Goal: Transaction & Acquisition: Download file/media

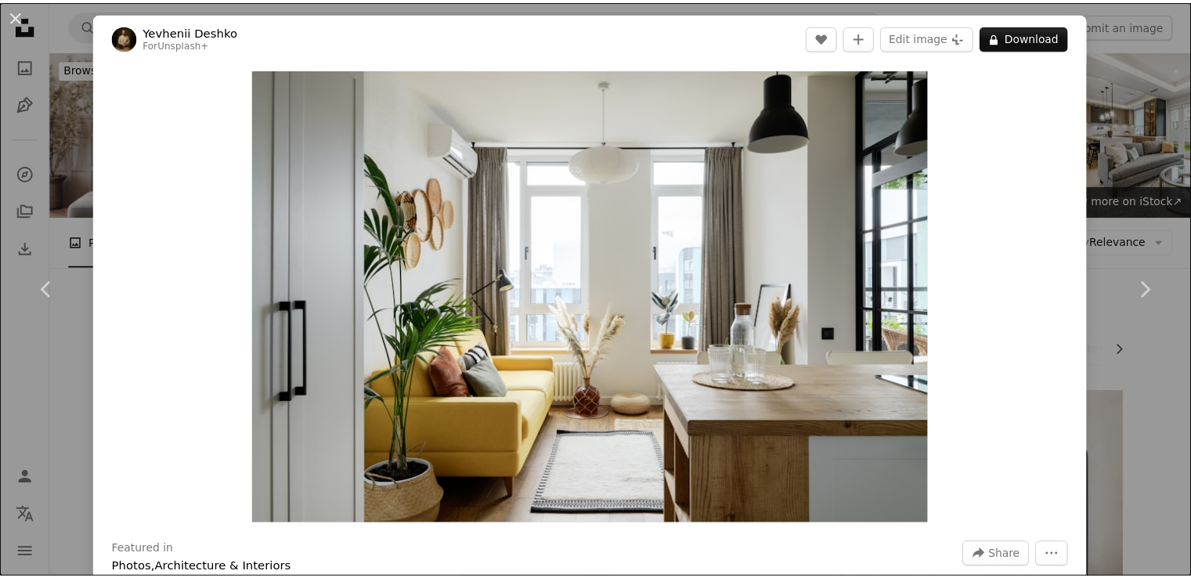
scroll to position [99, 0]
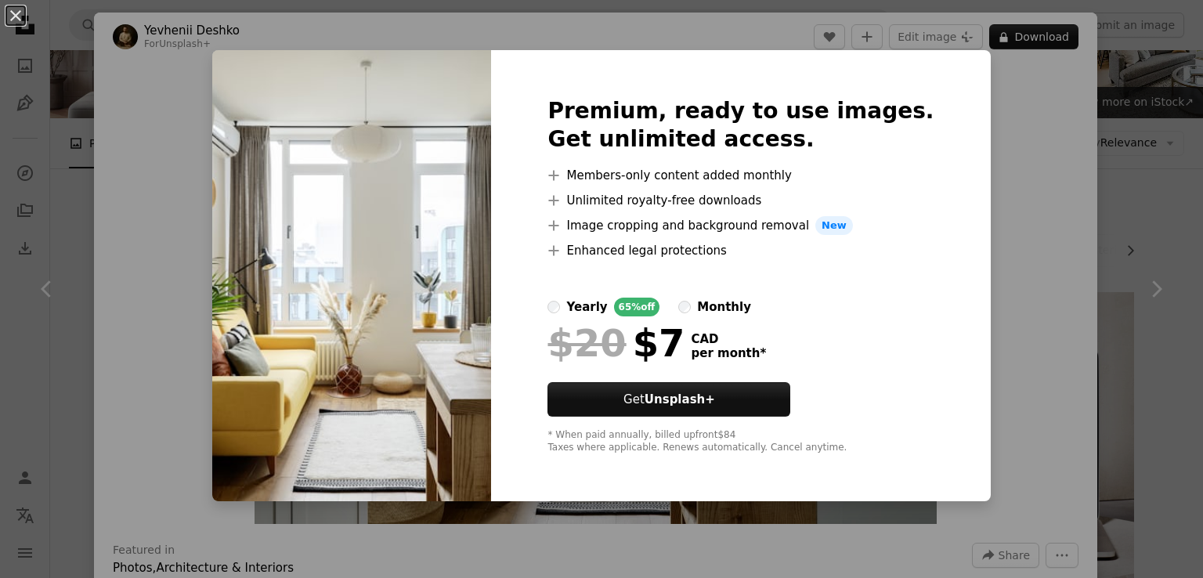
click at [1050, 101] on div "An X shape Premium, ready to use images. Get unlimited access. A plus sign Memb…" at bounding box center [601, 289] width 1203 height 578
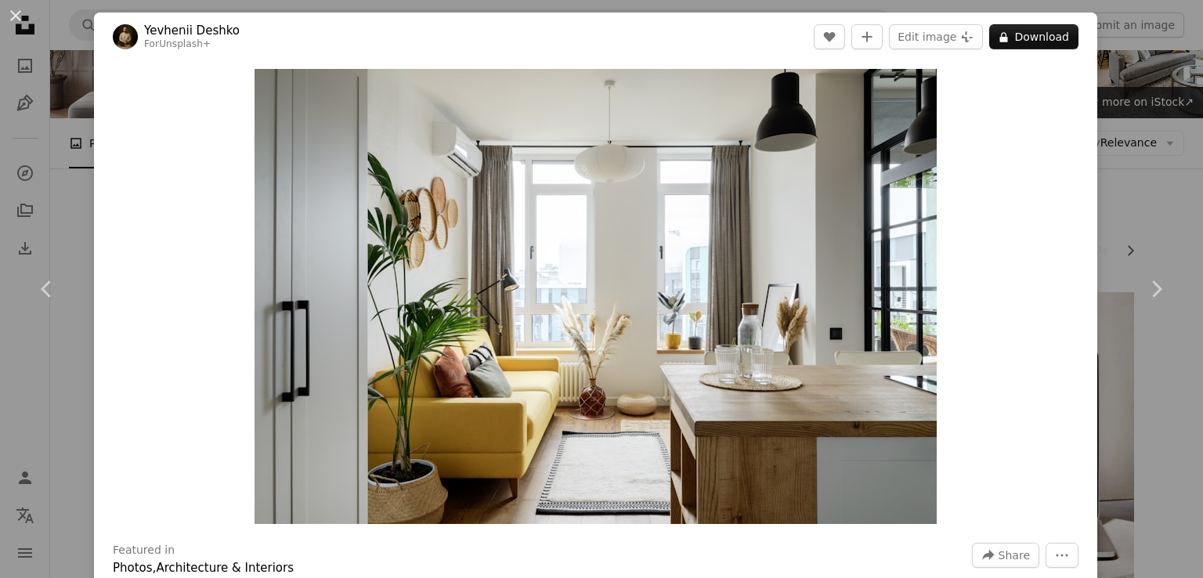
click at [1129, 160] on div "An X shape Chevron left Chevron right Yevhenii Deshko For Unsplash+ A heart A p…" at bounding box center [601, 289] width 1203 height 578
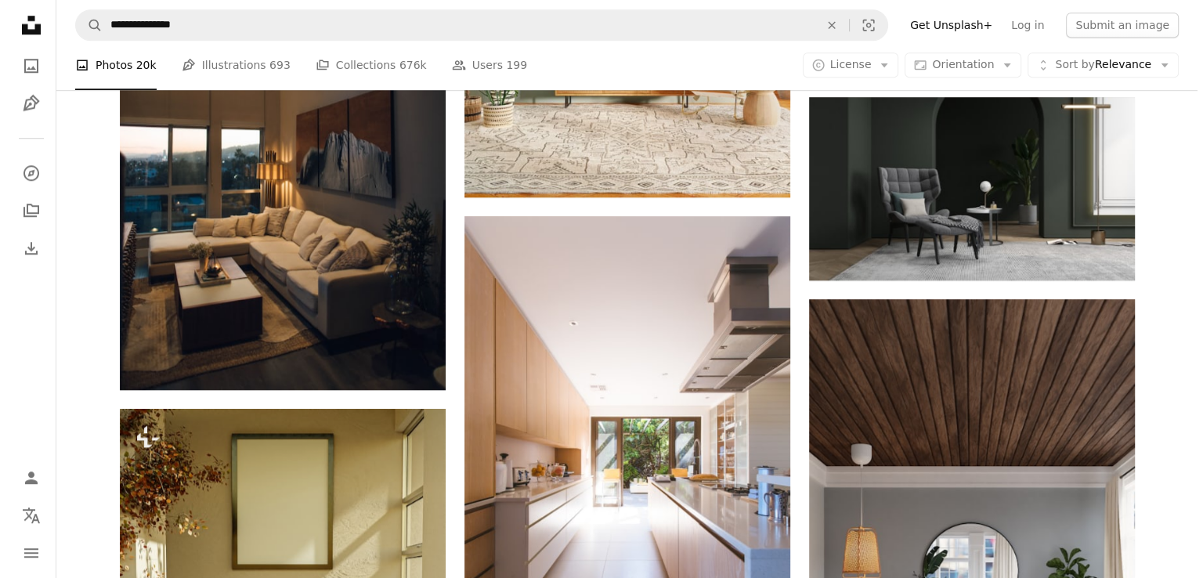
scroll to position [1437, 0]
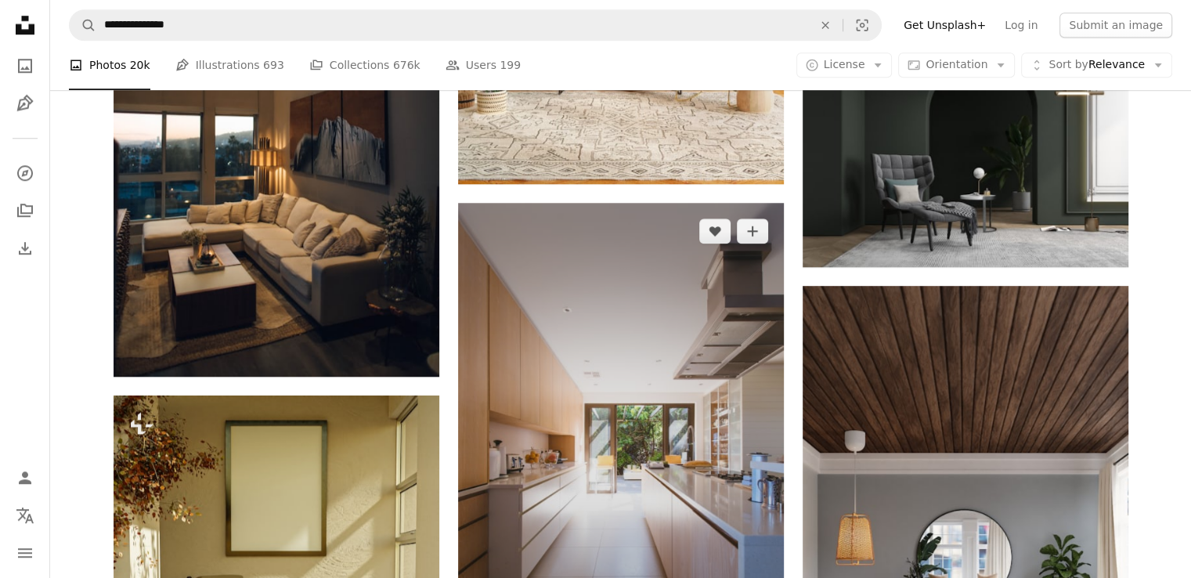
click at [617, 304] on img at bounding box center [621, 447] width 326 height 489
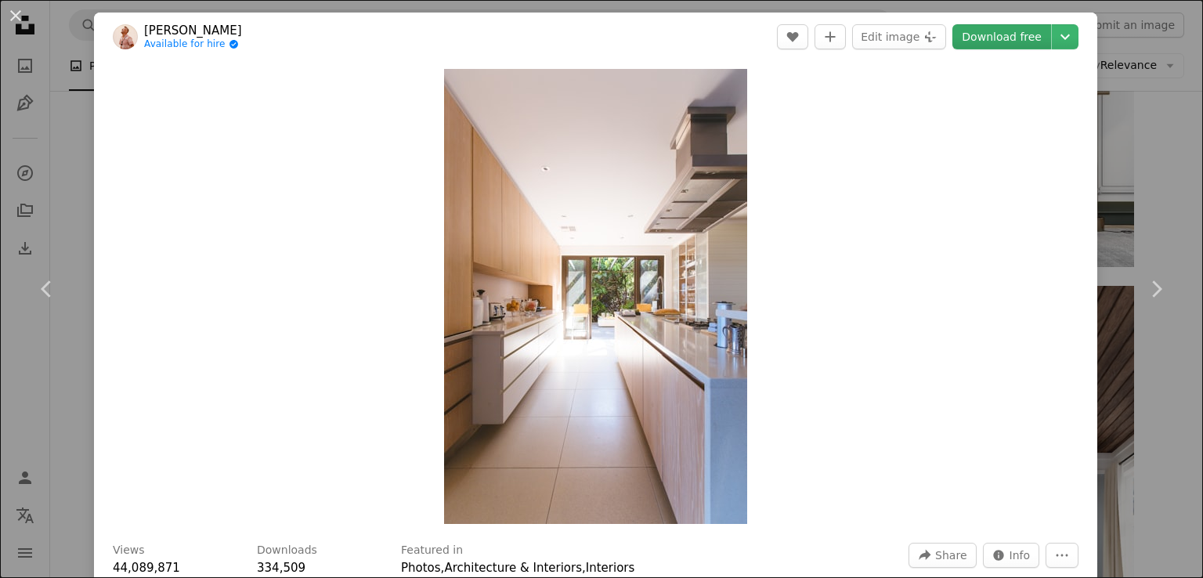
click at [977, 40] on link "Download free" at bounding box center [1001, 36] width 99 height 25
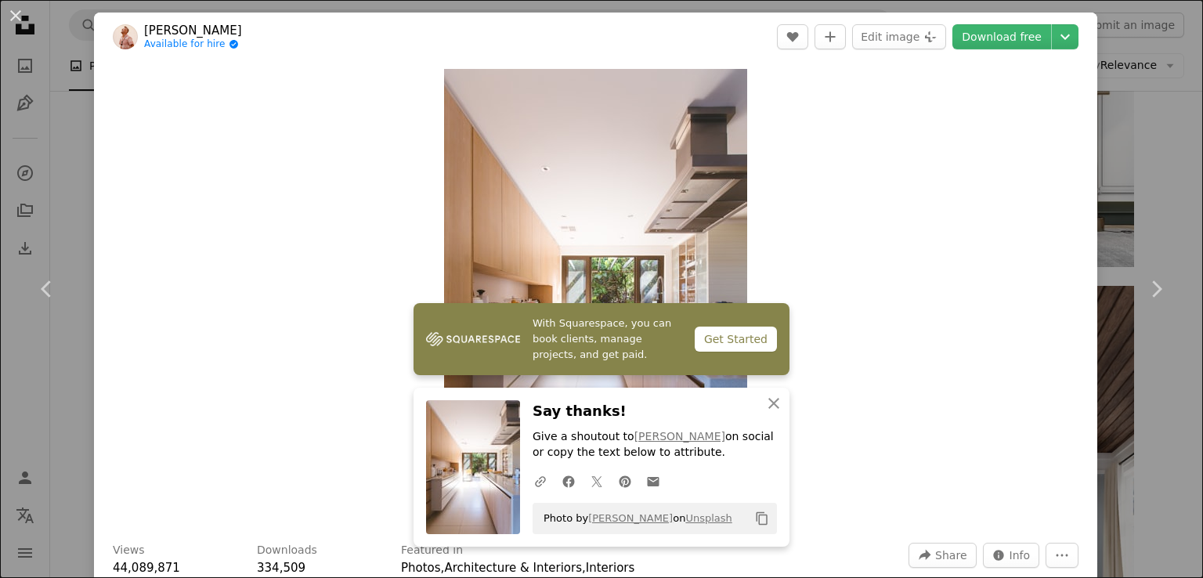
click at [909, 428] on div "Zoom in" at bounding box center [595, 296] width 1003 height 471
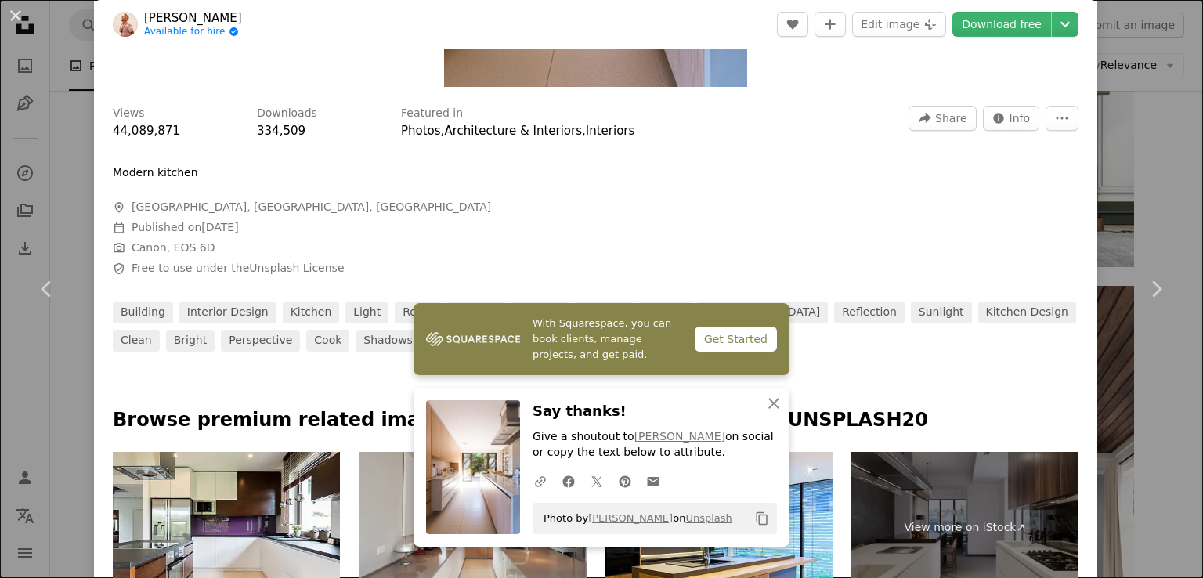
scroll to position [438, 0]
click at [770, 405] on icon "button" at bounding box center [773, 403] width 11 height 11
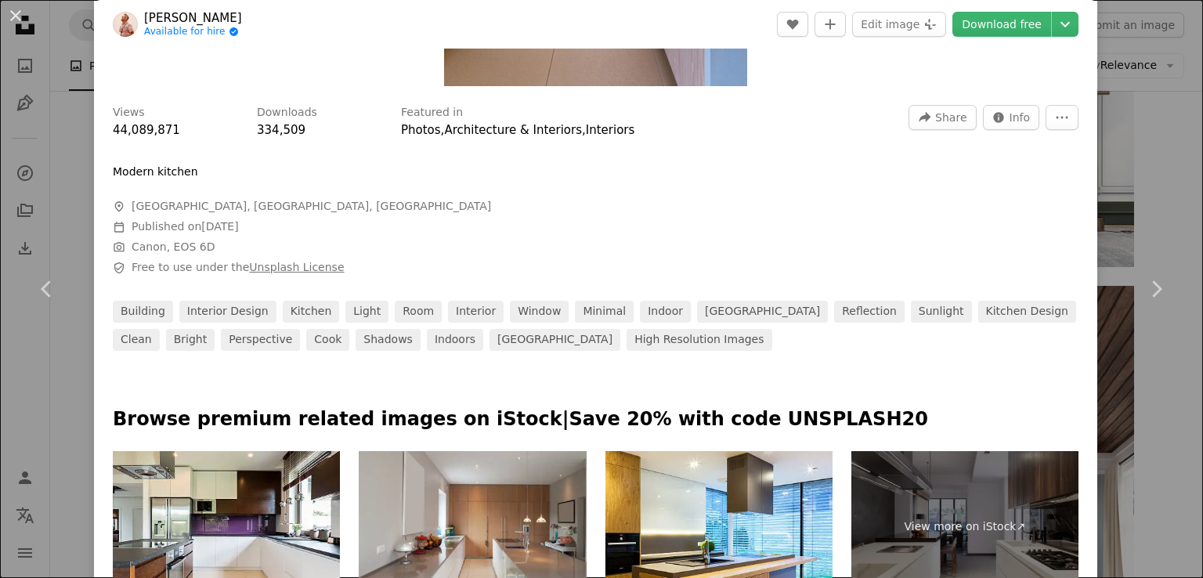
click at [309, 269] on link "Unsplash License" at bounding box center [296, 267] width 95 height 13
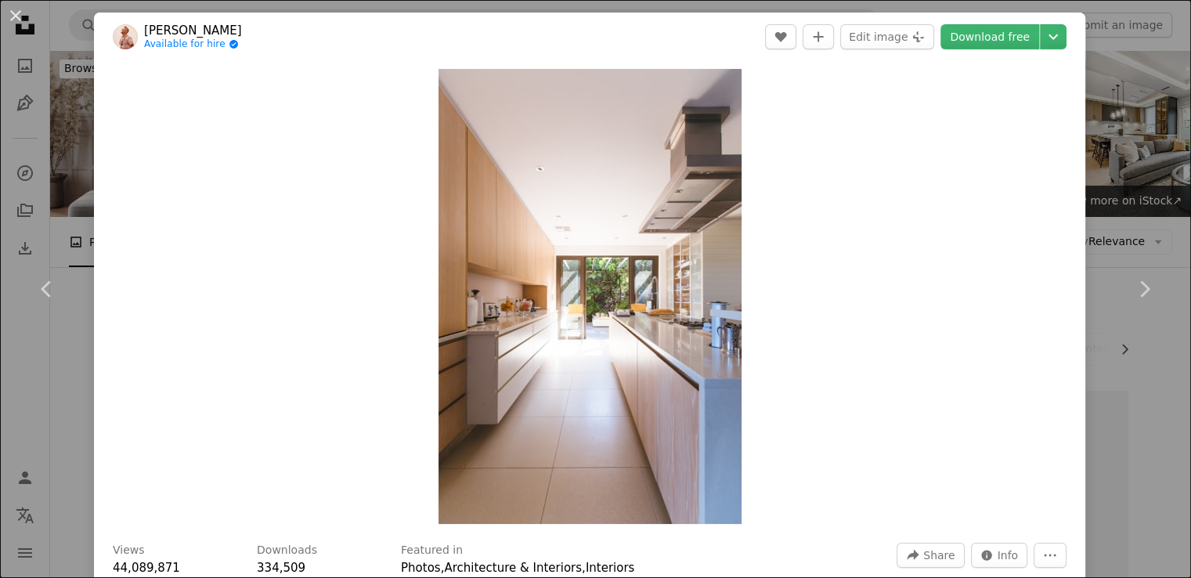
scroll to position [1437, 0]
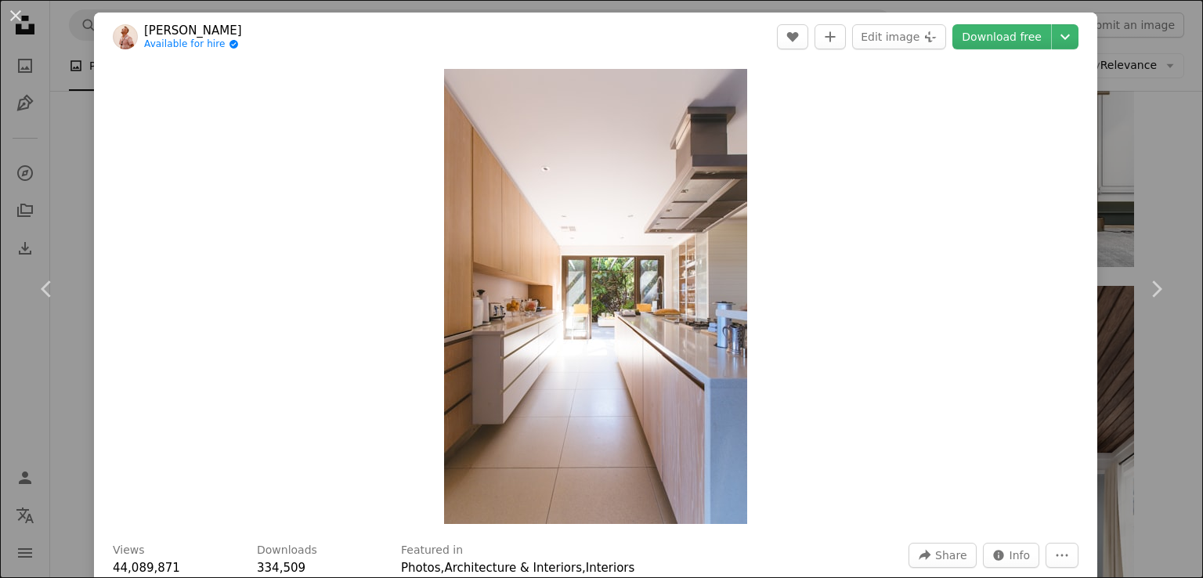
click at [1159, 152] on div "An X shape Chevron left Chevron right [PERSON_NAME] Available for hire A checkm…" at bounding box center [601, 289] width 1203 height 578
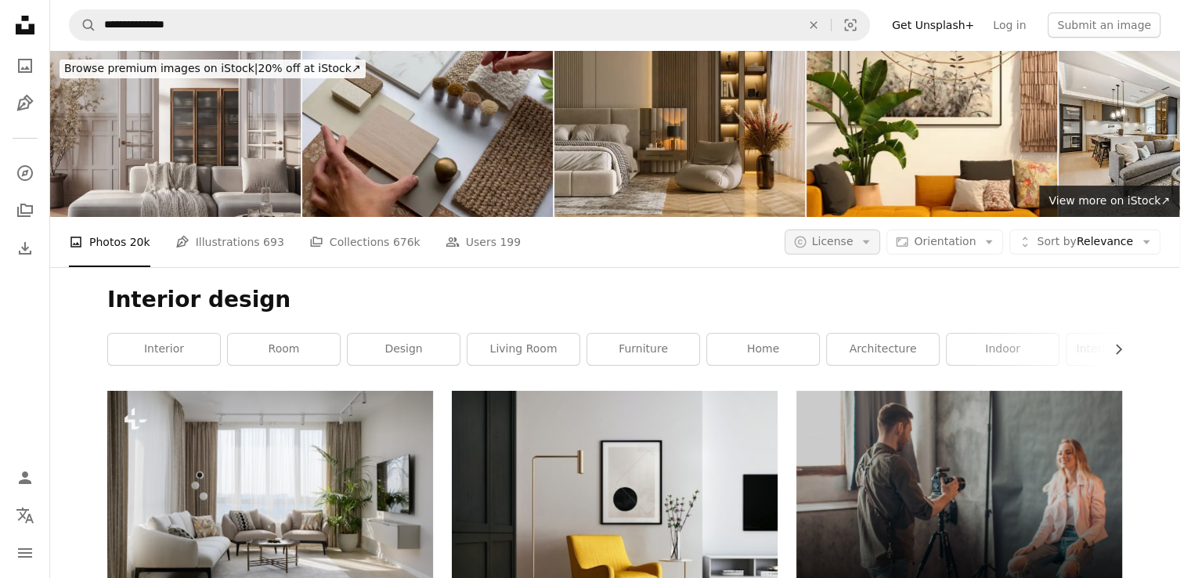
scroll to position [638, 0]
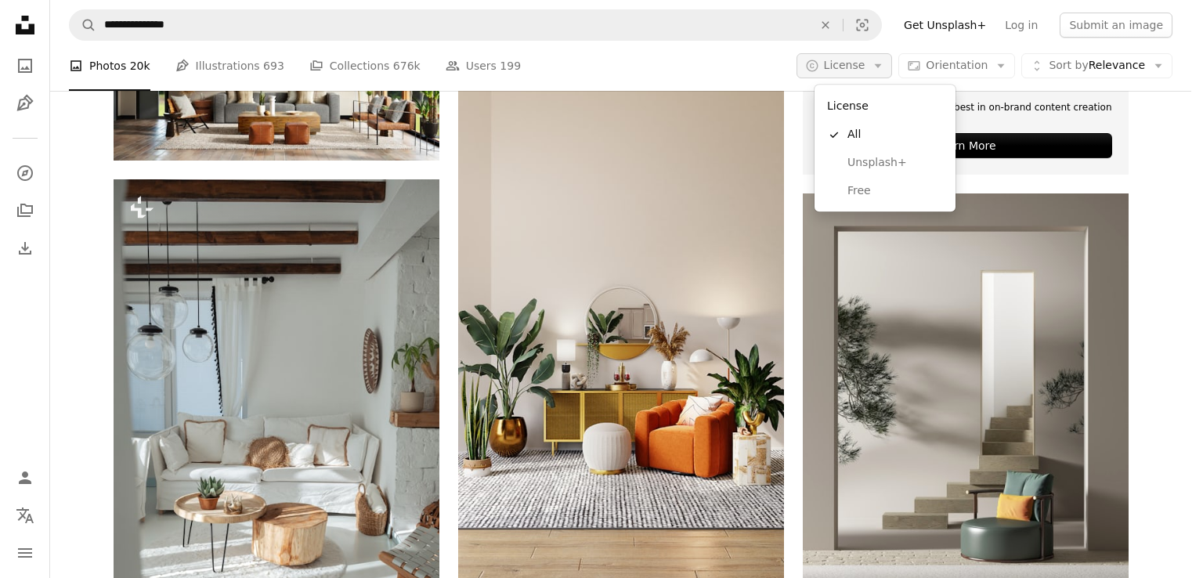
click at [885, 62] on icon "Arrow down" at bounding box center [878, 66] width 14 height 14
click at [890, 191] on span "Free" at bounding box center [895, 191] width 96 height 16
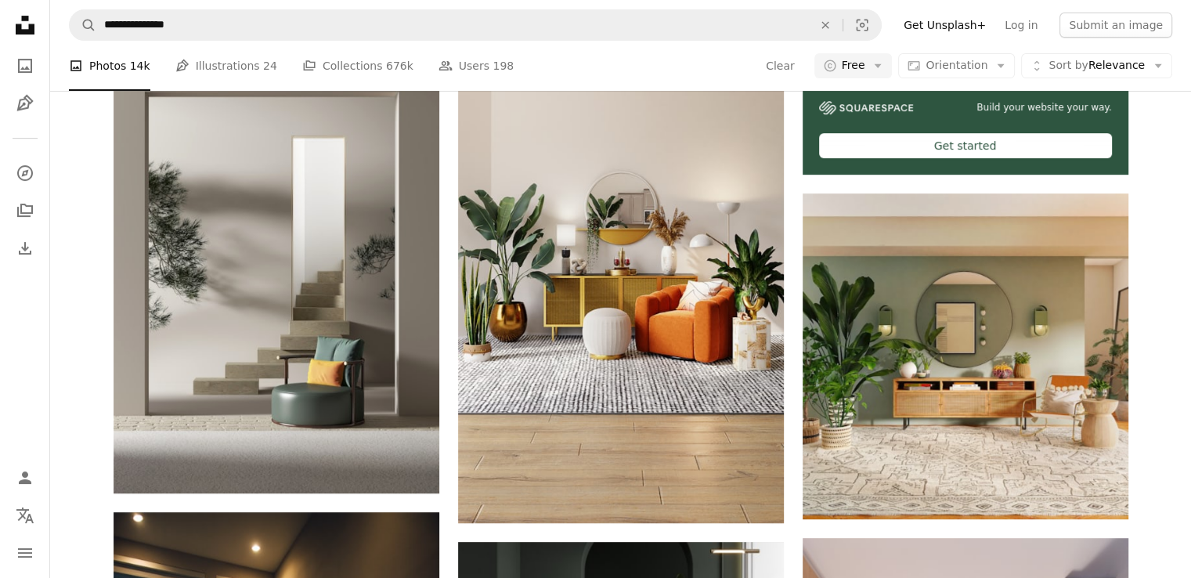
scroll to position [613, 0]
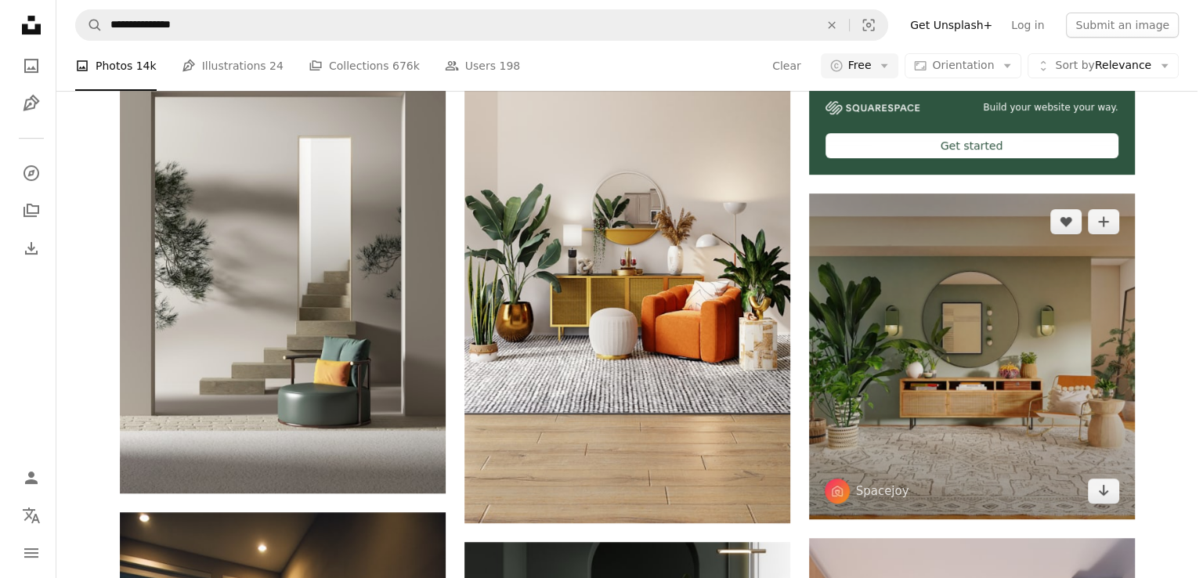
scroll to position [60, 0]
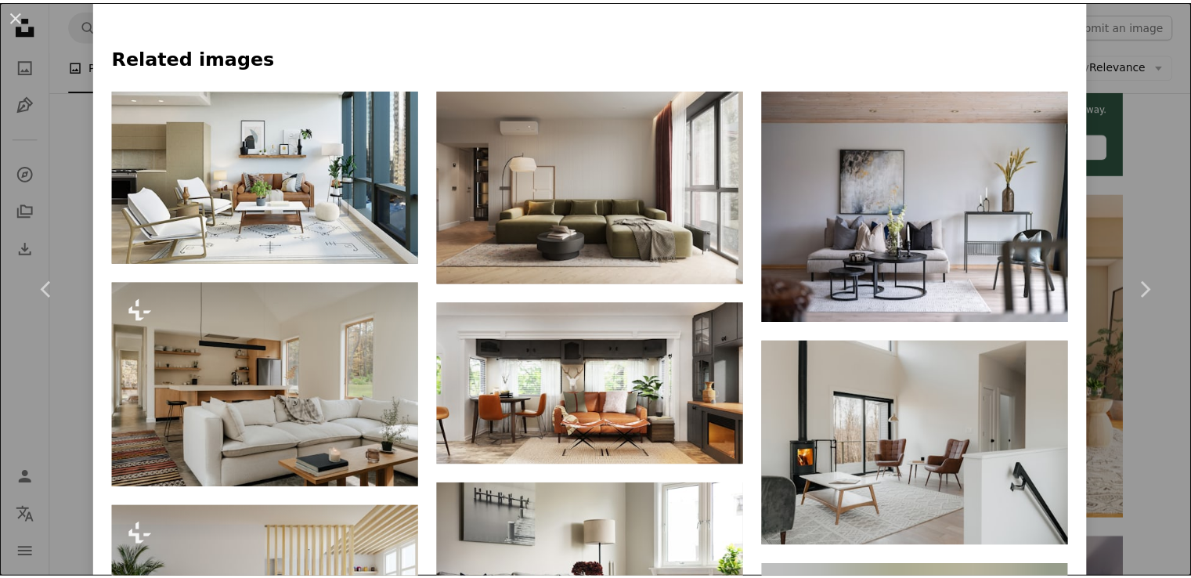
scroll to position [996, 0]
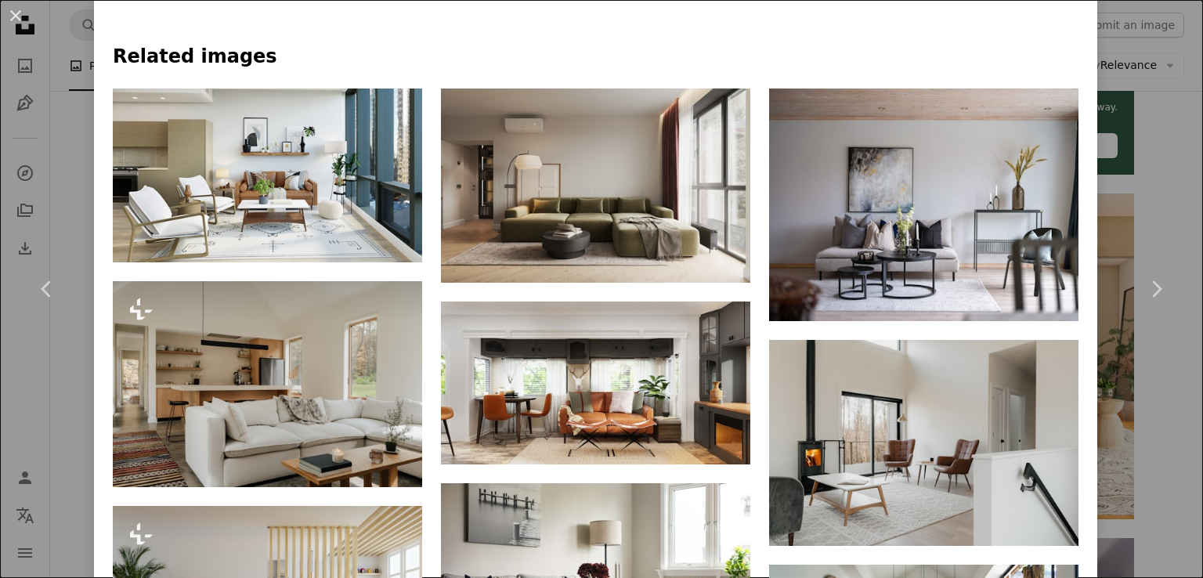
click at [1158, 128] on div "An X shape Chevron left Chevron right Spacejoy spacejoy A heart A plus sign Edi…" at bounding box center [601, 289] width 1203 height 578
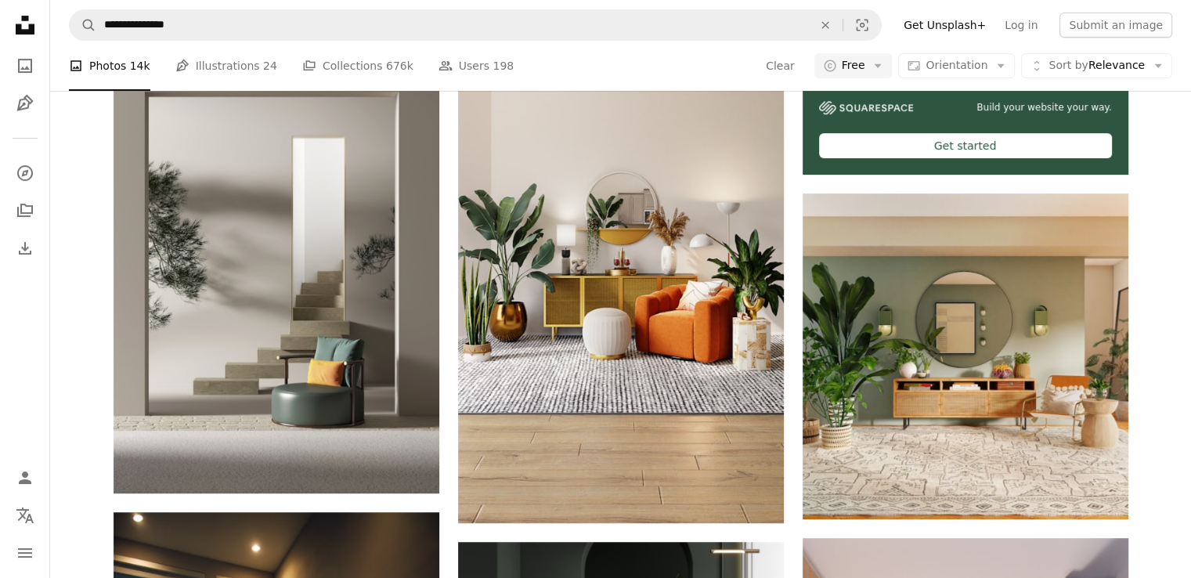
scroll to position [125, 0]
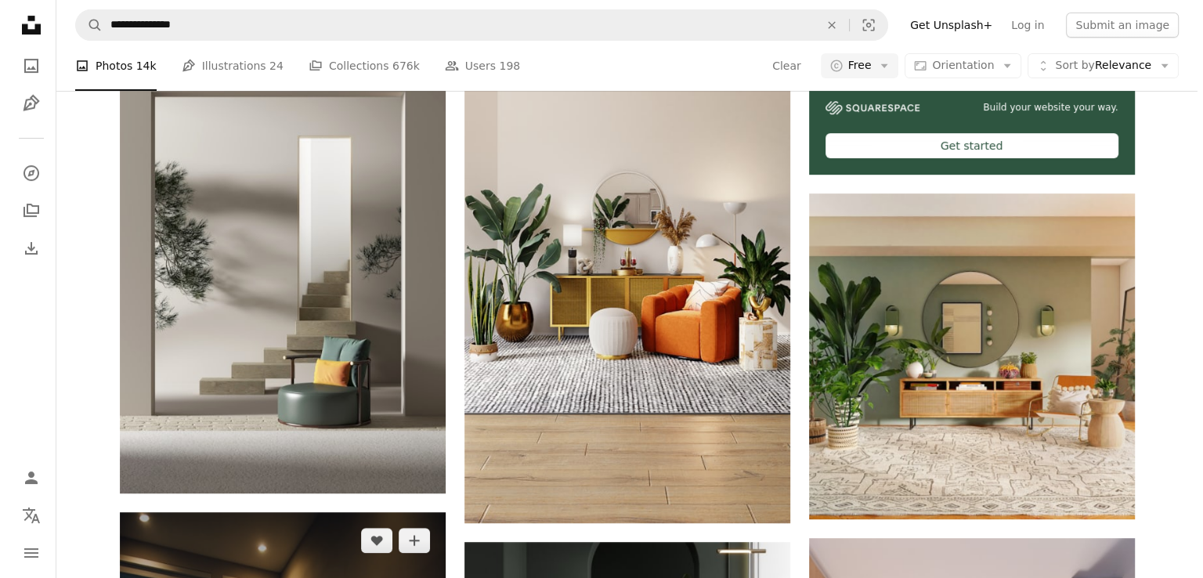
scroll to position [1438, 0]
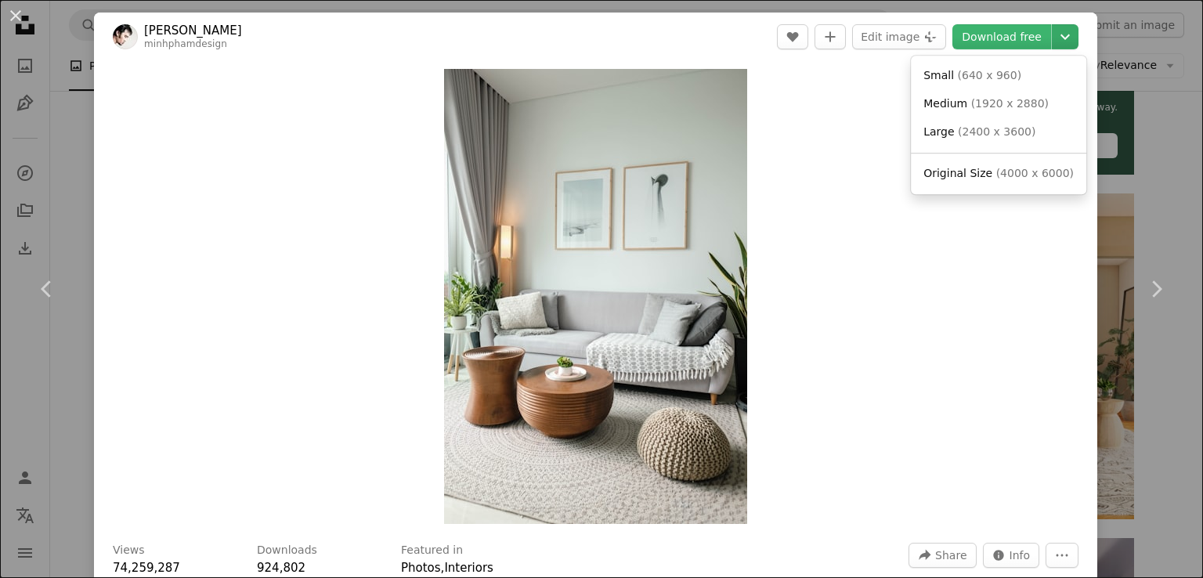
click at [1052, 41] on icon "Chevron down" at bounding box center [1064, 36] width 25 height 19
click at [1012, 129] on span "( 2400 x 3600 )" at bounding box center [997, 131] width 78 height 13
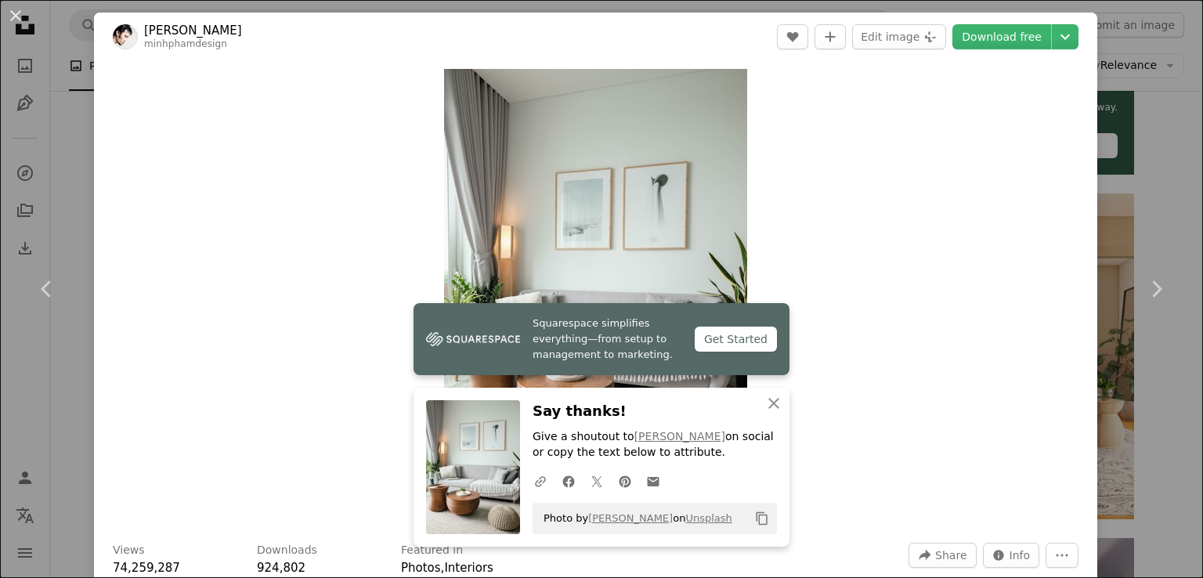
click at [882, 467] on div "Zoom in" at bounding box center [595, 296] width 1003 height 471
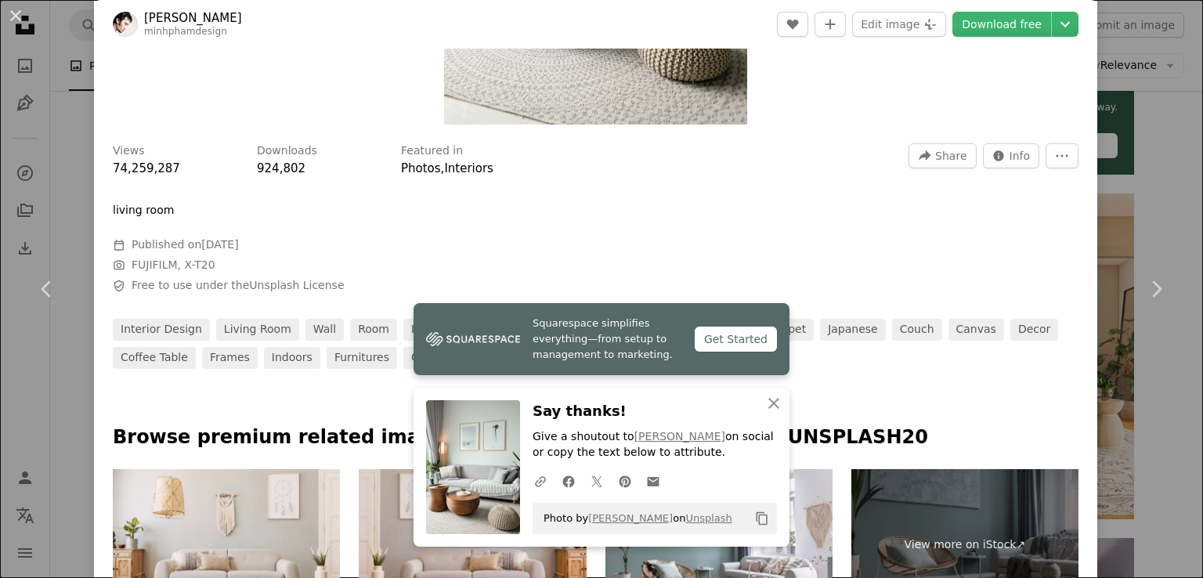
scroll to position [400, 0]
click at [305, 284] on link "Unsplash License" at bounding box center [296, 284] width 95 height 13
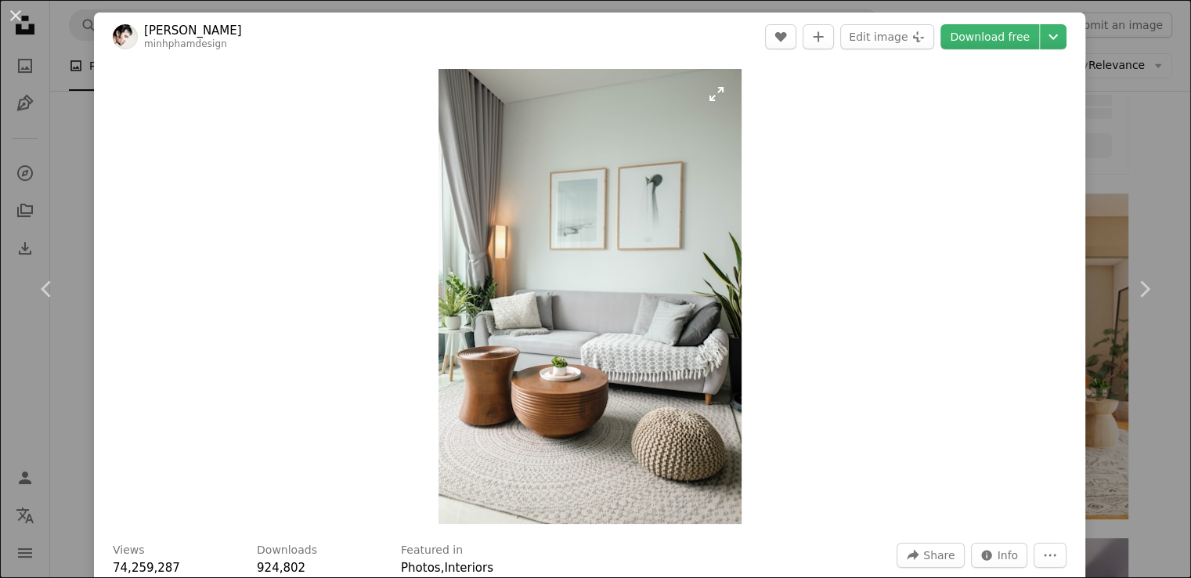
scroll to position [1438, 0]
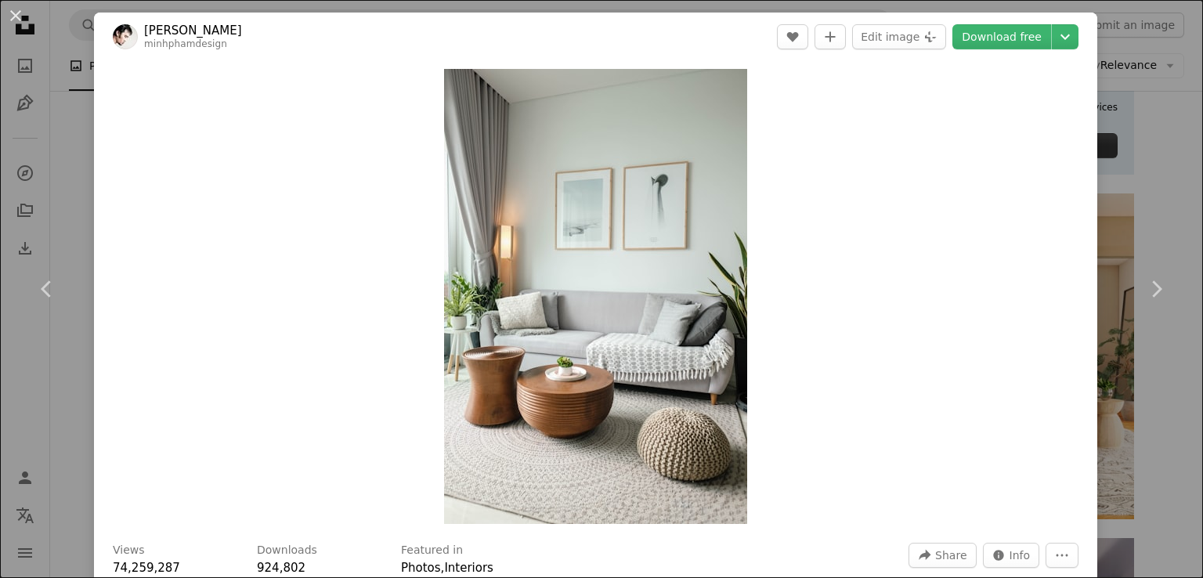
click at [1122, 112] on div "An X shape Chevron left Chevron right [PERSON_NAME] minhphamdesign A heart A pl…" at bounding box center [601, 289] width 1203 height 578
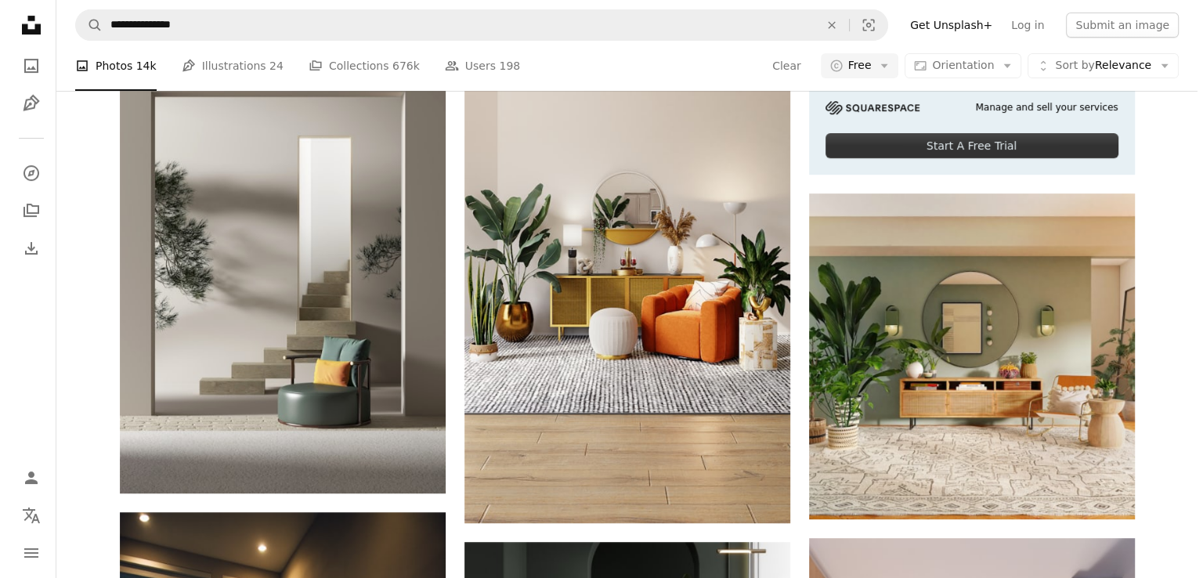
scroll to position [1452, 0]
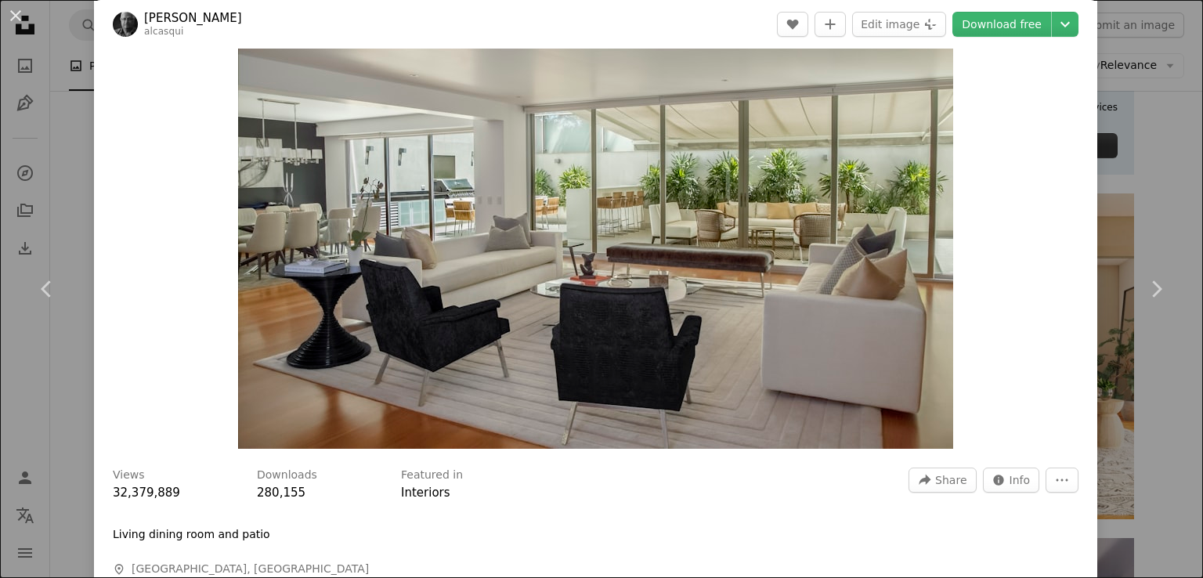
scroll to position [71, 0]
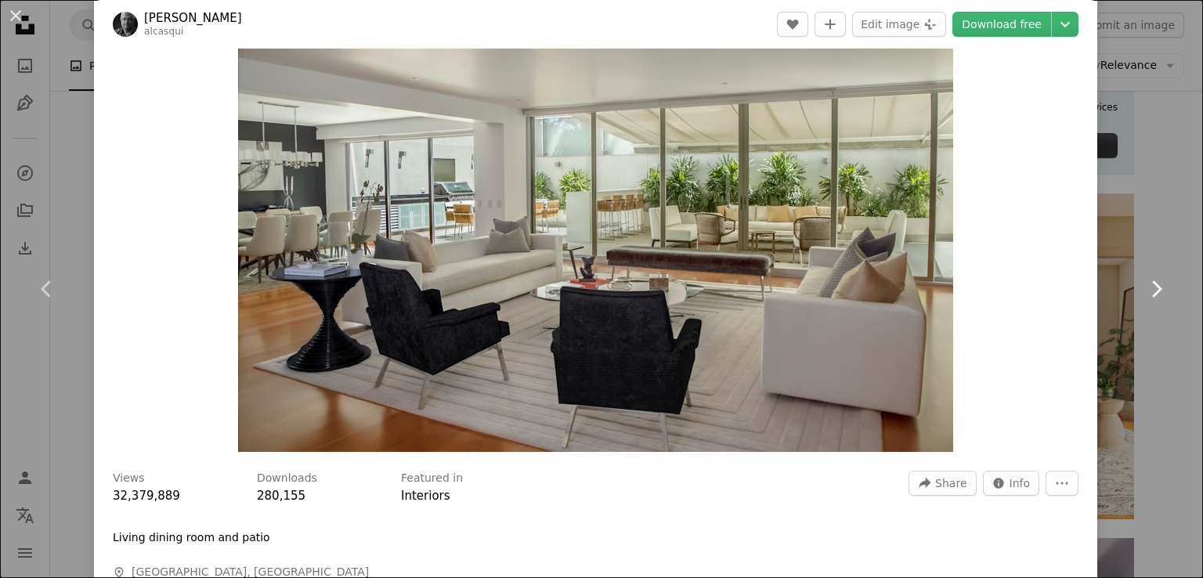
click at [1147, 228] on link "Chevron right" at bounding box center [1156, 289] width 94 height 150
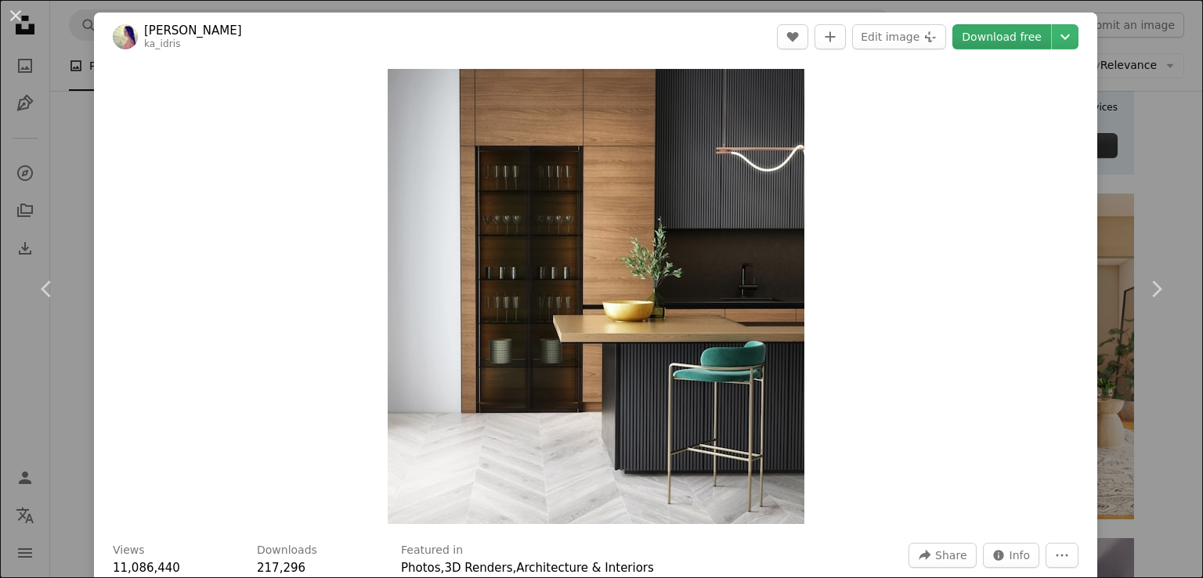
click at [1003, 38] on link "Download free" at bounding box center [1001, 36] width 99 height 25
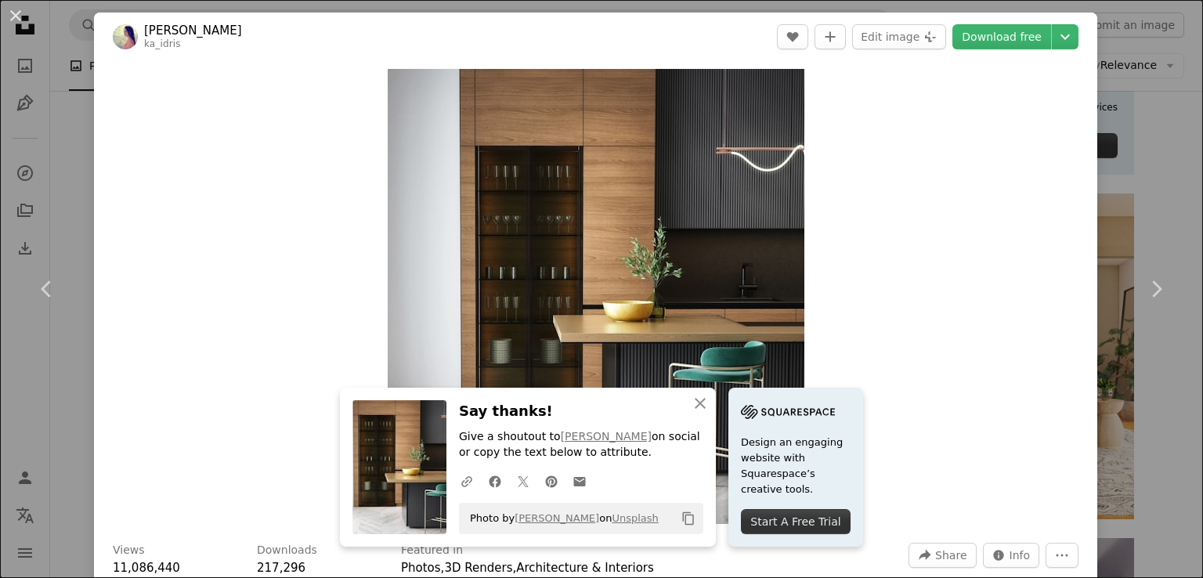
click at [851, 225] on div "Zoom in" at bounding box center [595, 296] width 1003 height 471
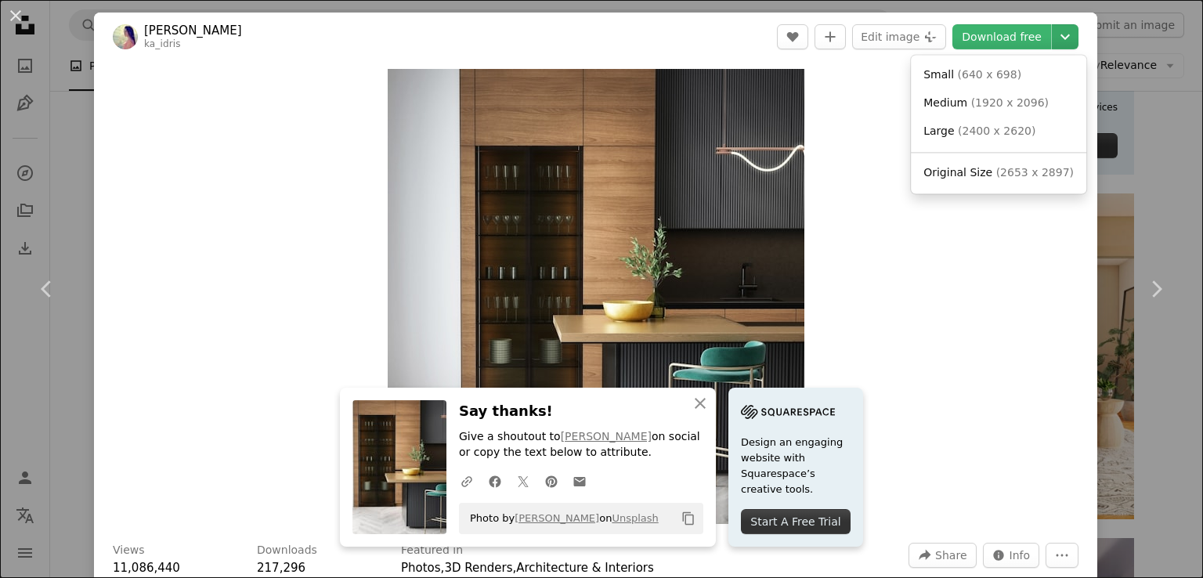
click at [1052, 42] on icon "Chevron down" at bounding box center [1064, 36] width 25 height 19
click at [1011, 135] on span "( 2400 x 2620 )" at bounding box center [997, 131] width 78 height 13
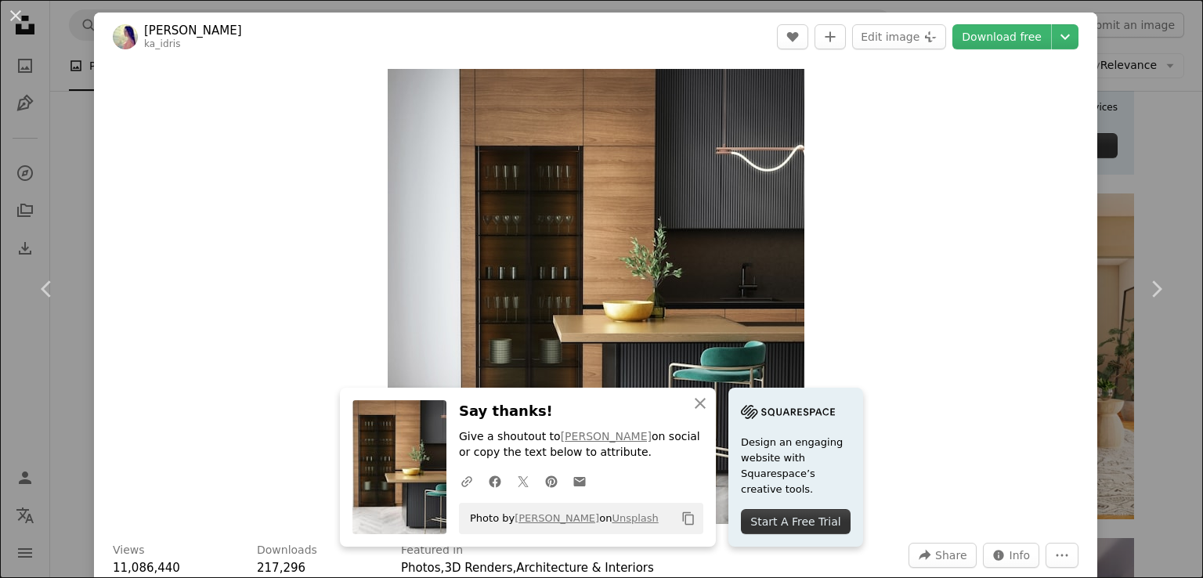
click at [1165, 203] on div "An X shape Chevron left Chevron right [PERSON_NAME] A heart A plus sign Edit im…" at bounding box center [601, 289] width 1203 height 578
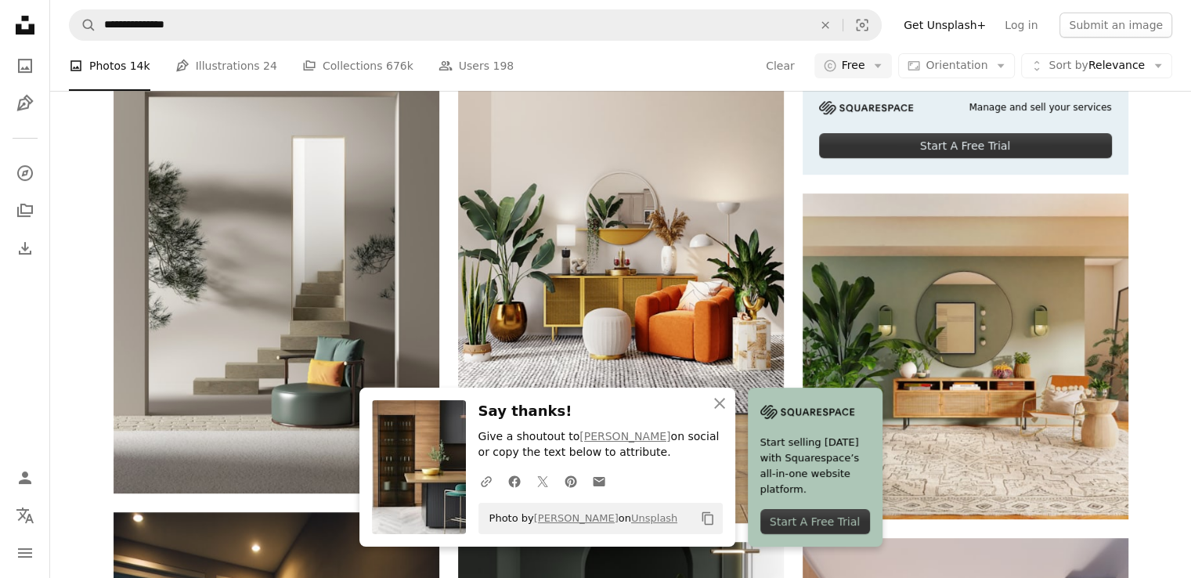
scroll to position [1504, 0]
click at [735, 392] on button "An X shape Close" at bounding box center [719, 403] width 31 height 31
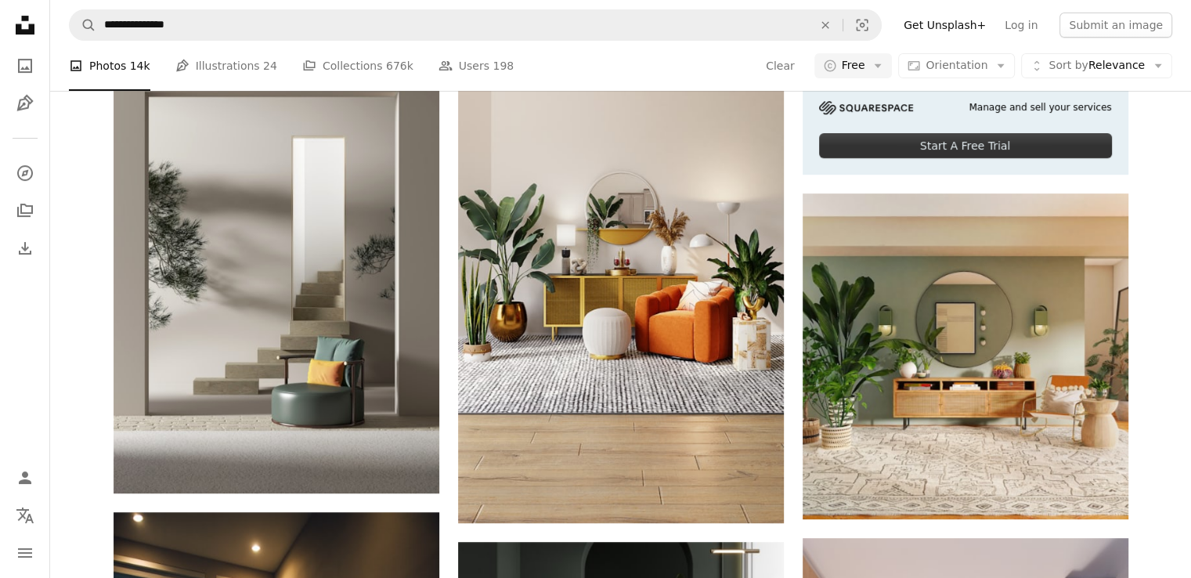
scroll to position [3095, 0]
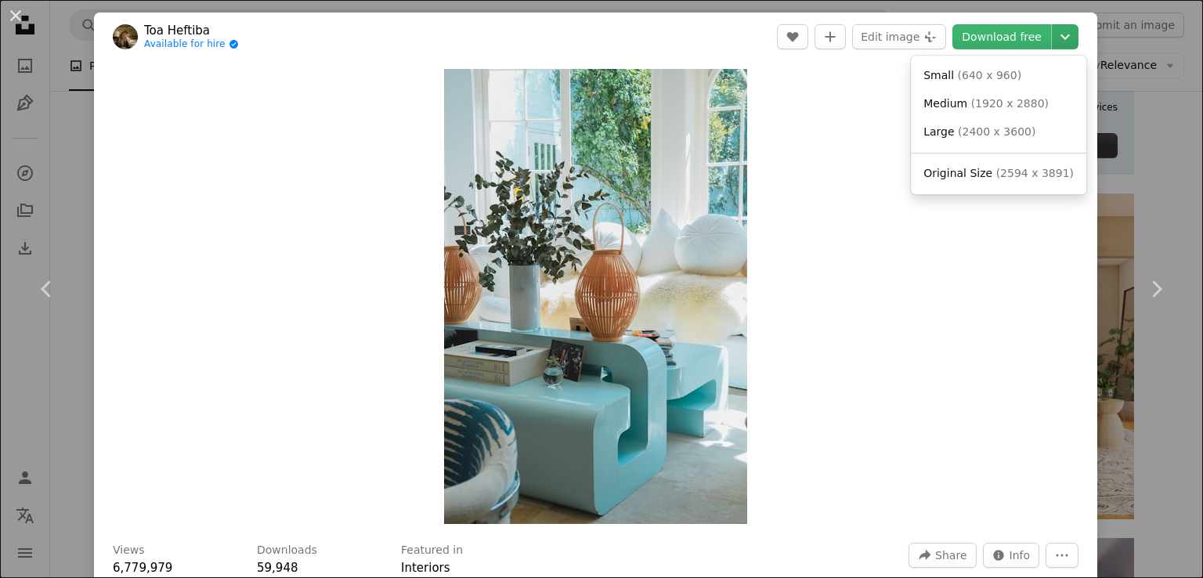
click at [1056, 43] on icon "Chevron down" at bounding box center [1064, 36] width 25 height 19
click at [1014, 135] on span "( 2400 x 3600 )" at bounding box center [997, 131] width 78 height 13
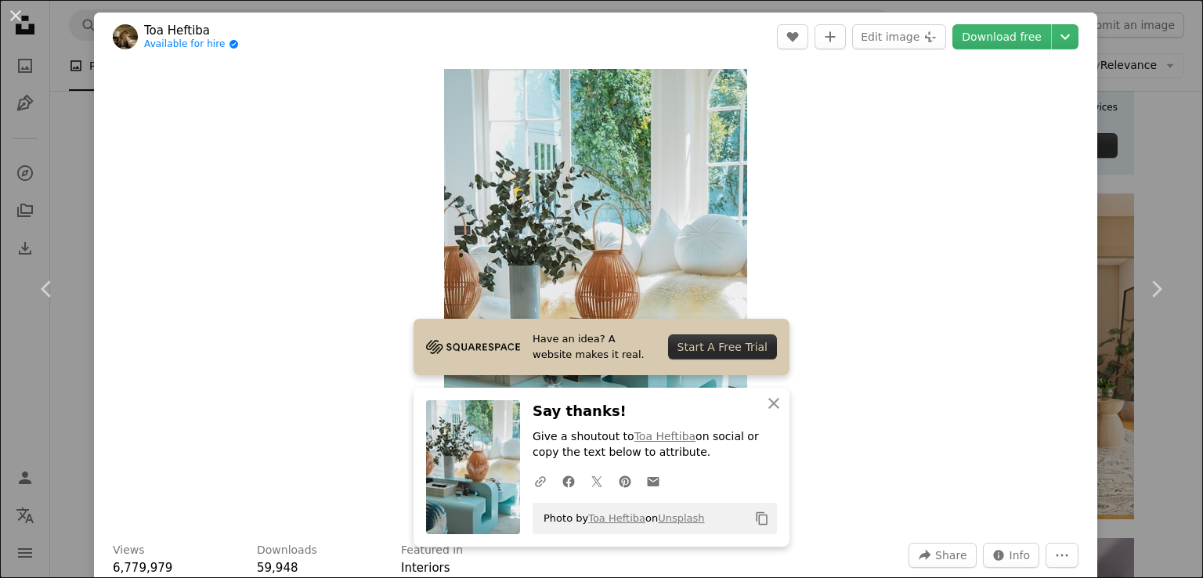
click at [1154, 193] on div "An X shape Chevron left Chevron right Toa Heftiba Available for hire A checkmar…" at bounding box center [601, 289] width 1203 height 578
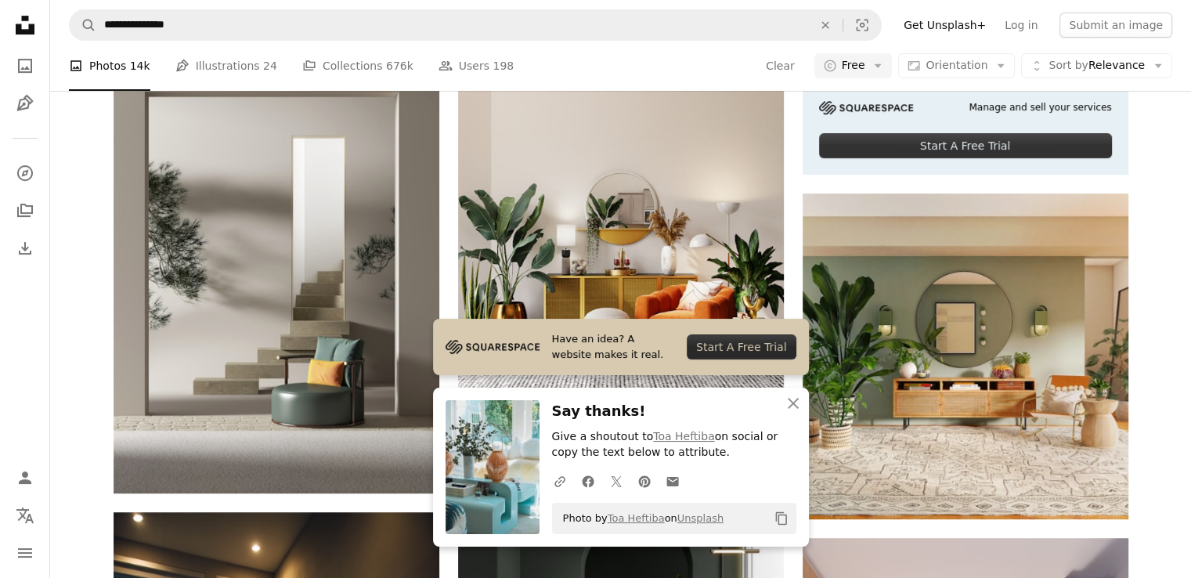
scroll to position [3214, 0]
click at [792, 410] on icon "An X shape" at bounding box center [793, 403] width 19 height 19
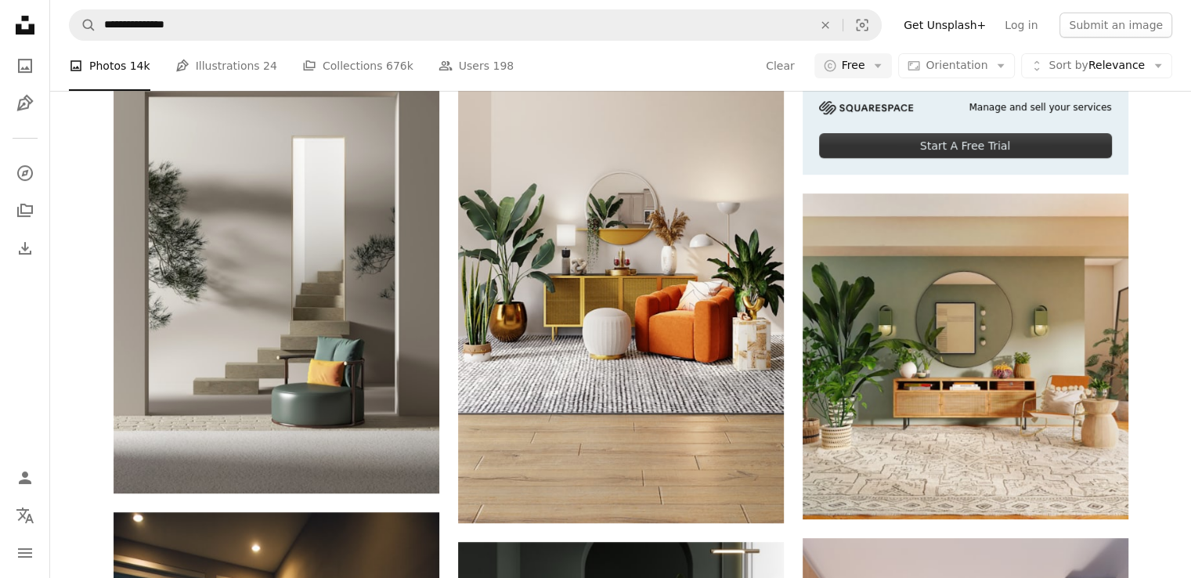
scroll to position [3240, 0]
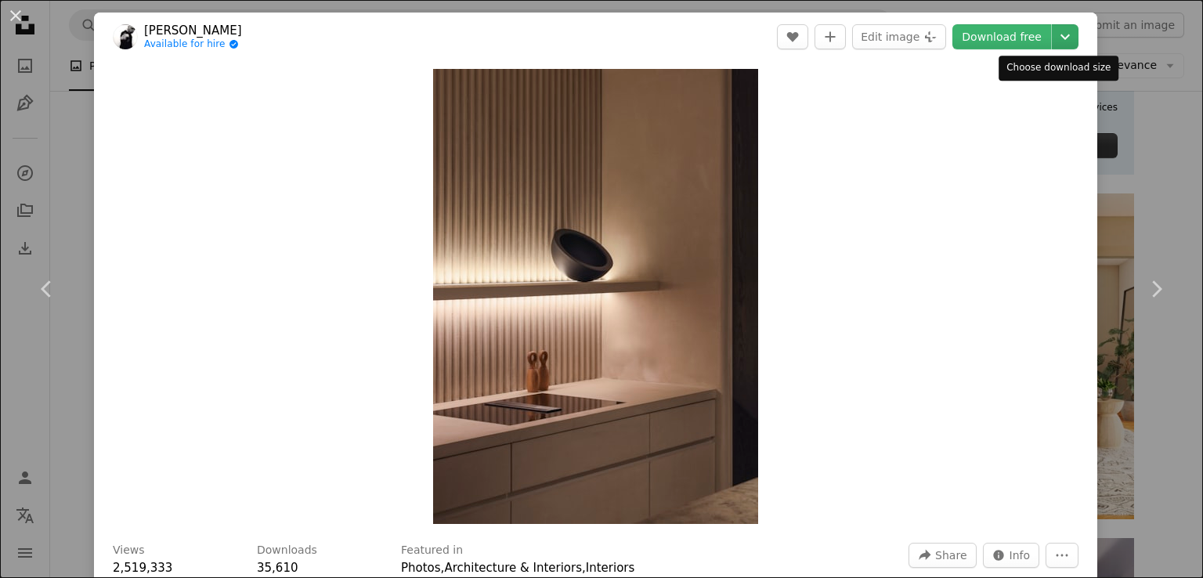
click at [1052, 38] on icon "Chevron down" at bounding box center [1064, 36] width 25 height 19
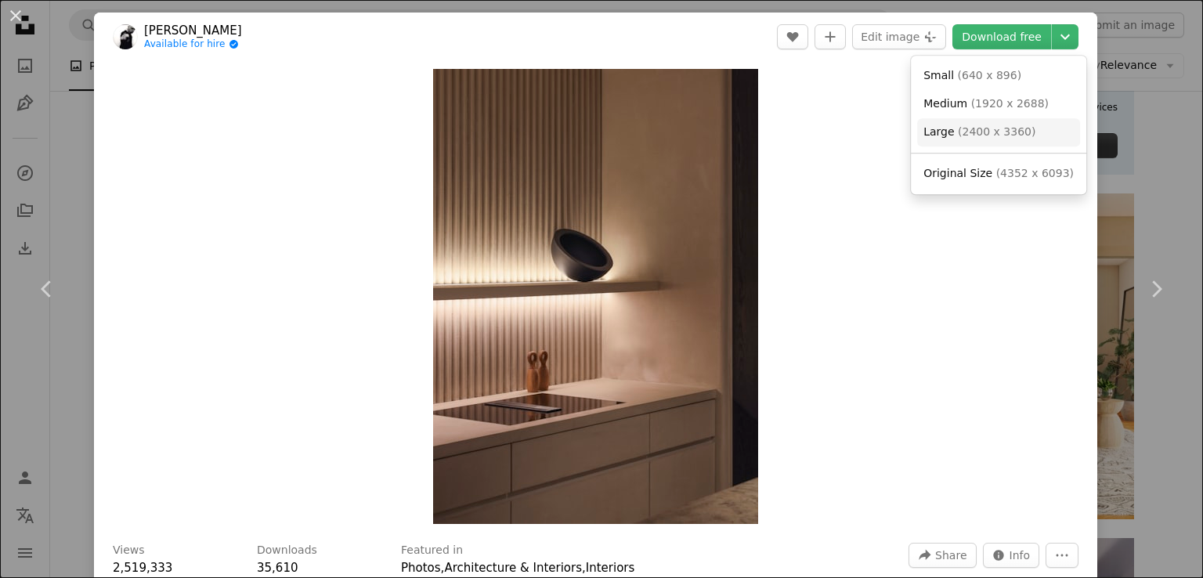
click at [1002, 130] on span "( 2400 x 3360 )" at bounding box center [997, 131] width 78 height 13
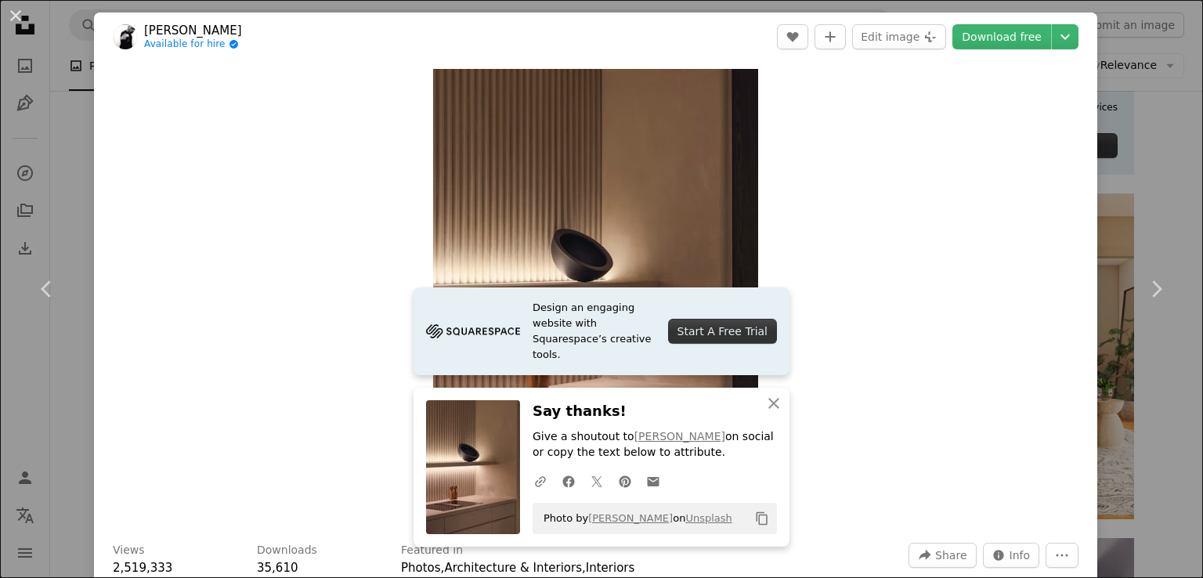
click at [1141, 186] on div "An X shape Chevron left Chevron right [PERSON_NAME] Available for hire A checkm…" at bounding box center [601, 289] width 1203 height 578
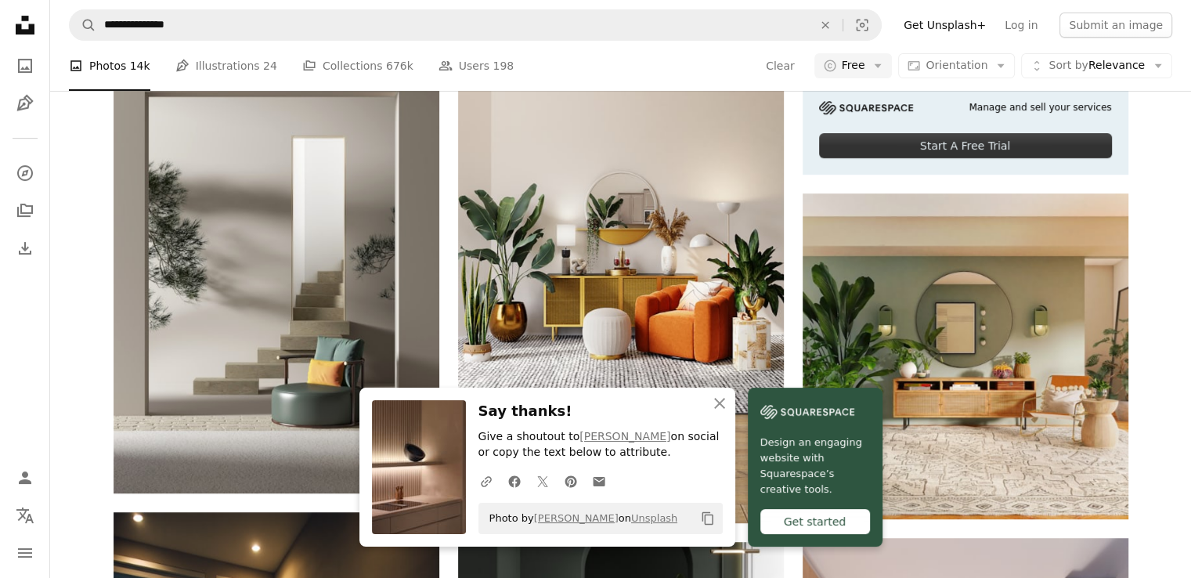
scroll to position [3293, 0]
click at [725, 406] on icon "button" at bounding box center [719, 403] width 11 height 11
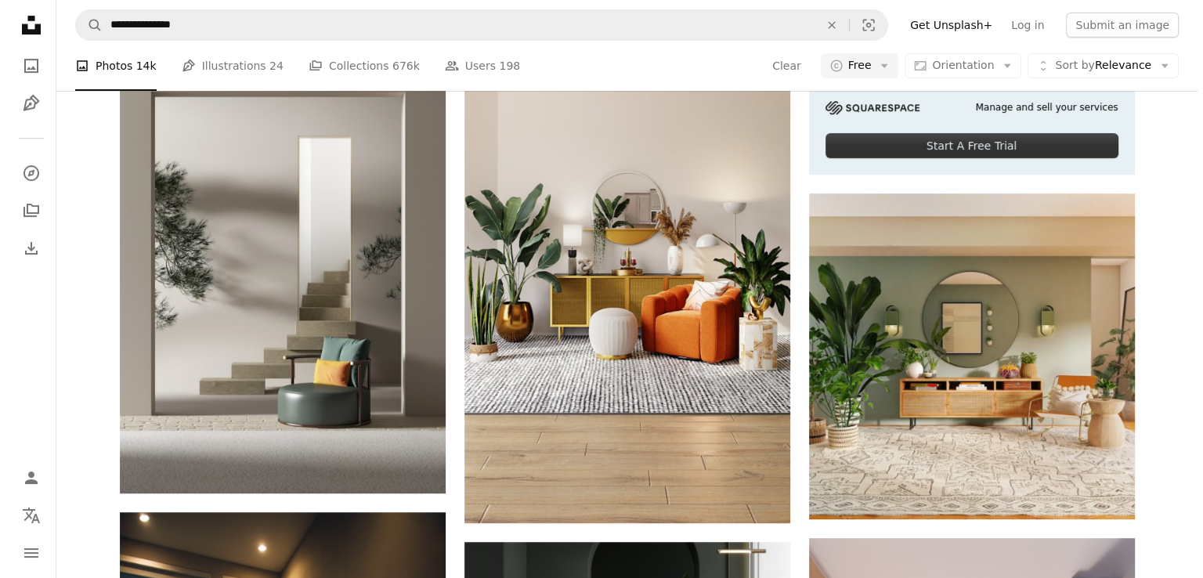
scroll to position [3611, 0]
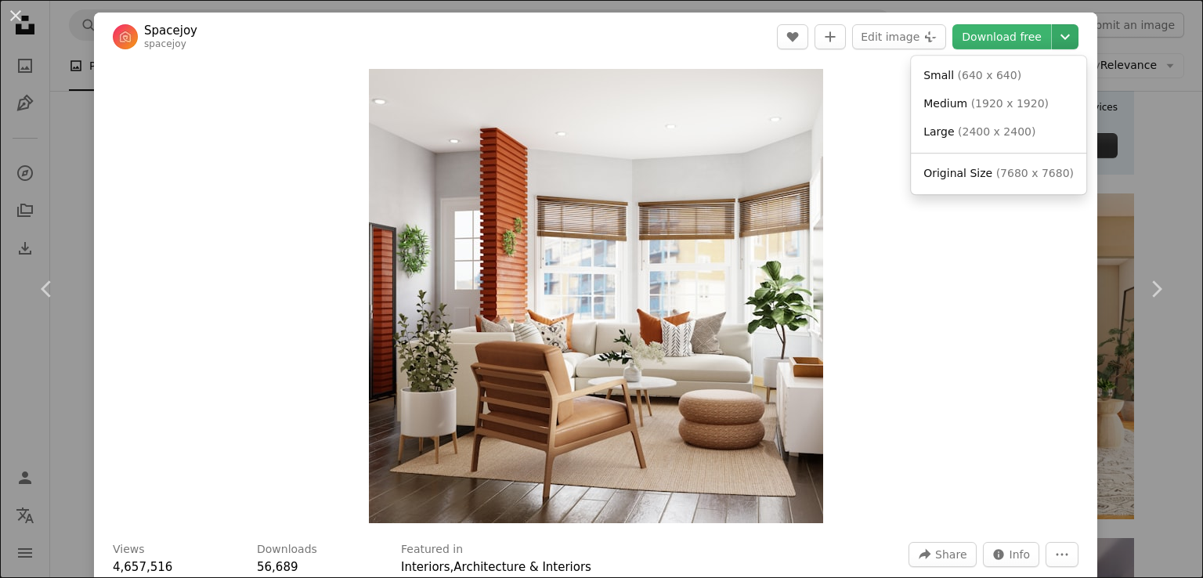
click at [1052, 42] on icon "Chevron down" at bounding box center [1064, 36] width 25 height 19
click at [1052, 38] on icon "Chevron down" at bounding box center [1064, 36] width 25 height 19
click at [1012, 126] on span "( 2400 x 2400 )" at bounding box center [997, 131] width 78 height 13
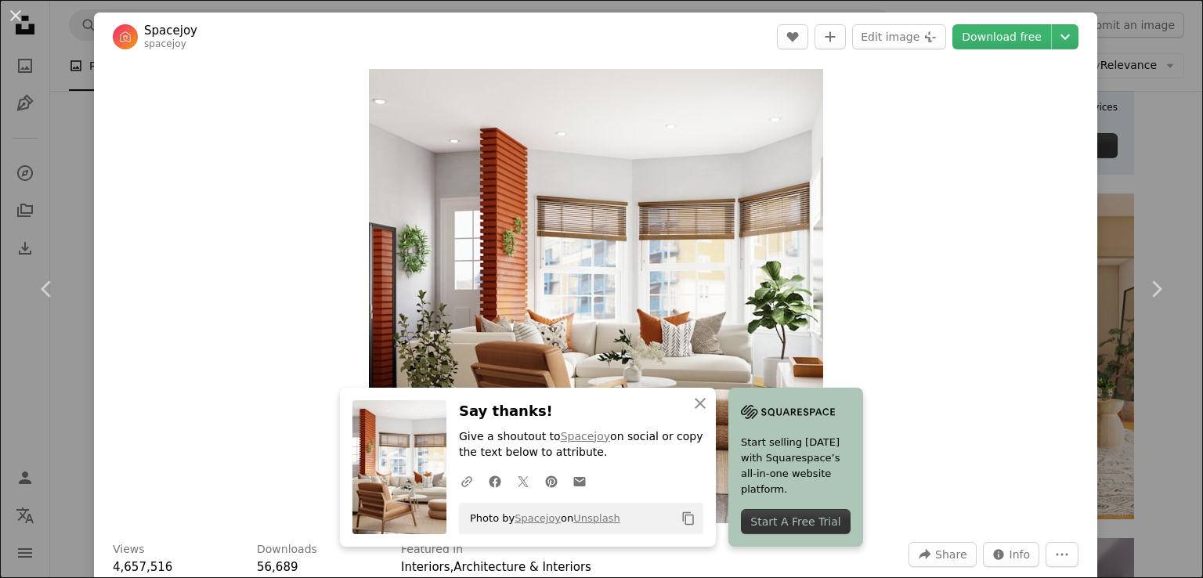
click at [1144, 186] on div "An X shape Chevron left Chevron right Spacejoy spacejoy A heart A plus sign Edi…" at bounding box center [601, 289] width 1203 height 578
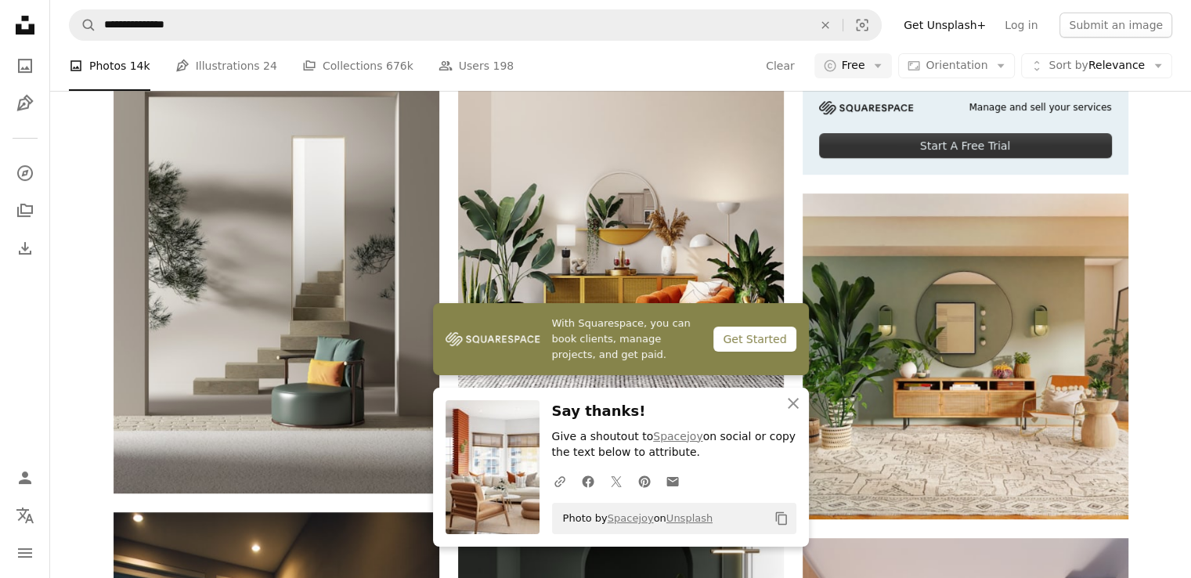
scroll to position [3734, 0]
click at [793, 402] on icon "button" at bounding box center [793, 403] width 11 height 11
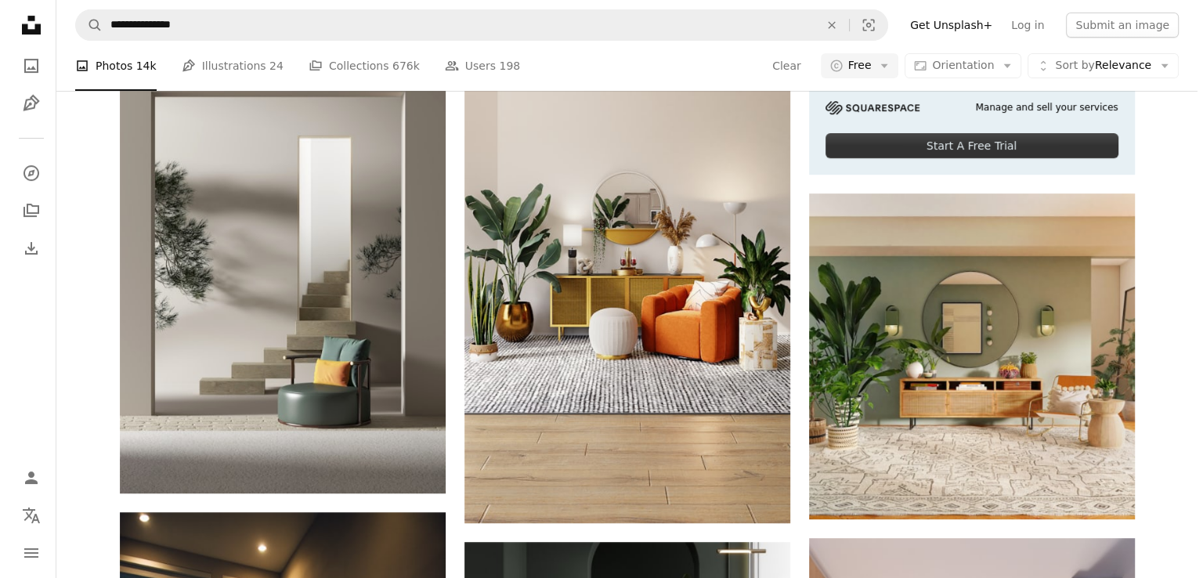
scroll to position [3994, 0]
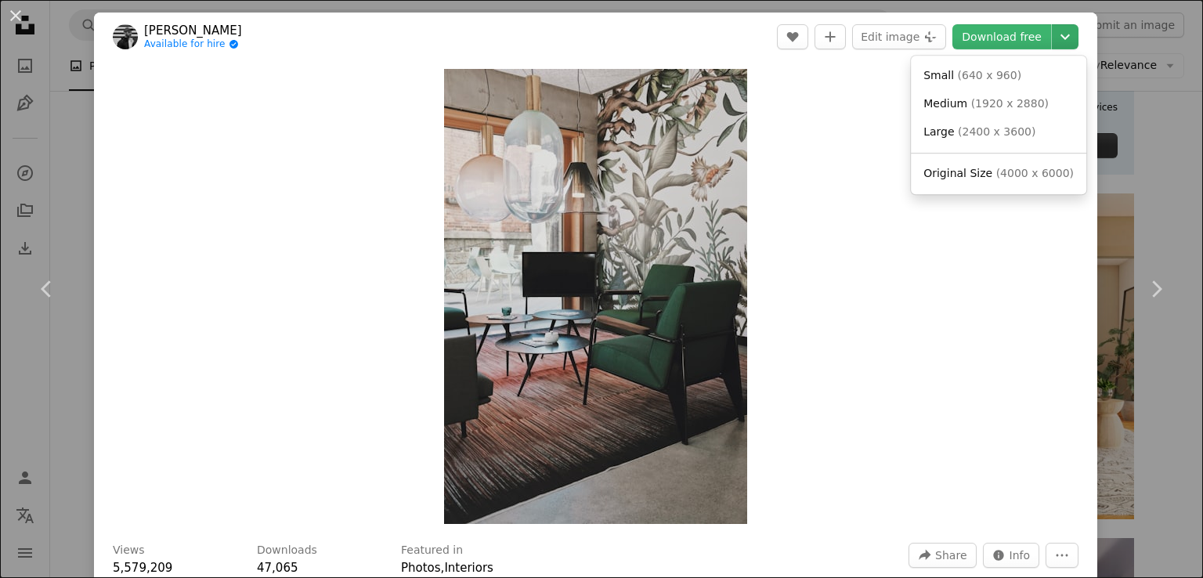
click at [1052, 35] on icon "Chevron down" at bounding box center [1064, 36] width 25 height 19
click at [1003, 127] on span "( 2400 x 3600 )" at bounding box center [997, 131] width 78 height 13
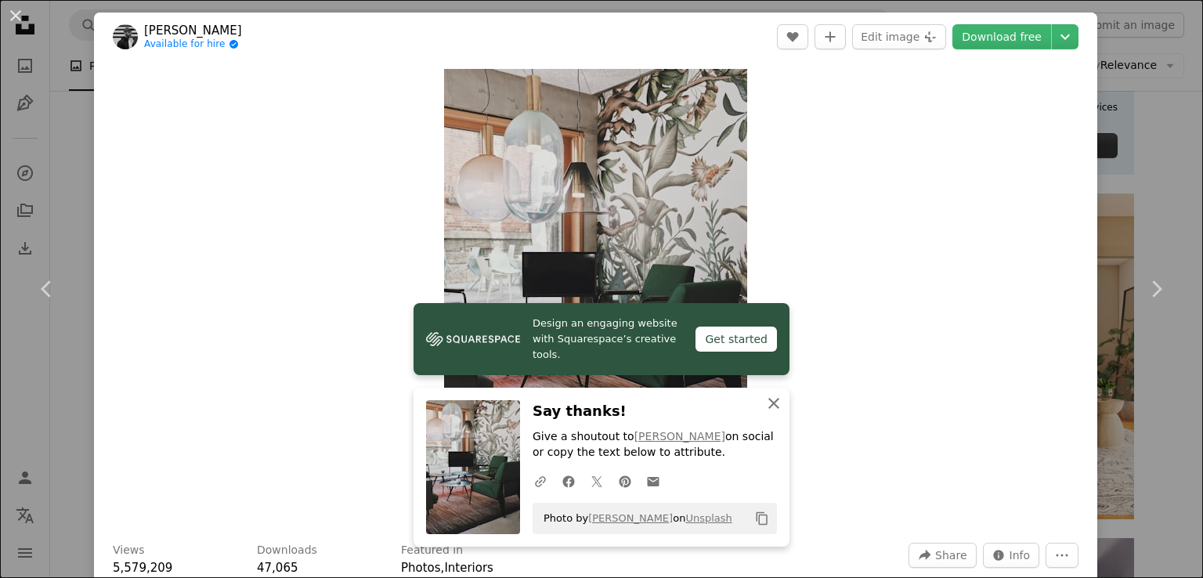
click at [764, 408] on icon "An X shape" at bounding box center [773, 403] width 19 height 19
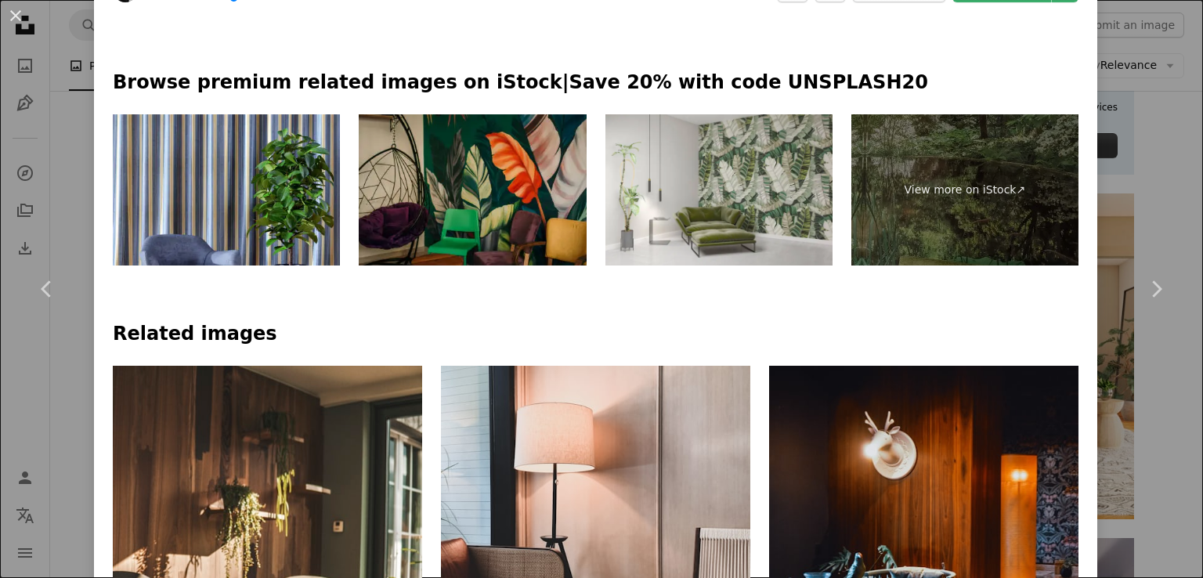
scroll to position [734, 0]
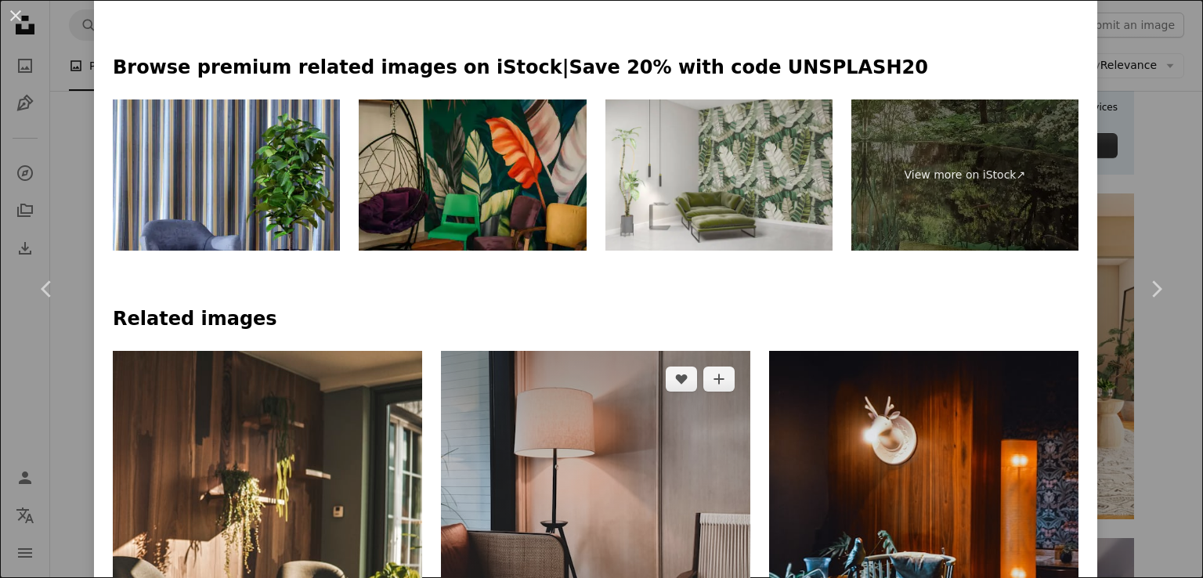
click at [619, 351] on img at bounding box center [595, 533] width 309 height 365
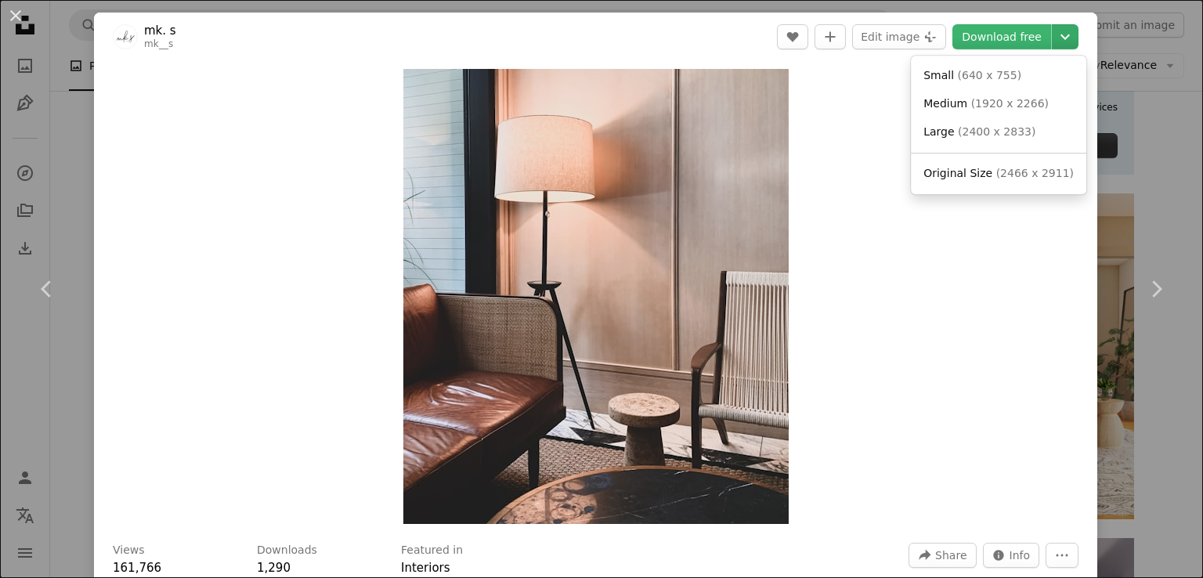
click at [1052, 38] on icon "Chevron down" at bounding box center [1064, 36] width 25 height 19
click at [1012, 126] on span "( 2400 x 2833 )" at bounding box center [997, 131] width 78 height 13
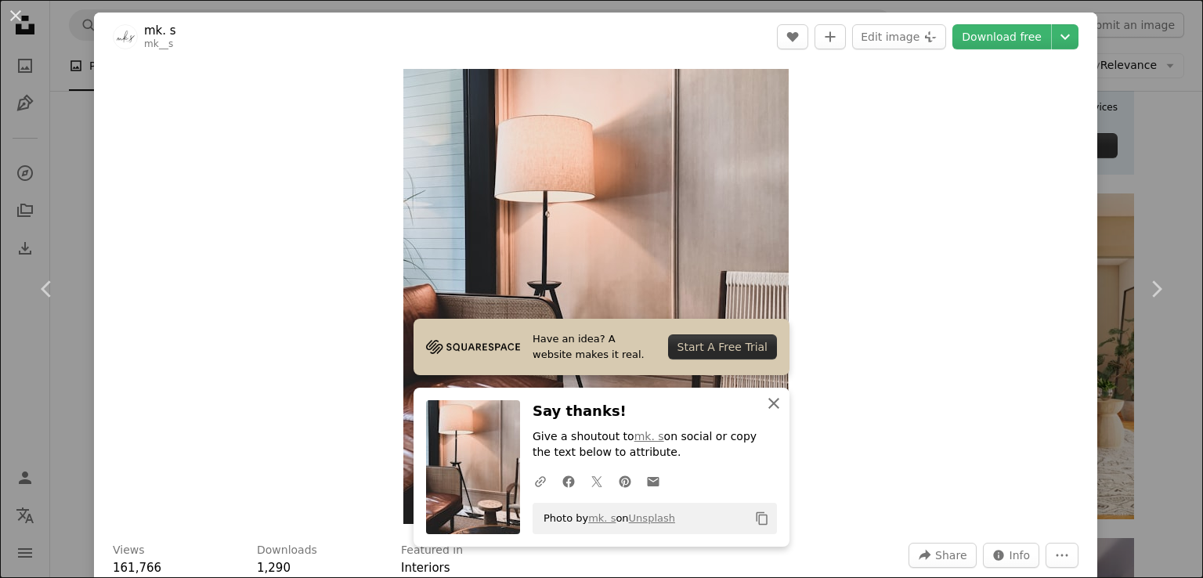
click at [767, 405] on icon "An X shape" at bounding box center [773, 403] width 19 height 19
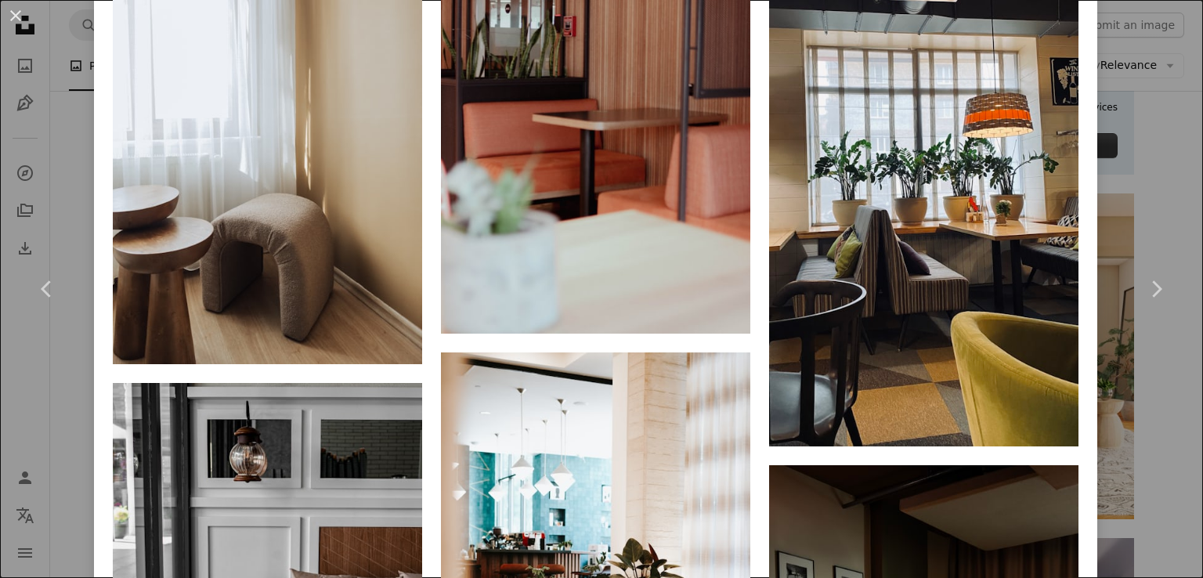
scroll to position [4504, 0]
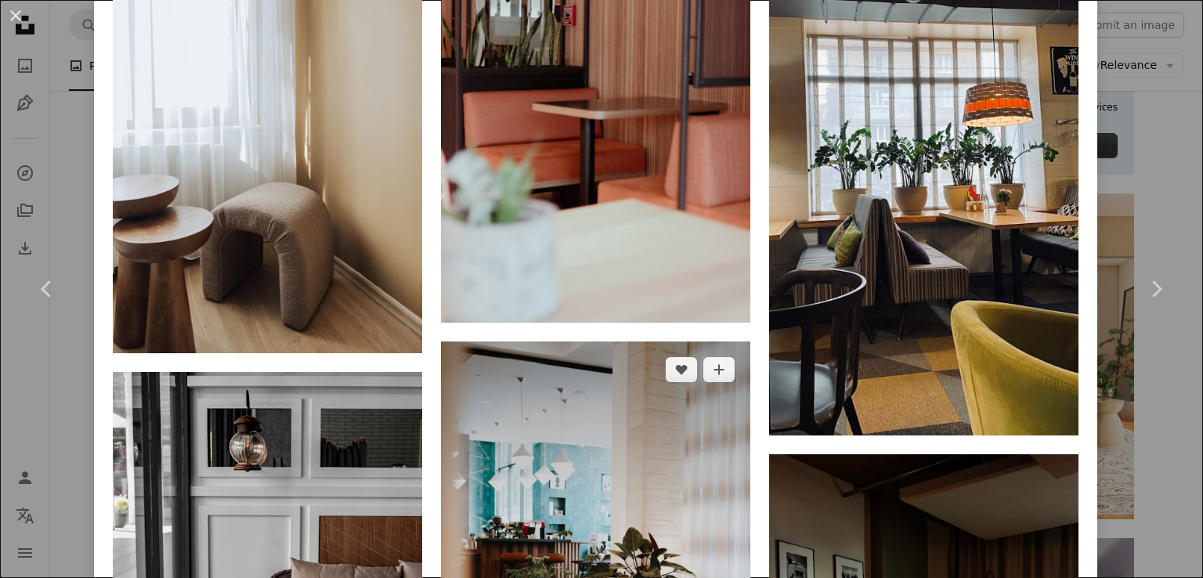
click at [667, 341] on img at bounding box center [595, 573] width 309 height 464
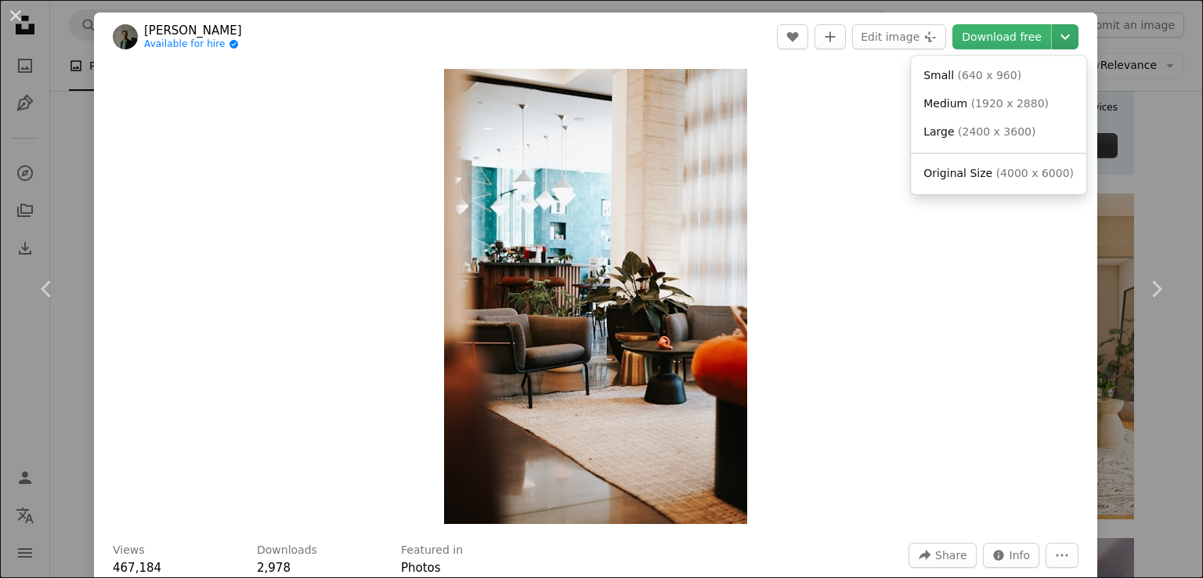
click at [1060, 37] on icon "Choose download size" at bounding box center [1064, 36] width 9 height 5
click at [994, 137] on span "( 2400 x 3600 )" at bounding box center [997, 131] width 78 height 13
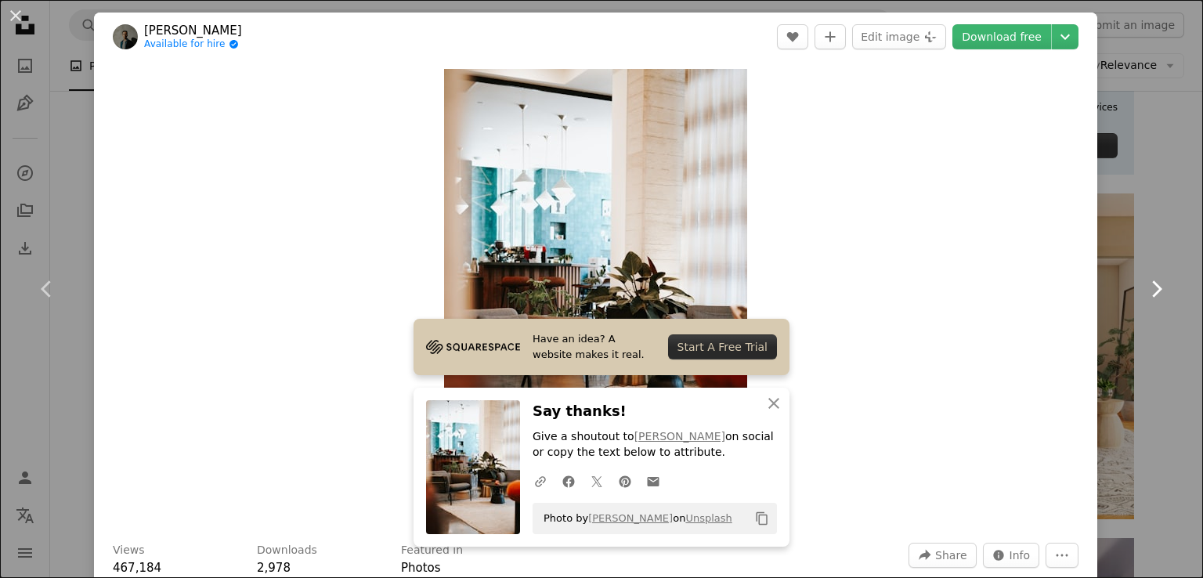
click at [1140, 218] on link "Chevron right" at bounding box center [1156, 289] width 94 height 150
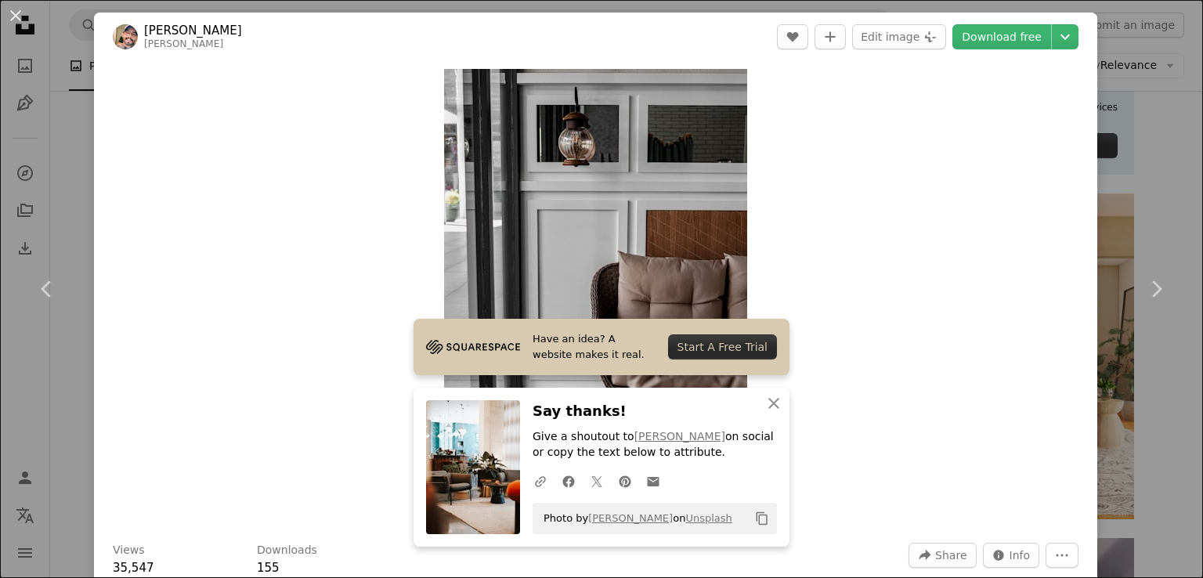
click at [1109, 45] on div "An X shape Chevron left Chevron right [PERSON_NAME] A heart A plus sign Edit im…" at bounding box center [601, 289] width 1203 height 578
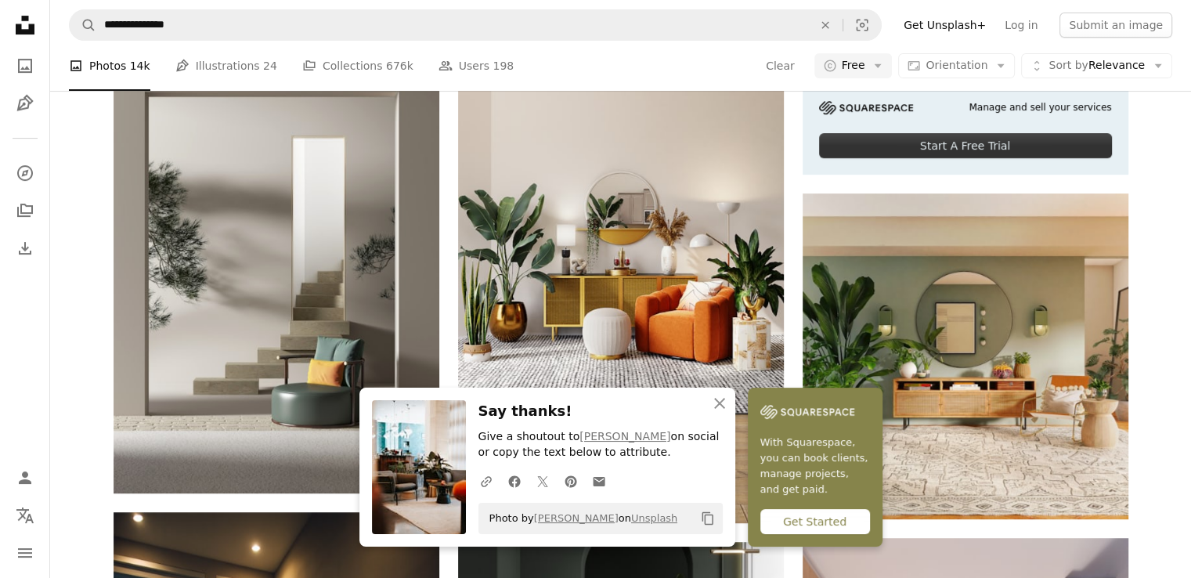
scroll to position [4669, 0]
click at [729, 402] on icon "An X shape" at bounding box center [719, 403] width 19 height 19
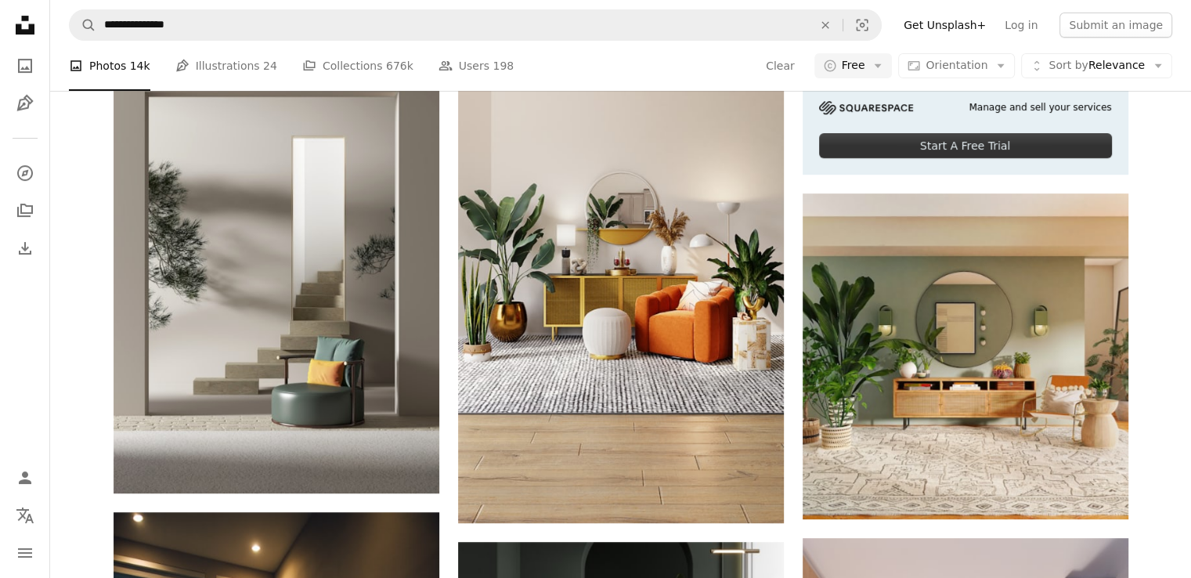
scroll to position [4369, 0]
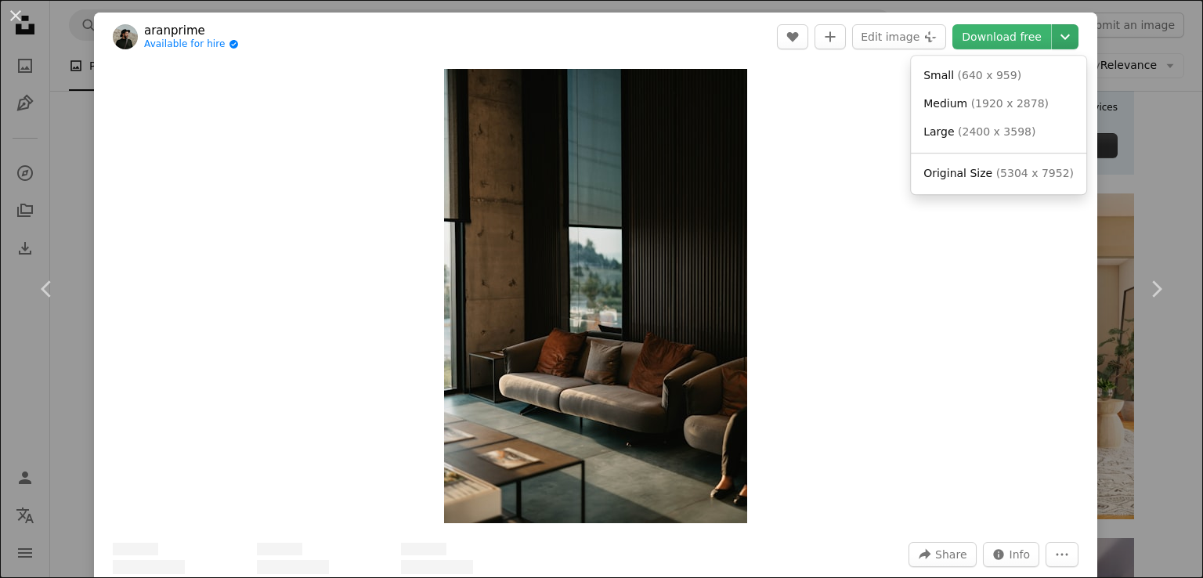
click at [1062, 38] on icon "Chevron down" at bounding box center [1064, 36] width 25 height 19
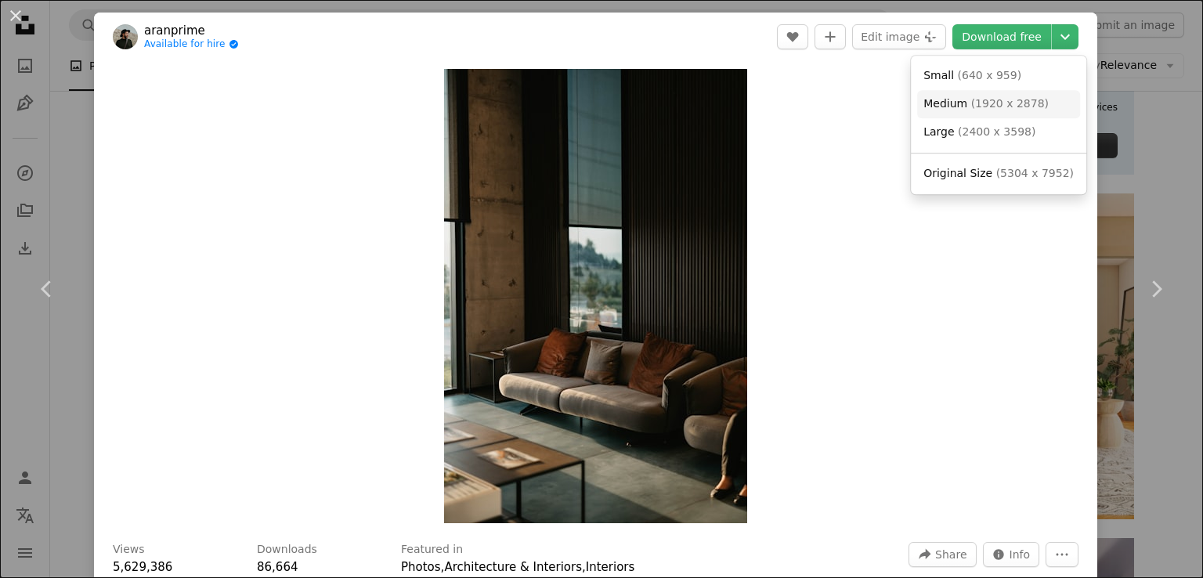
click at [1030, 112] on link "Medium ( 1920 x 2878 )" at bounding box center [998, 104] width 163 height 28
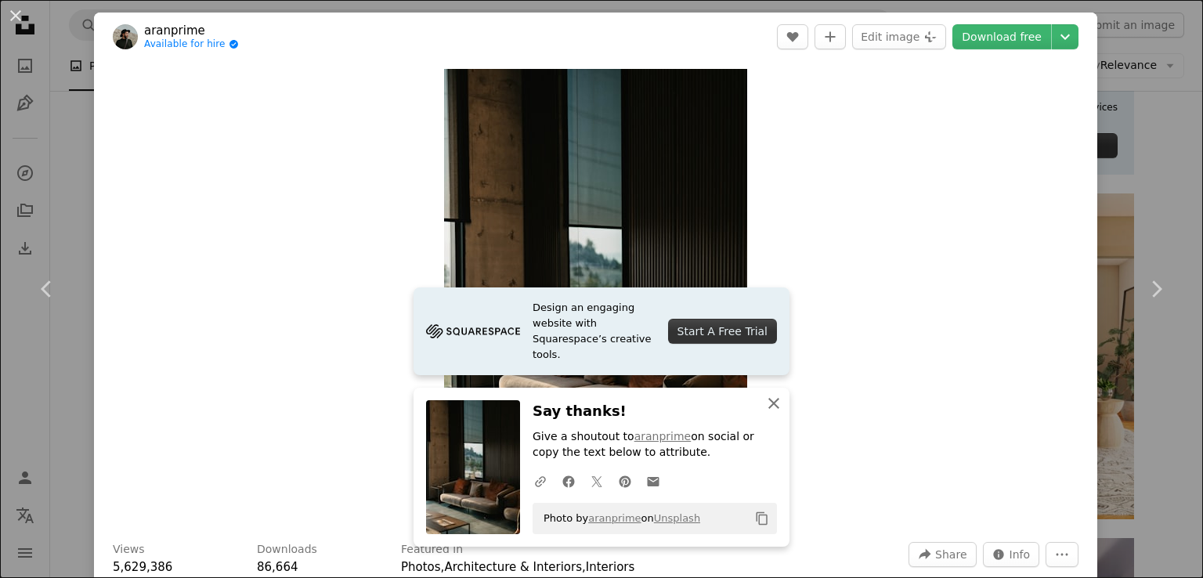
click at [768, 405] on icon "button" at bounding box center [773, 403] width 11 height 11
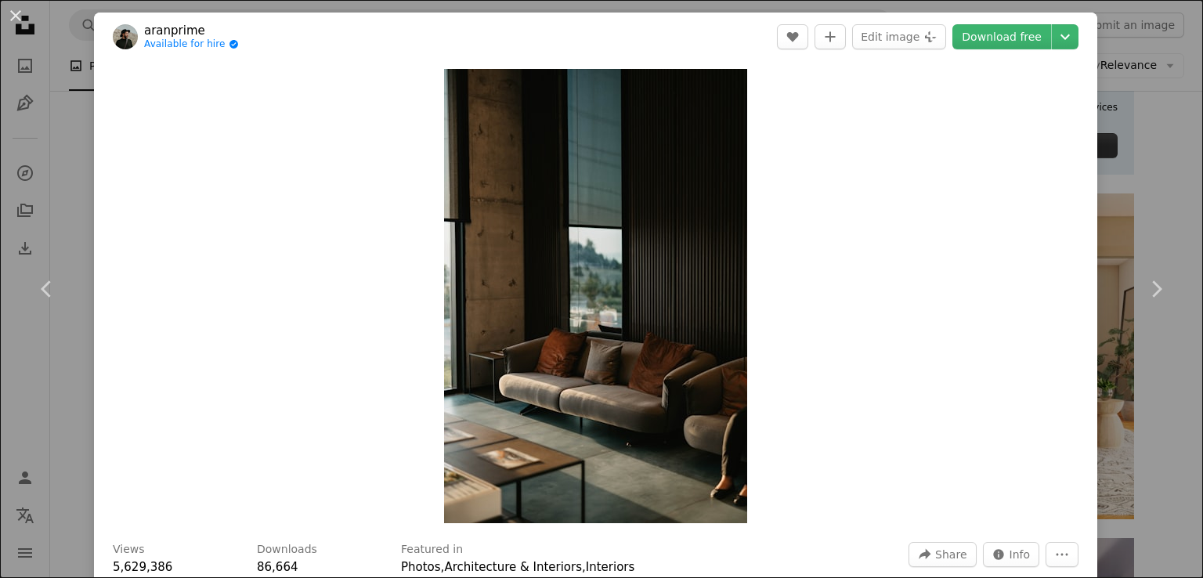
click at [1138, 161] on div "An X shape Chevron left Chevron right aranprime Available for hire A checkmark …" at bounding box center [601, 289] width 1203 height 578
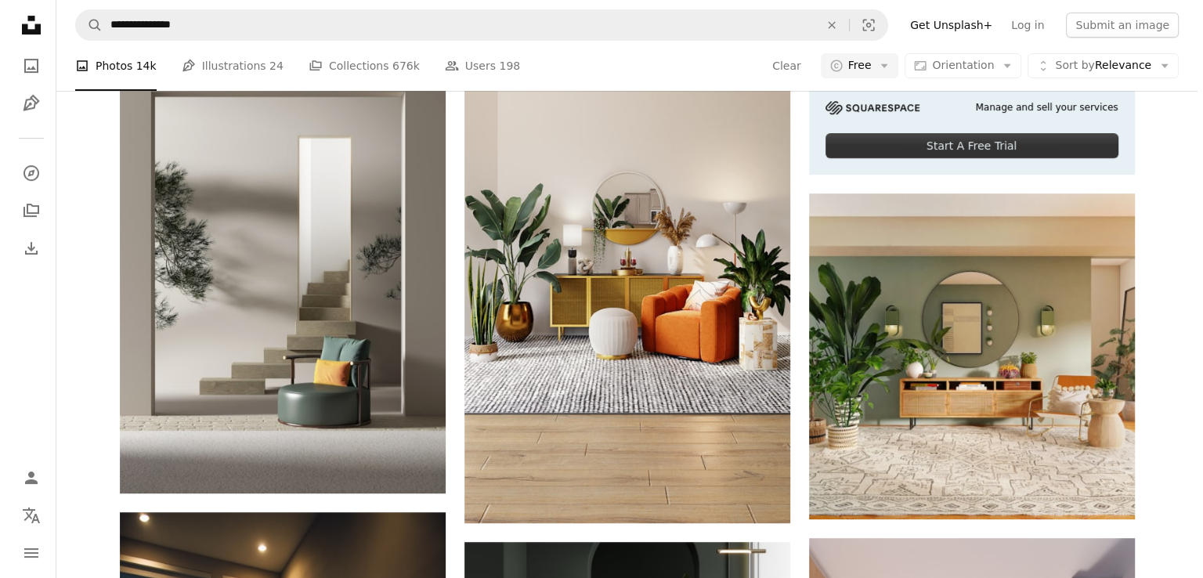
scroll to position [4375, 0]
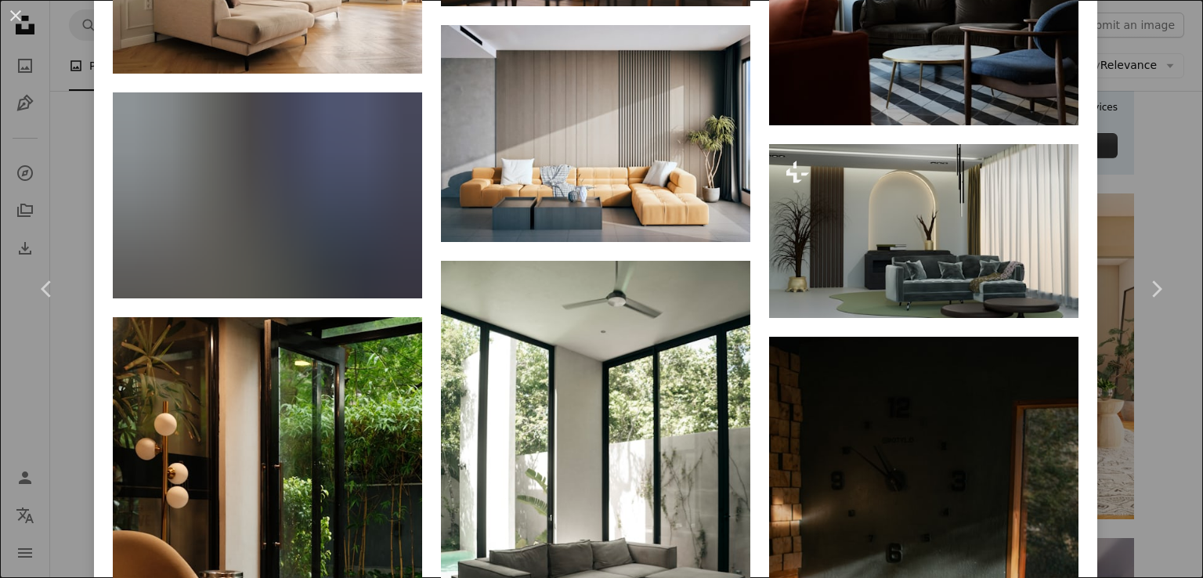
scroll to position [2252, 0]
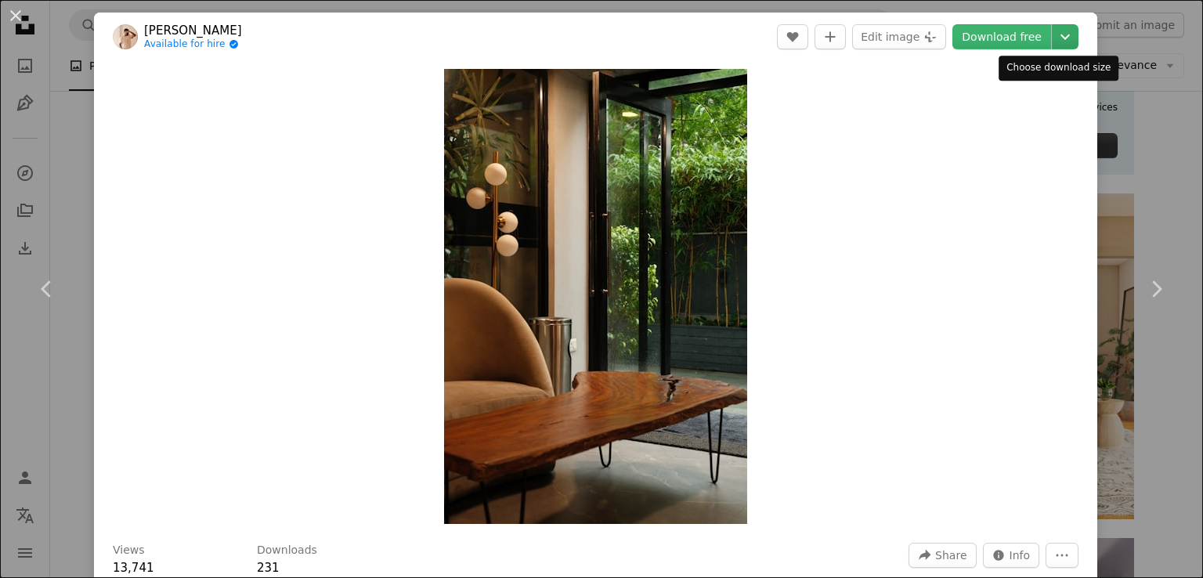
click at [1052, 33] on icon "Chevron down" at bounding box center [1064, 36] width 25 height 19
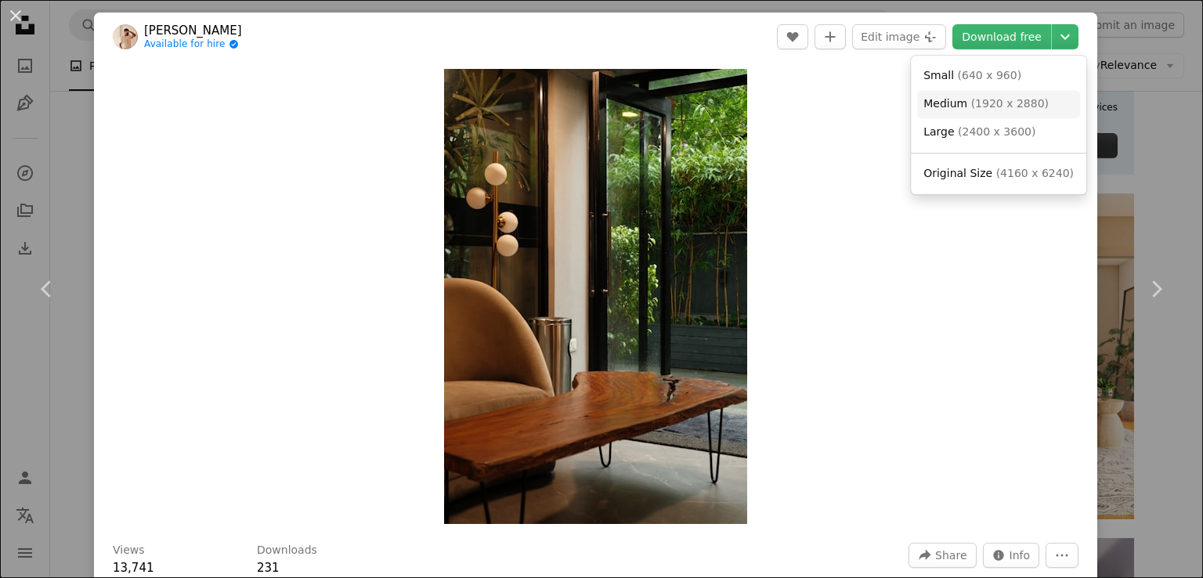
click at [1022, 107] on span "( 1920 x 2880 )" at bounding box center [1010, 103] width 78 height 13
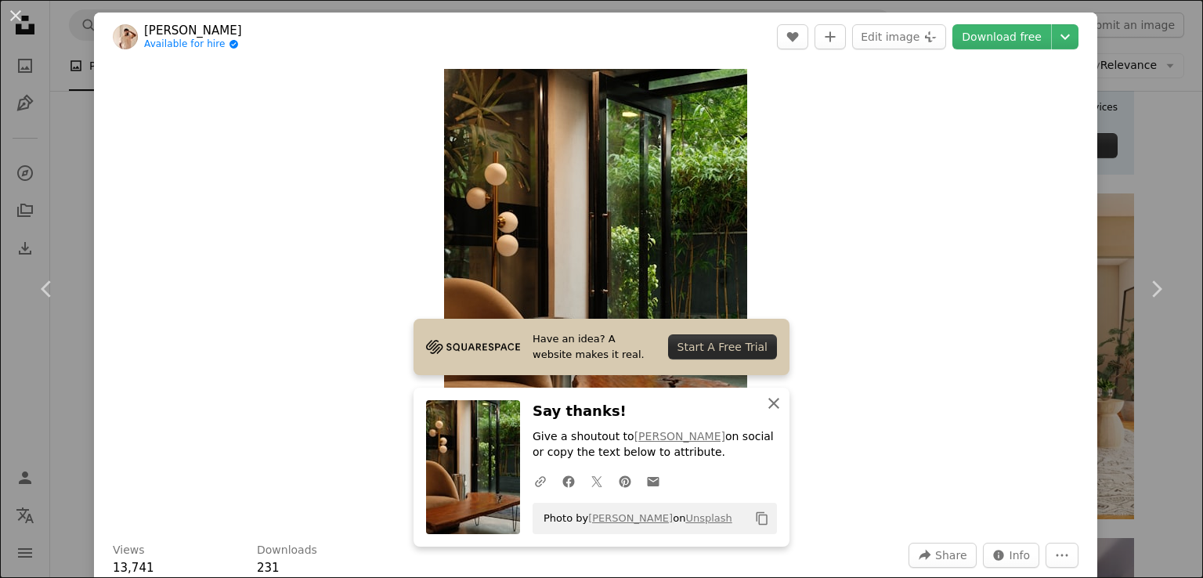
click at [768, 399] on icon "An X shape" at bounding box center [773, 403] width 19 height 19
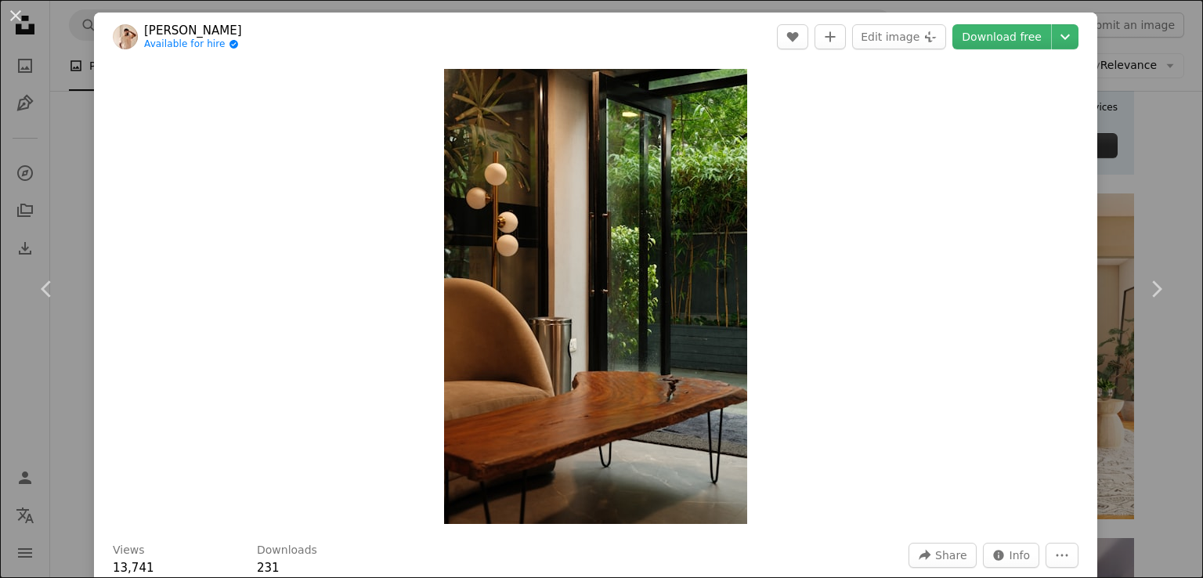
drag, startPoint x: 1146, startPoint y: 193, endPoint x: 1135, endPoint y: 200, distance: 13.5
click at [1146, 193] on div "An X shape Chevron left Chevron right [PERSON_NAME] Available for hire A checkm…" at bounding box center [601, 289] width 1203 height 578
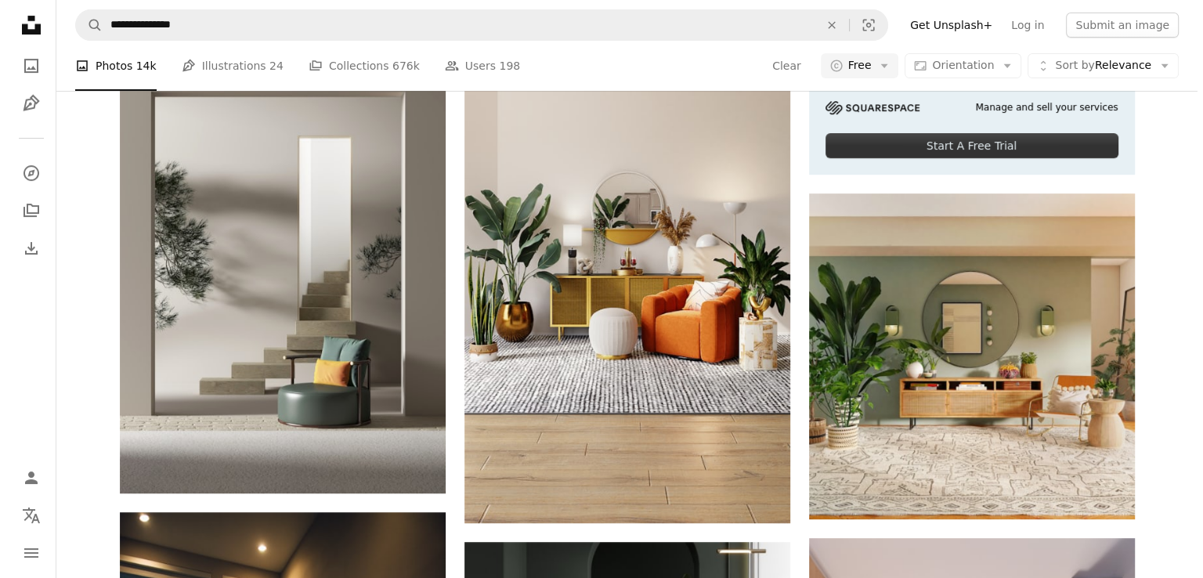
scroll to position [3814, 0]
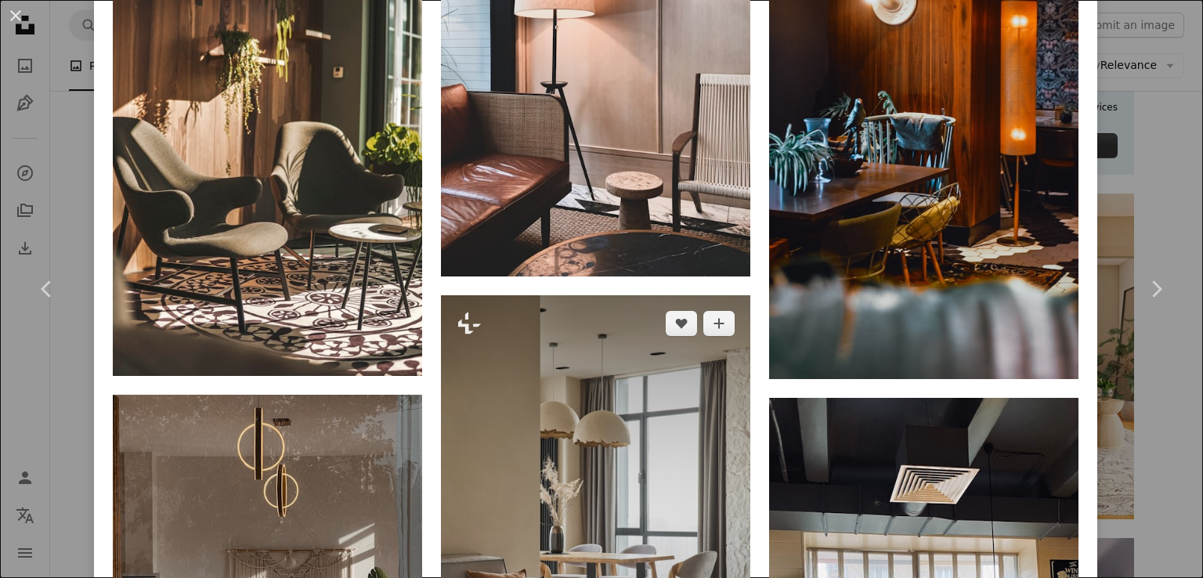
scroll to position [1214, 0]
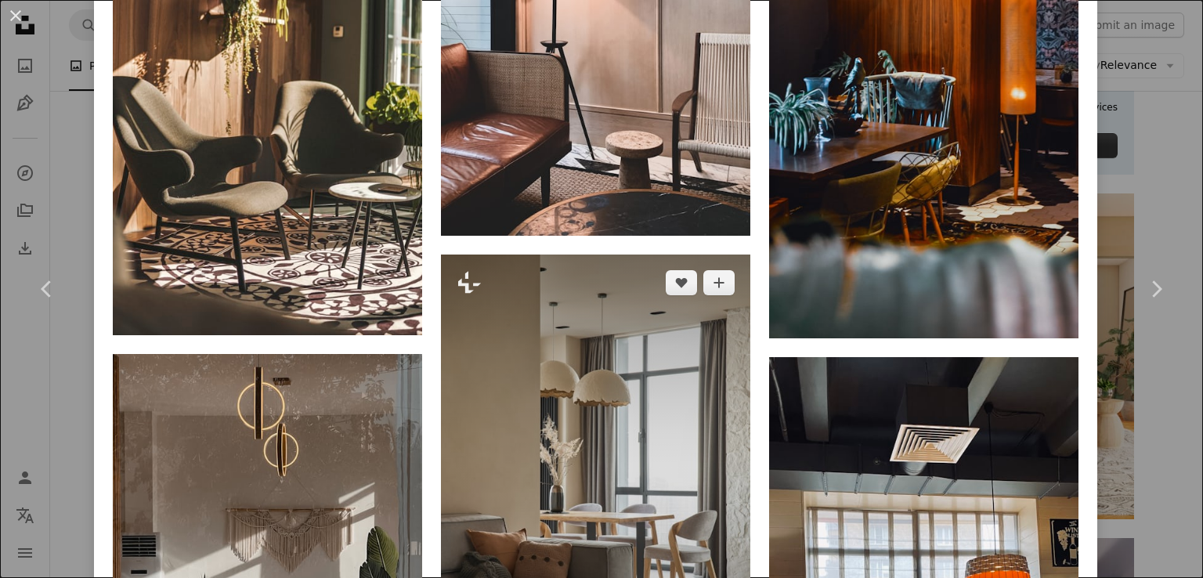
click at [673, 254] on img at bounding box center [595, 486] width 309 height 464
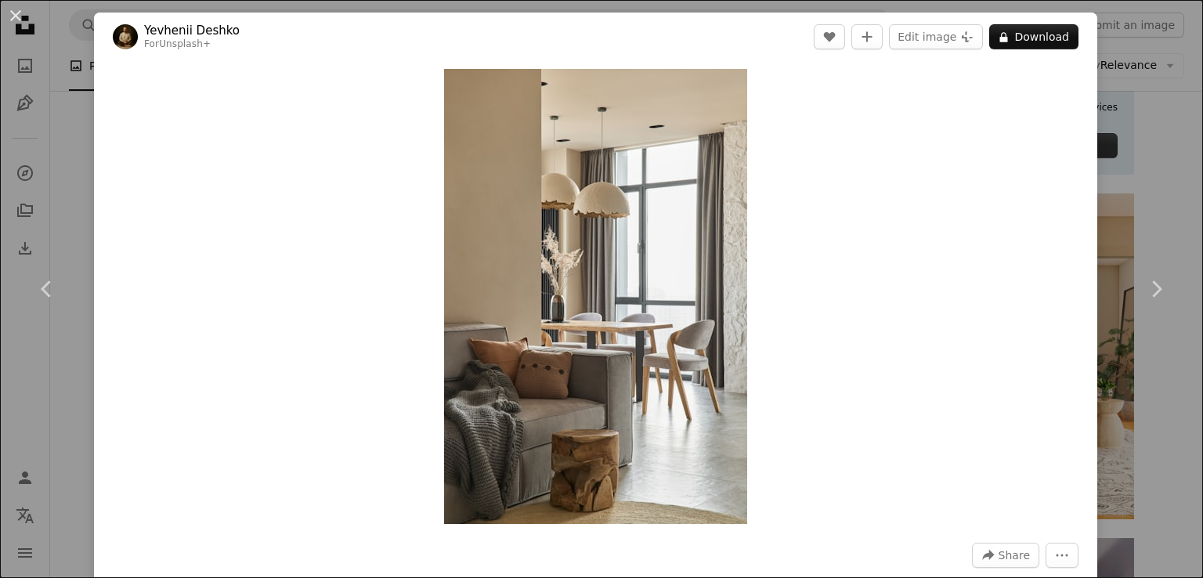
click at [1130, 183] on div "An X shape Chevron left Chevron right Yevhenii Deshko For Unsplash+ A heart A p…" at bounding box center [601, 289] width 1203 height 578
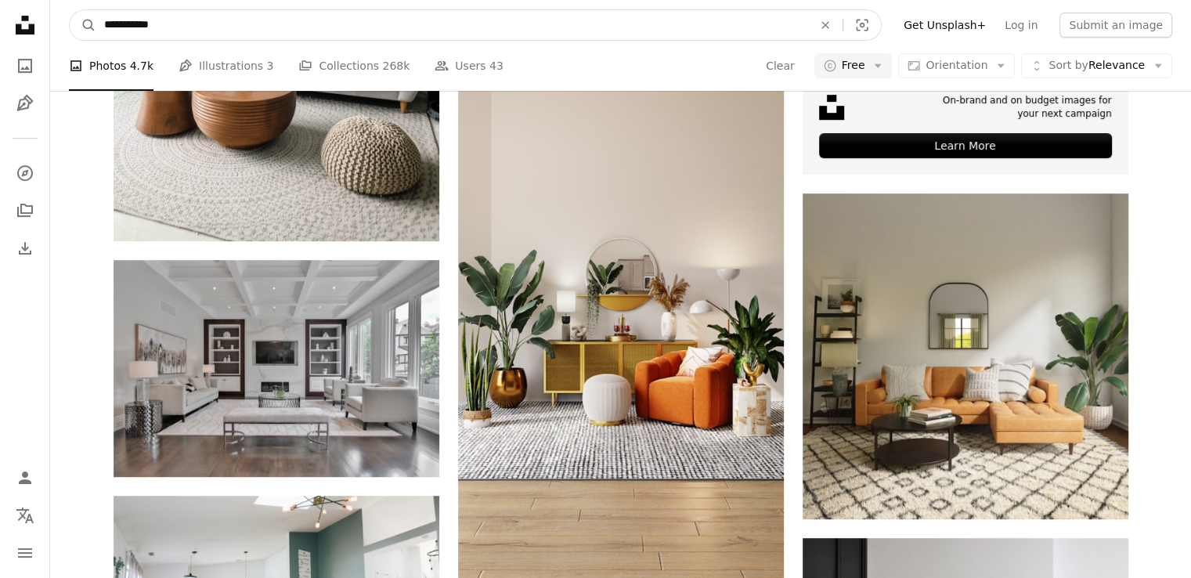
click at [481, 23] on input "**********" at bounding box center [452, 25] width 712 height 30
type input "**********"
click at [70, 10] on button "A magnifying glass" at bounding box center [83, 25] width 27 height 30
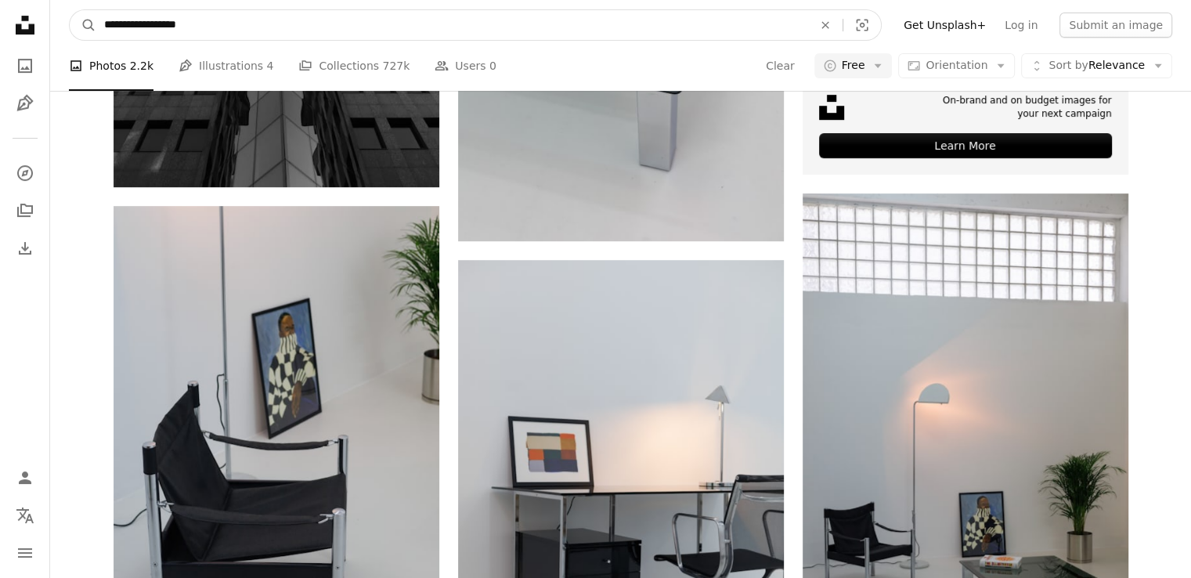
click at [272, 38] on input "**********" at bounding box center [452, 25] width 712 height 30
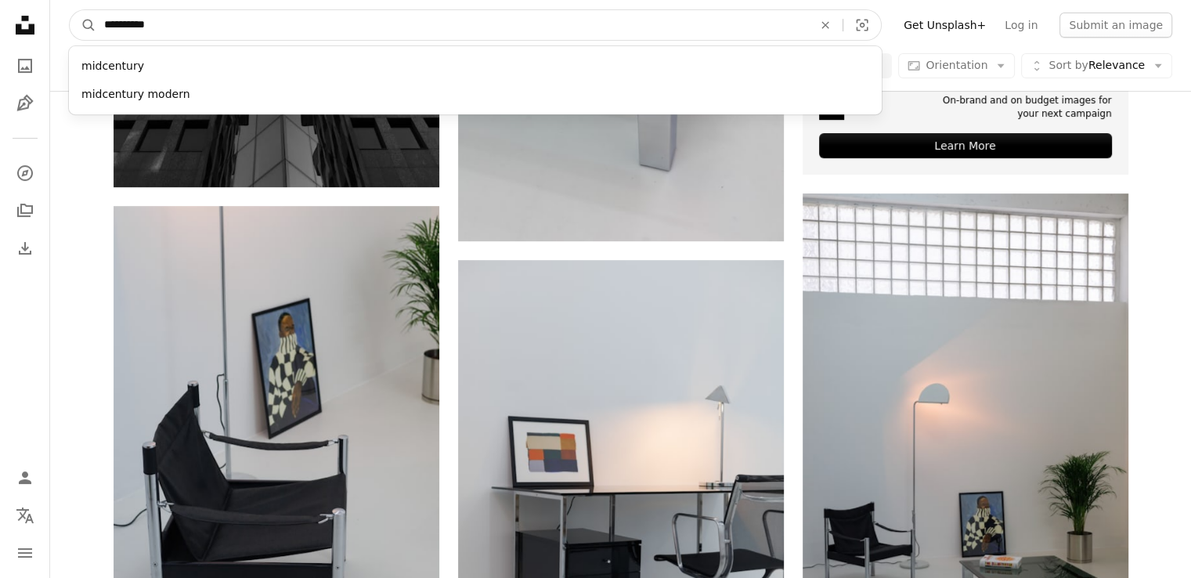
type input "**********"
click button "A magnifying glass" at bounding box center [83, 25] width 27 height 30
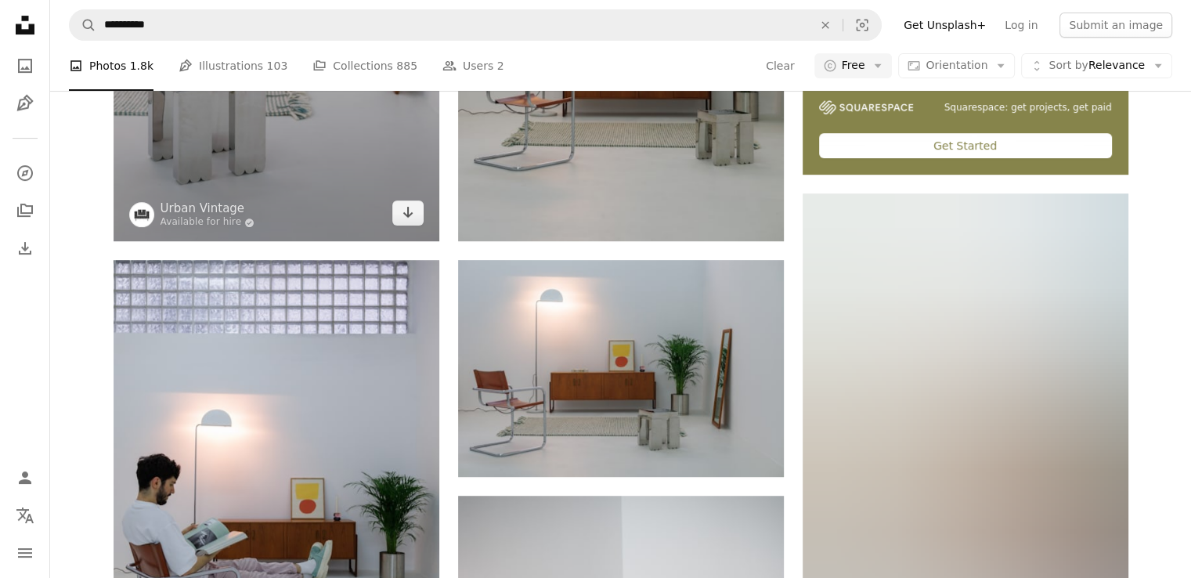
scroll to position [3167, 0]
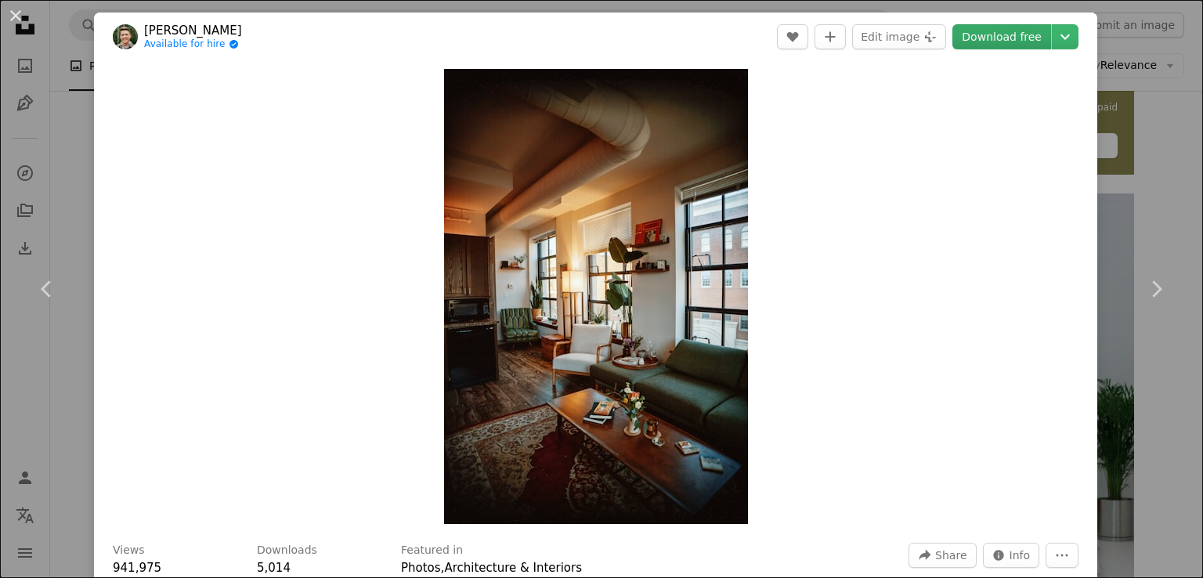
click at [1015, 41] on link "Download free" at bounding box center [1001, 36] width 99 height 25
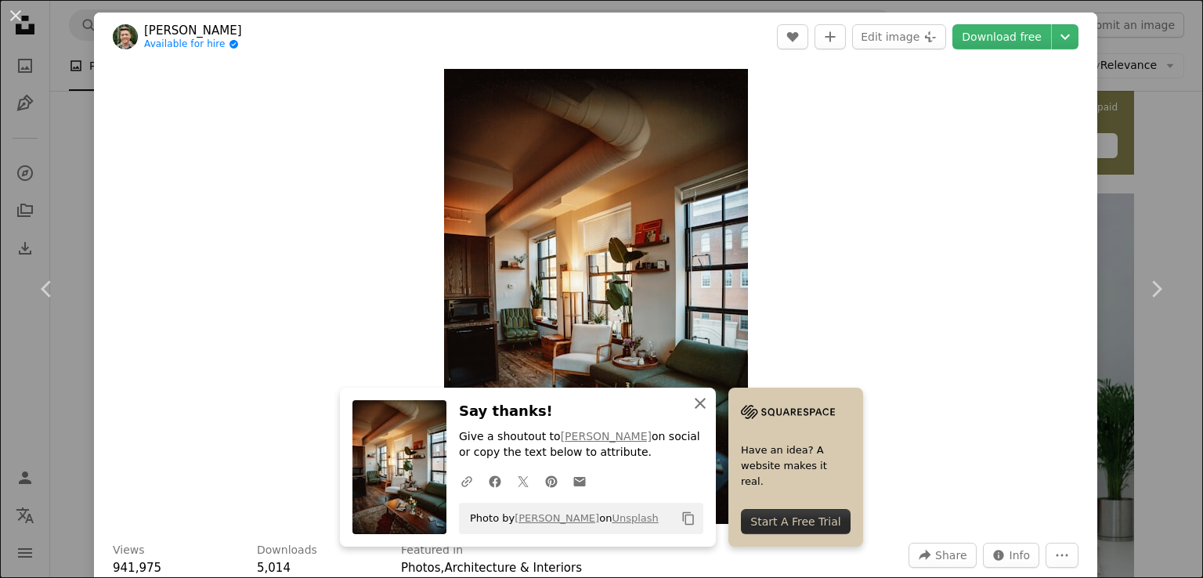
click at [709, 402] on icon "An X shape" at bounding box center [700, 403] width 19 height 19
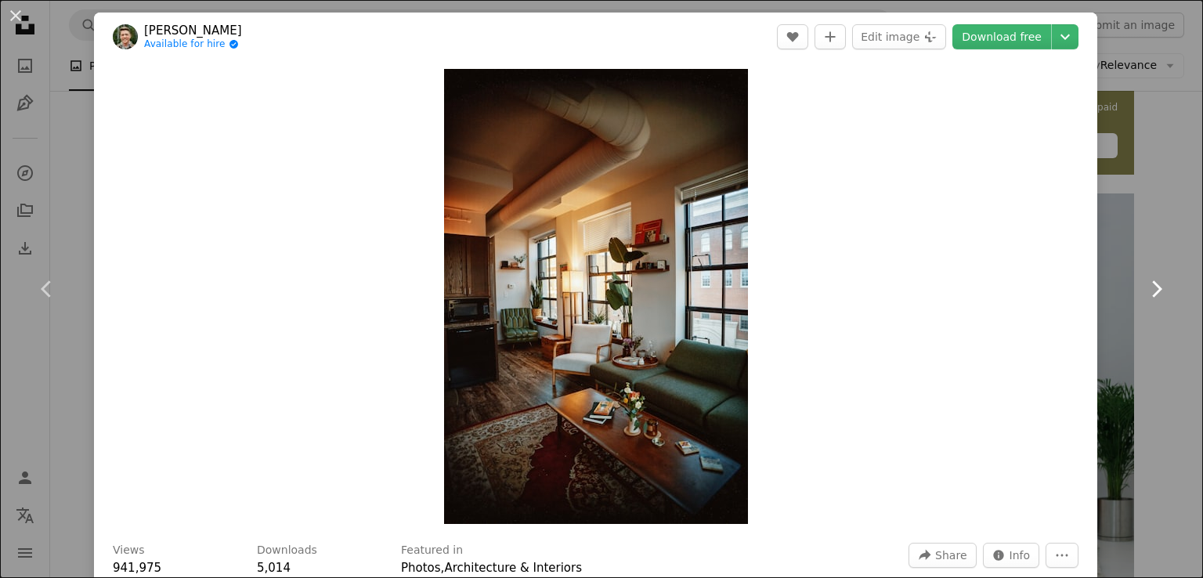
click at [1113, 355] on link "Chevron right" at bounding box center [1156, 289] width 94 height 150
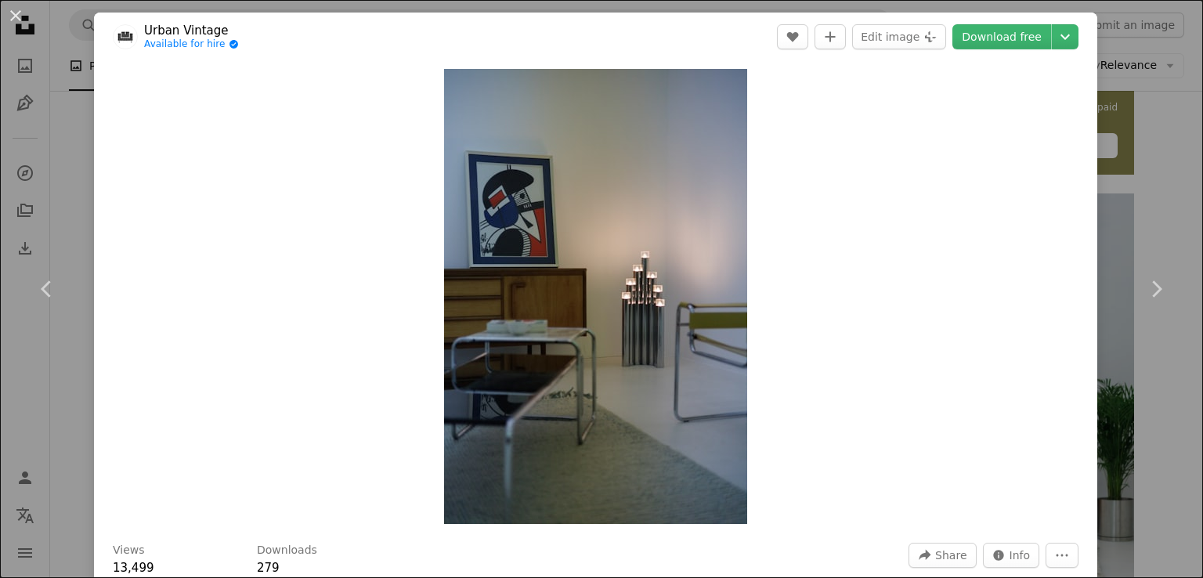
click at [1153, 61] on div "An X shape Chevron left Chevron right Urban Vintage Available for hire A checkm…" at bounding box center [601, 289] width 1203 height 578
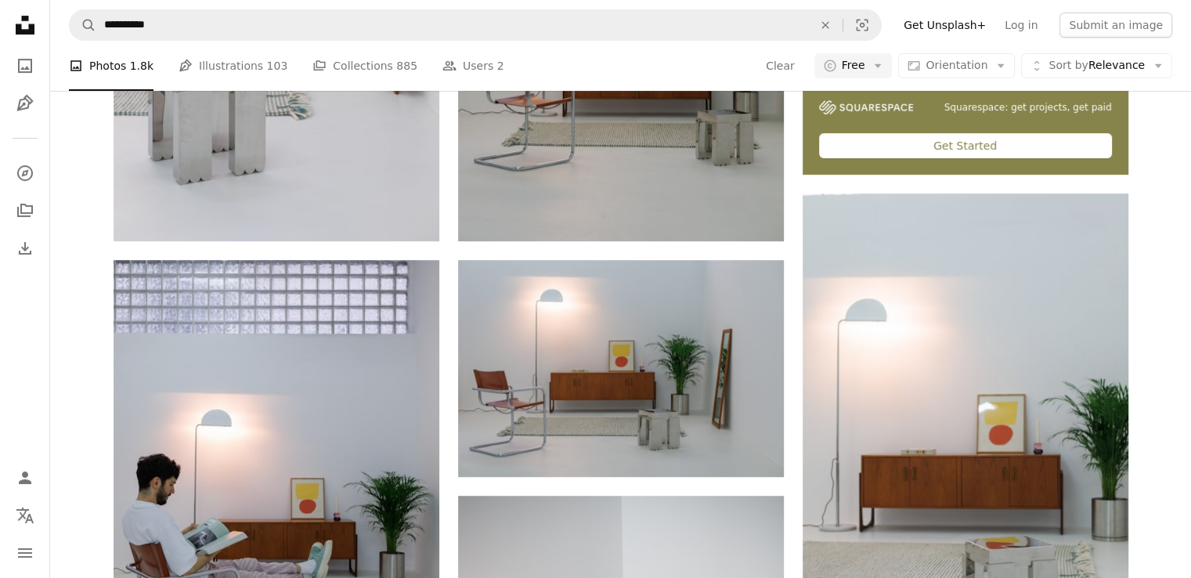
scroll to position [6158, 0]
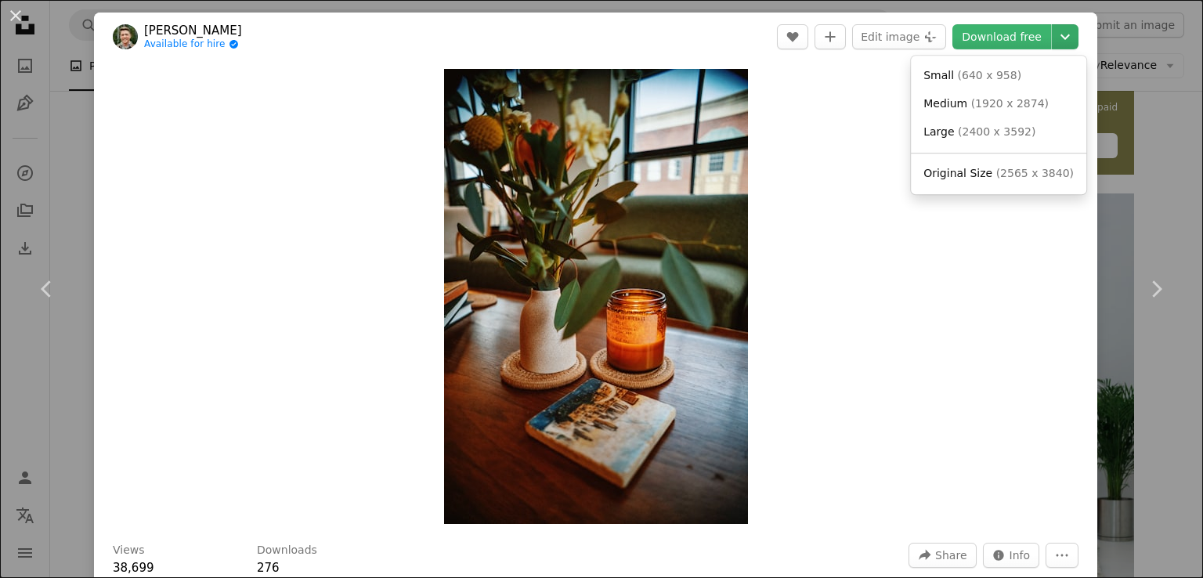
click at [1058, 45] on icon "Chevron down" at bounding box center [1064, 36] width 25 height 19
click at [1034, 108] on link "Medium ( 1920 x 2874 )" at bounding box center [998, 104] width 163 height 28
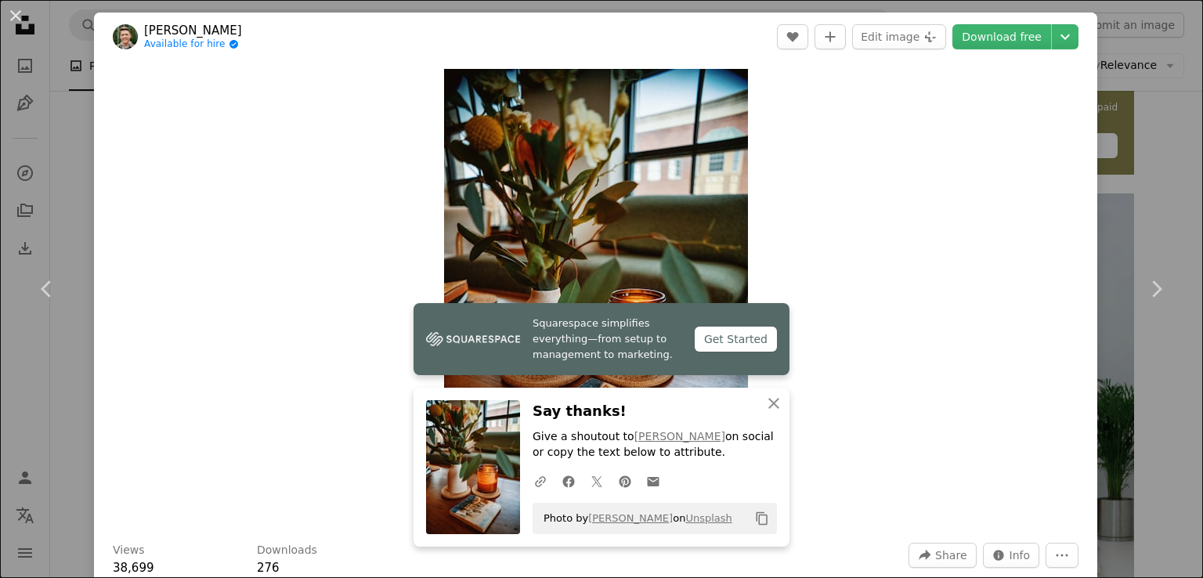
click at [1137, 150] on div "An X shape Chevron left Chevron right [PERSON_NAME] Available for hire A checkm…" at bounding box center [601, 289] width 1203 height 578
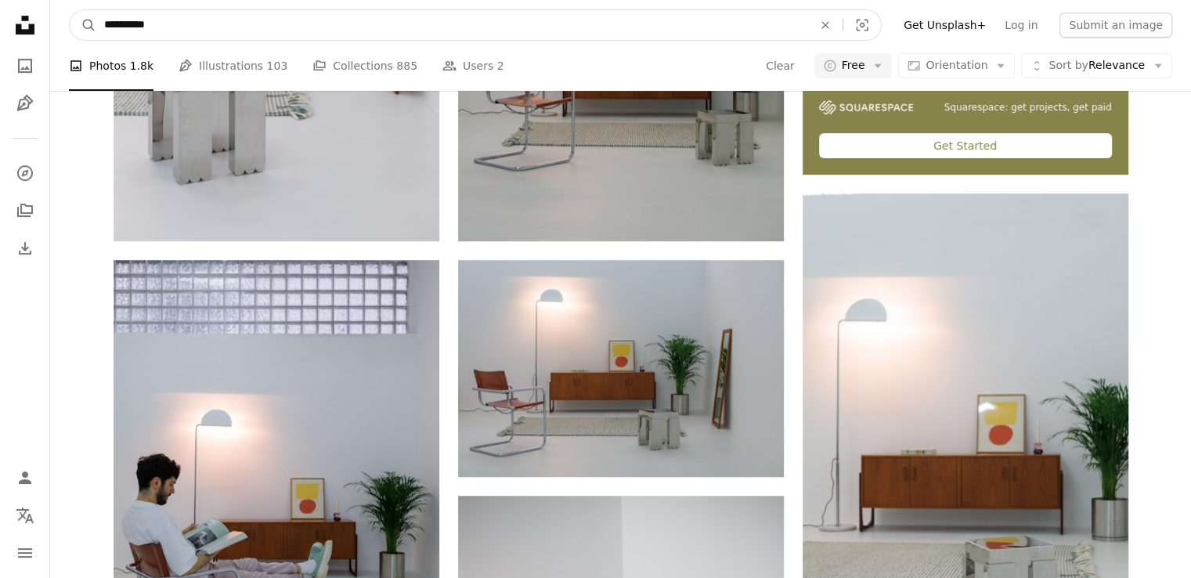
click at [575, 23] on input "**********" at bounding box center [452, 25] width 712 height 30
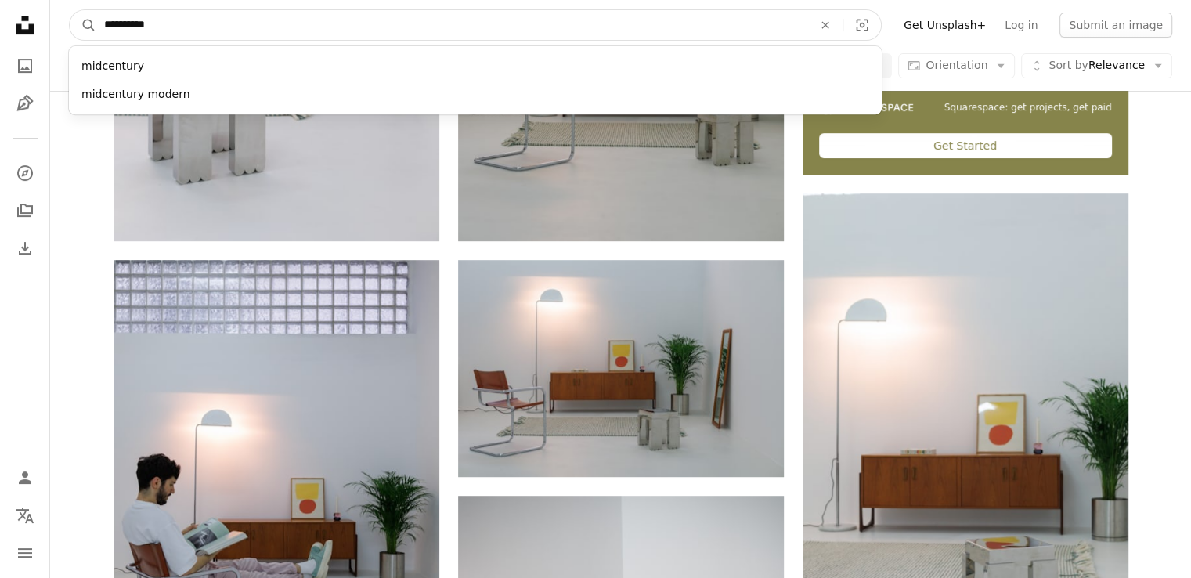
click at [575, 23] on input "**********" at bounding box center [452, 25] width 712 height 30
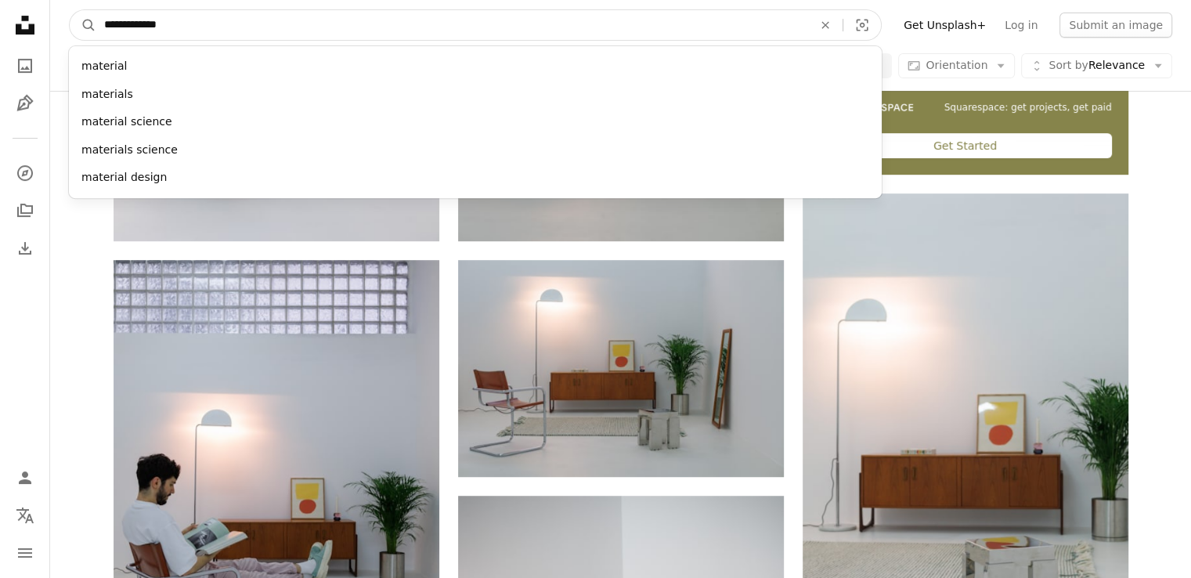
type input "**********"
click button "A magnifying glass" at bounding box center [83, 25] width 27 height 30
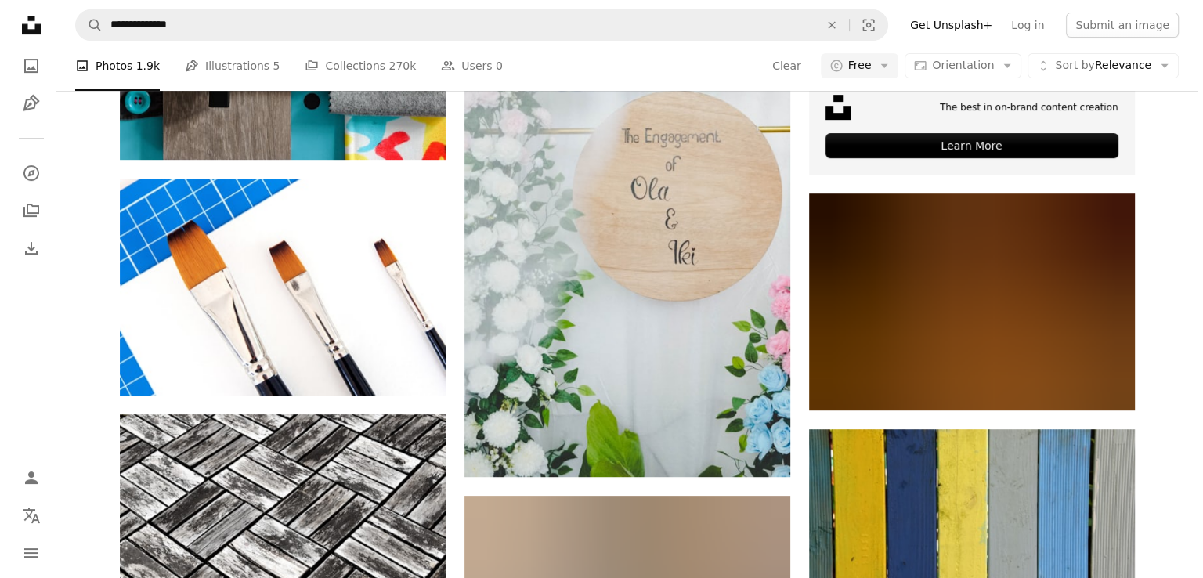
scroll to position [131, 0]
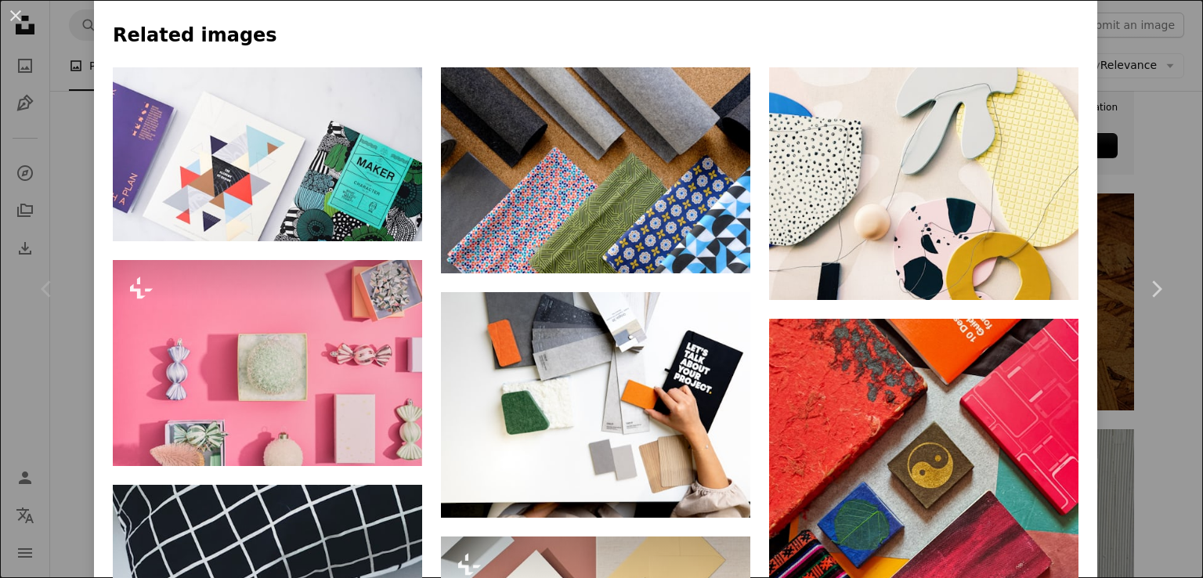
scroll to position [1068, 0]
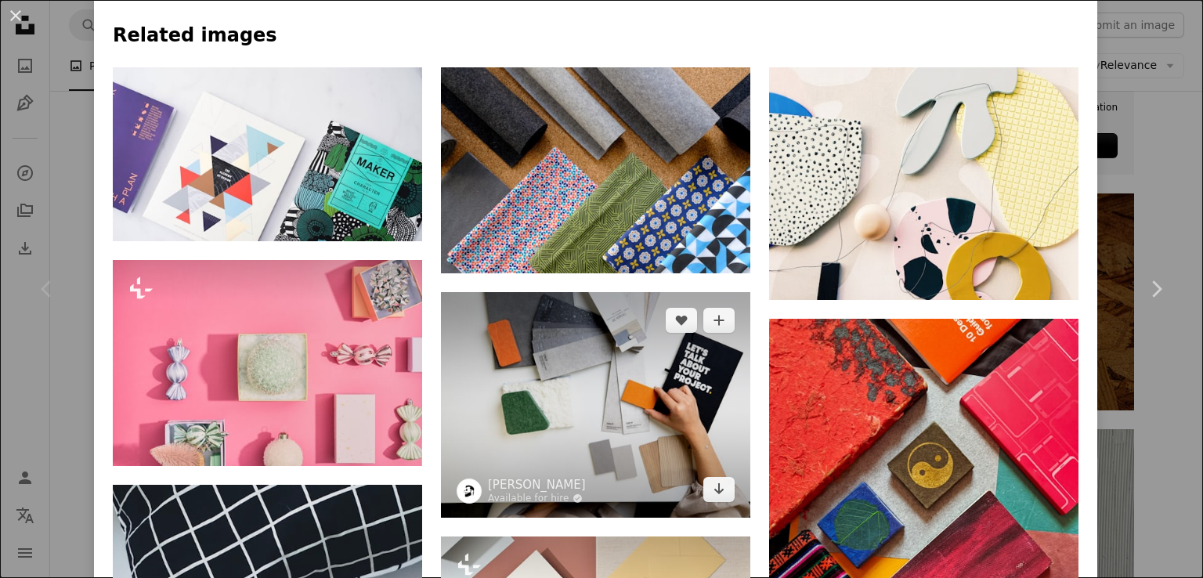
click at [542, 292] on img at bounding box center [595, 405] width 309 height 226
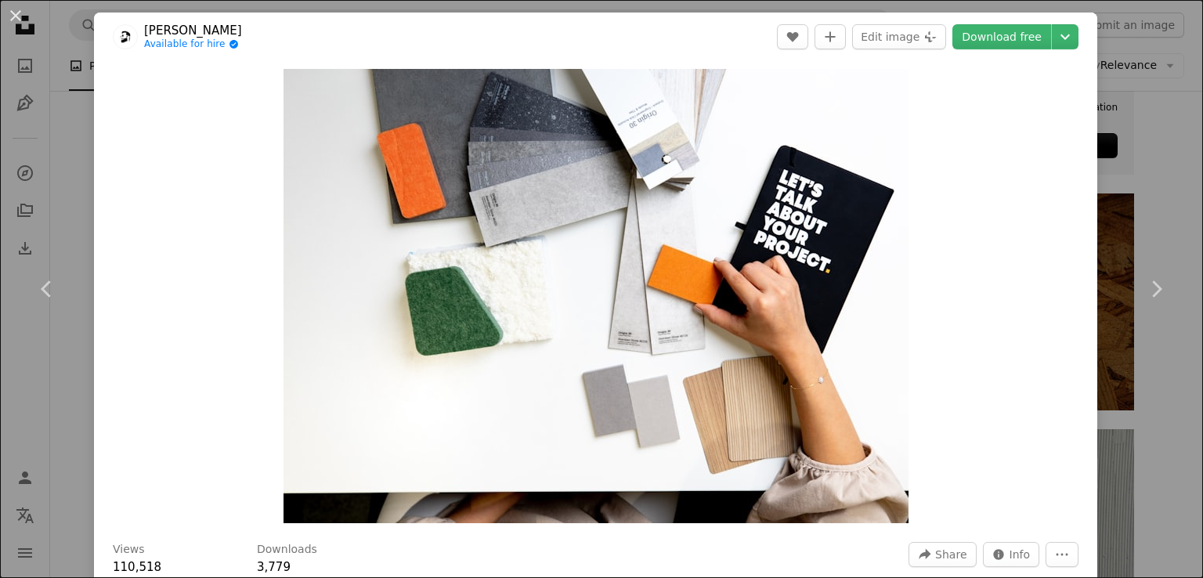
click at [1121, 105] on div "An X shape Chevron left Chevron right [PERSON_NAME] Available for hire A checkm…" at bounding box center [601, 289] width 1203 height 578
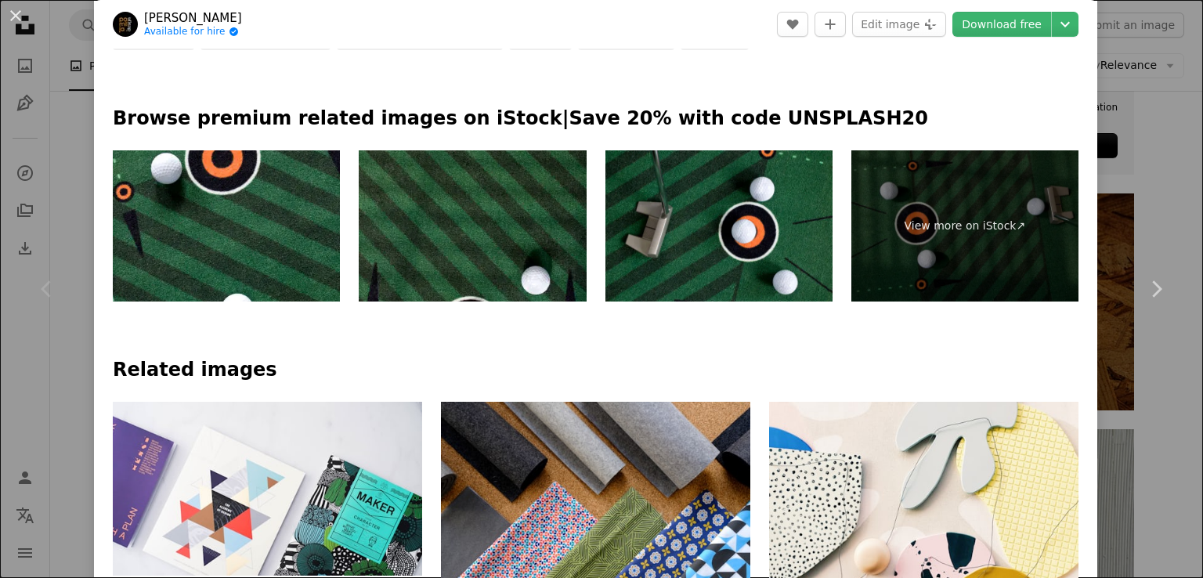
scroll to position [804, 0]
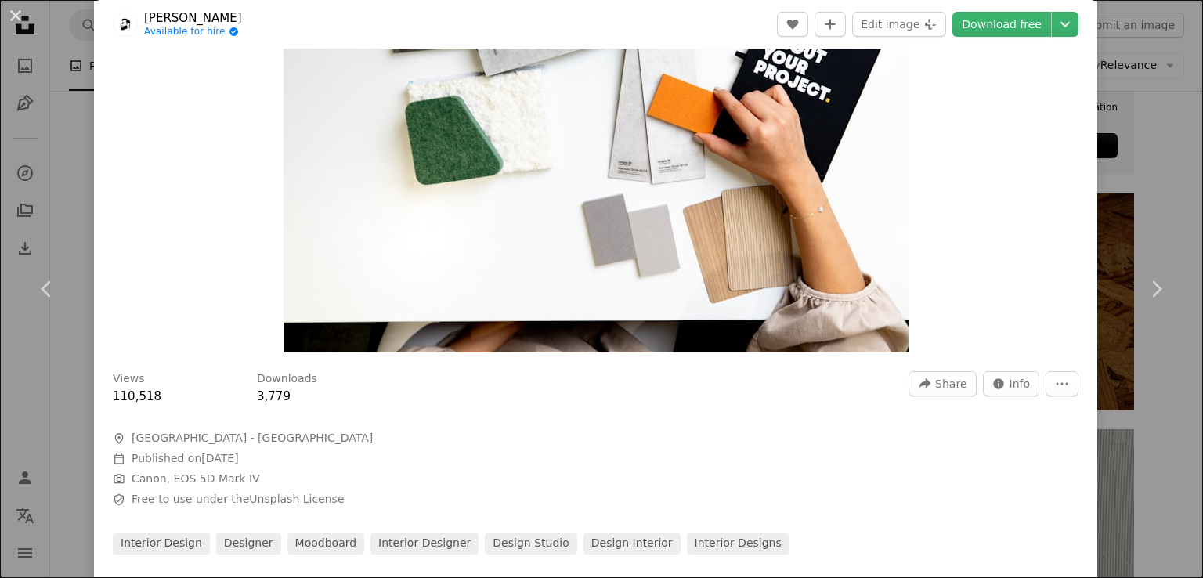
scroll to position [162, 0]
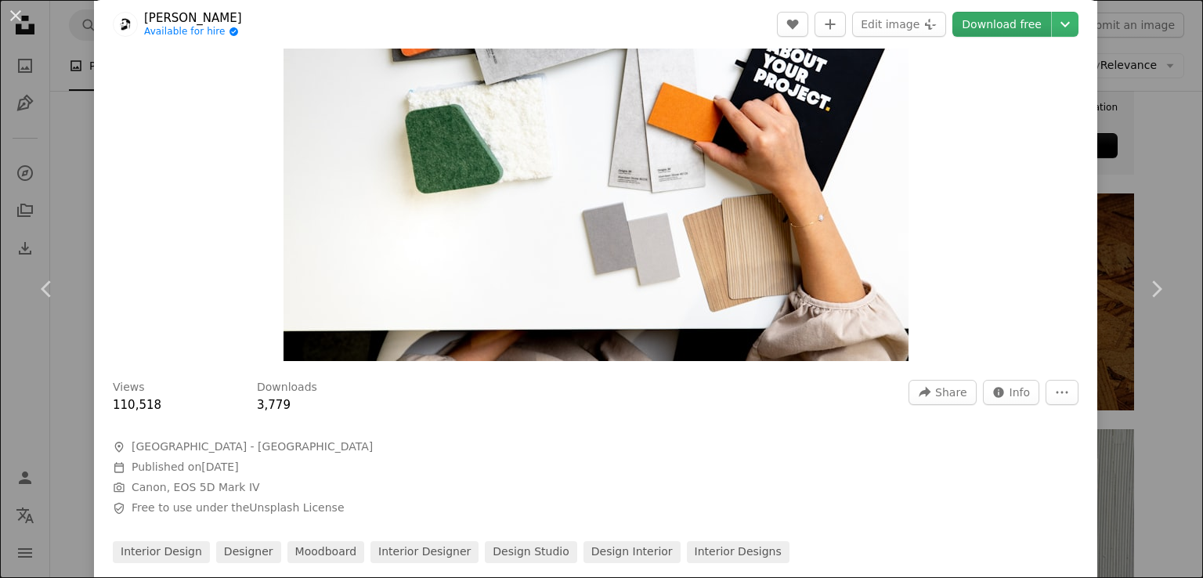
click at [1014, 23] on link "Download free" at bounding box center [1001, 24] width 99 height 25
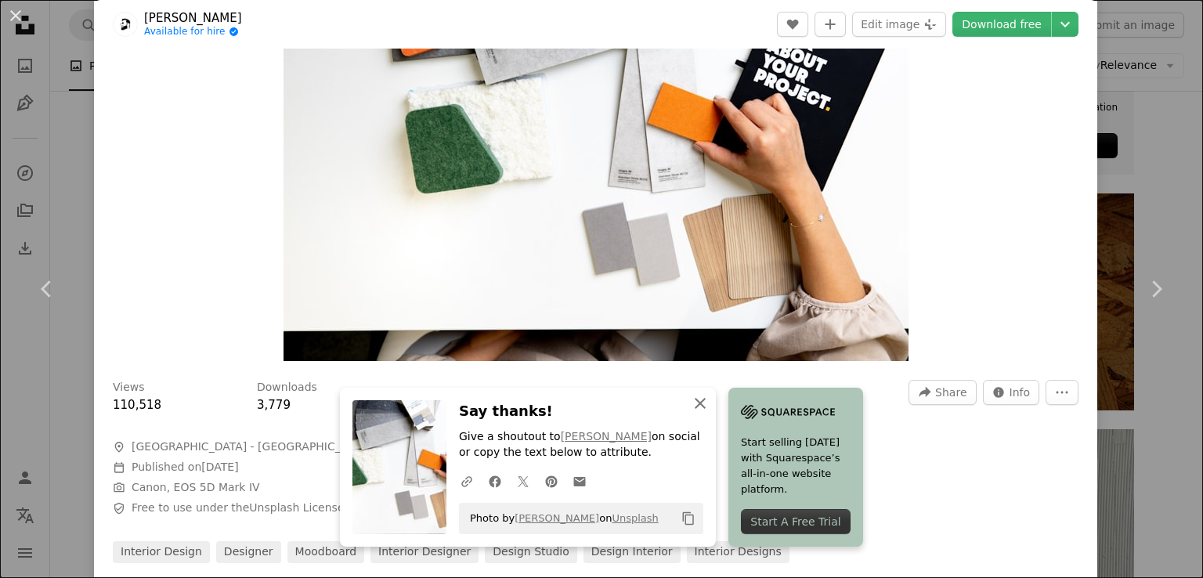
click at [709, 407] on icon "An X shape" at bounding box center [700, 403] width 19 height 19
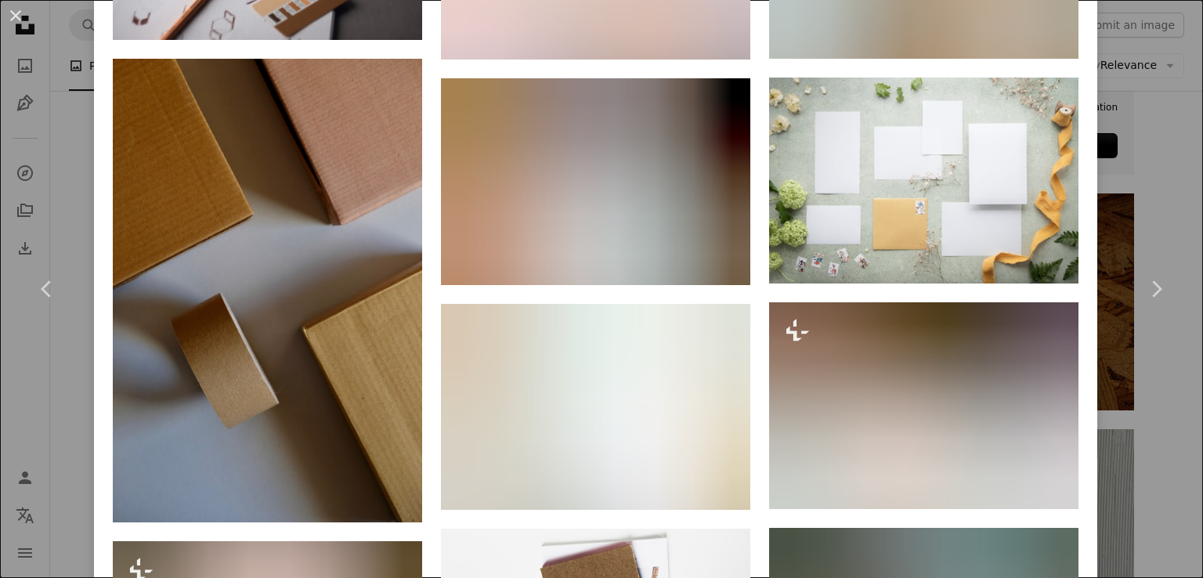
scroll to position [1914, 0]
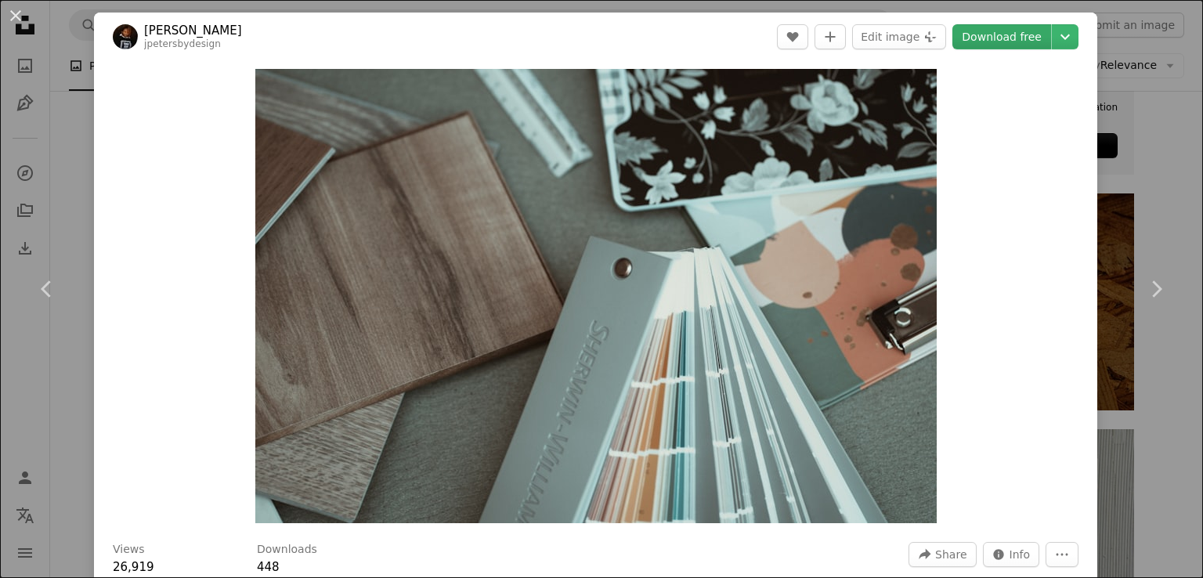
click at [999, 35] on link "Download free" at bounding box center [1001, 36] width 99 height 25
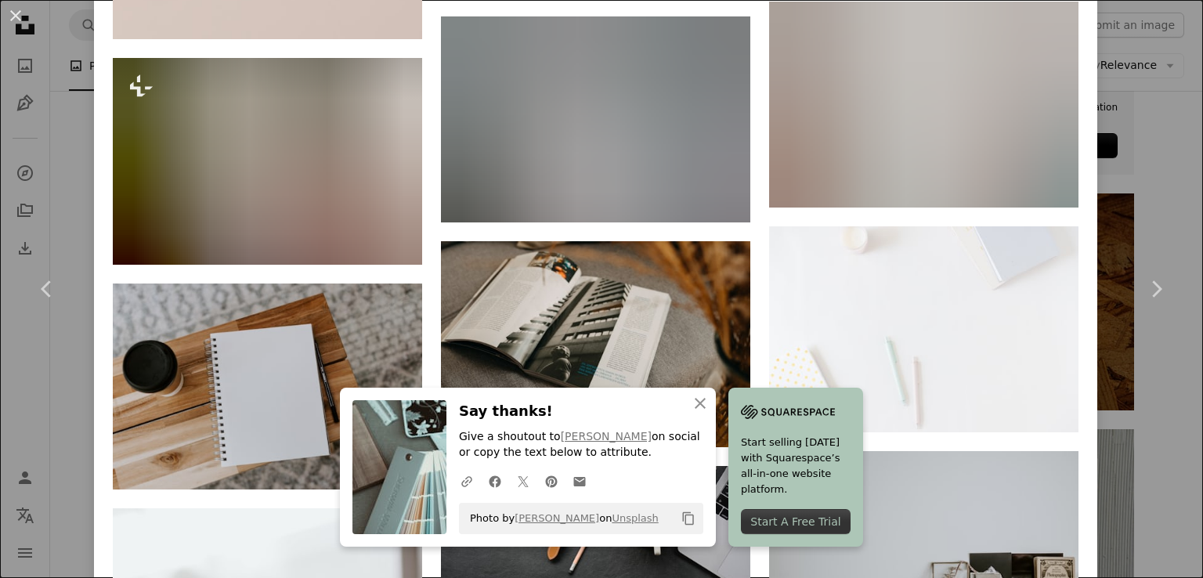
scroll to position [2443, 0]
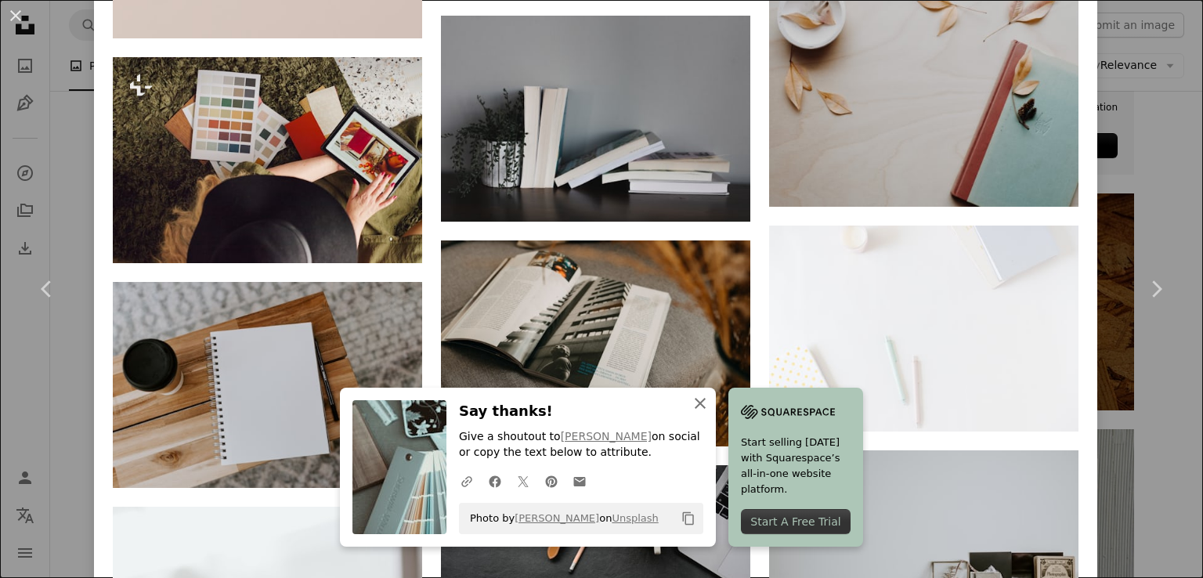
click at [709, 410] on icon "An X shape" at bounding box center [700, 403] width 19 height 19
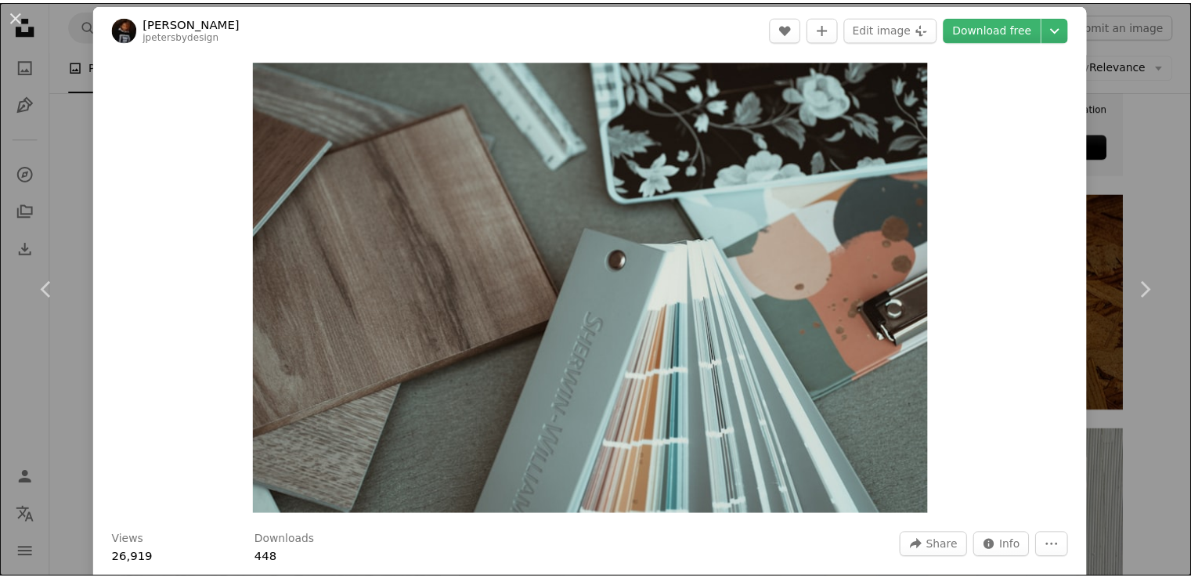
scroll to position [0, 0]
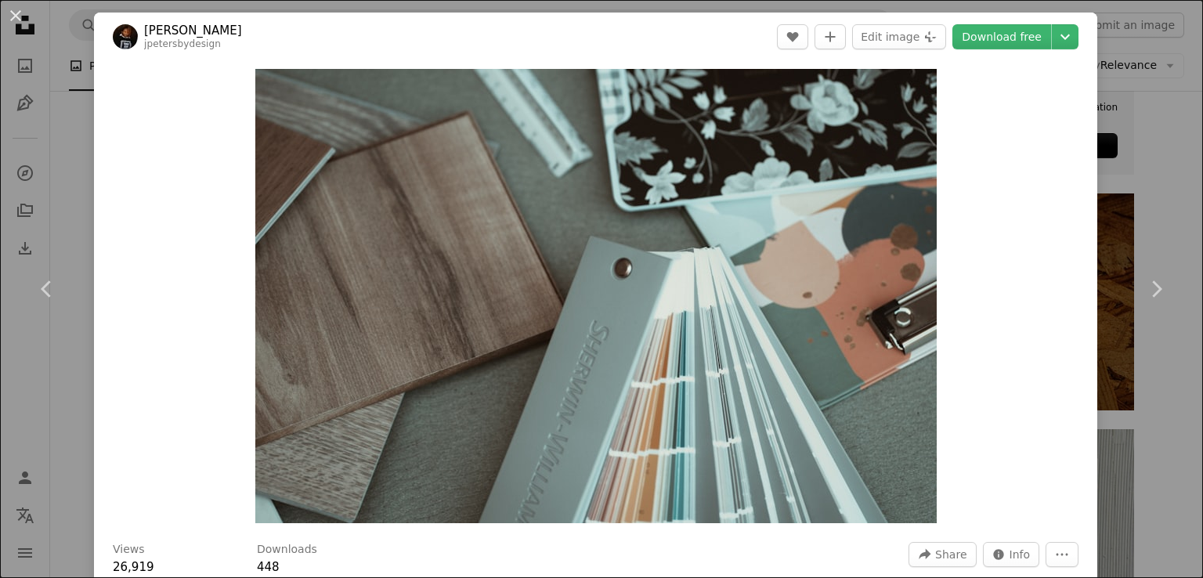
click at [1139, 157] on div "An X shape Chevron left Chevron right [PERSON_NAME] jpetersbydesign A heart A p…" at bounding box center [601, 289] width 1203 height 578
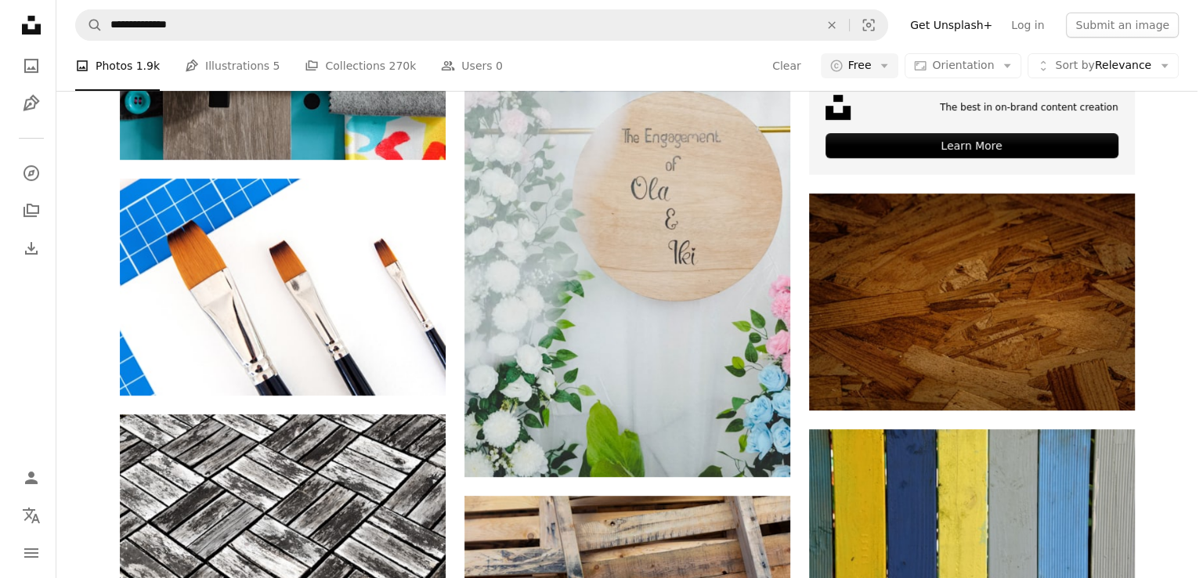
scroll to position [88, 0]
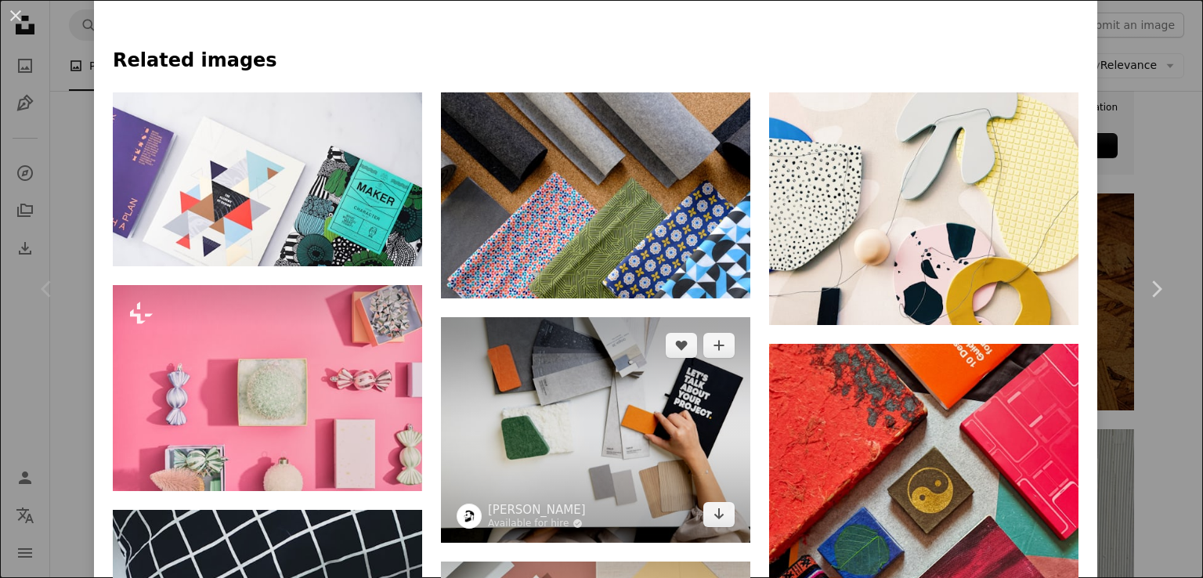
scroll to position [1043, 0]
click at [624, 317] on img at bounding box center [595, 430] width 309 height 226
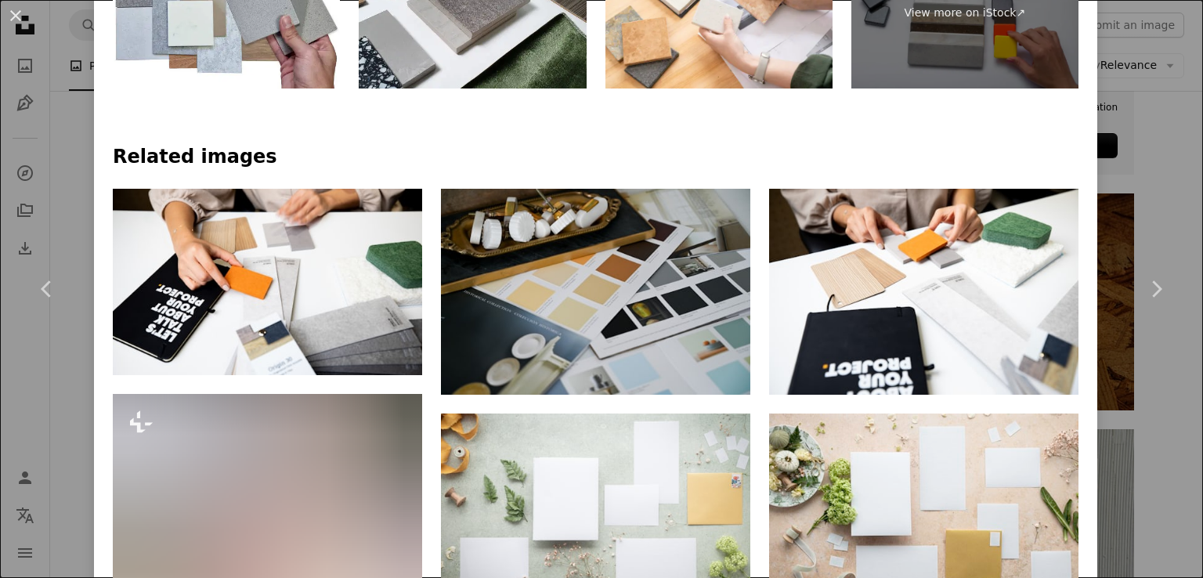
scroll to position [783, 0]
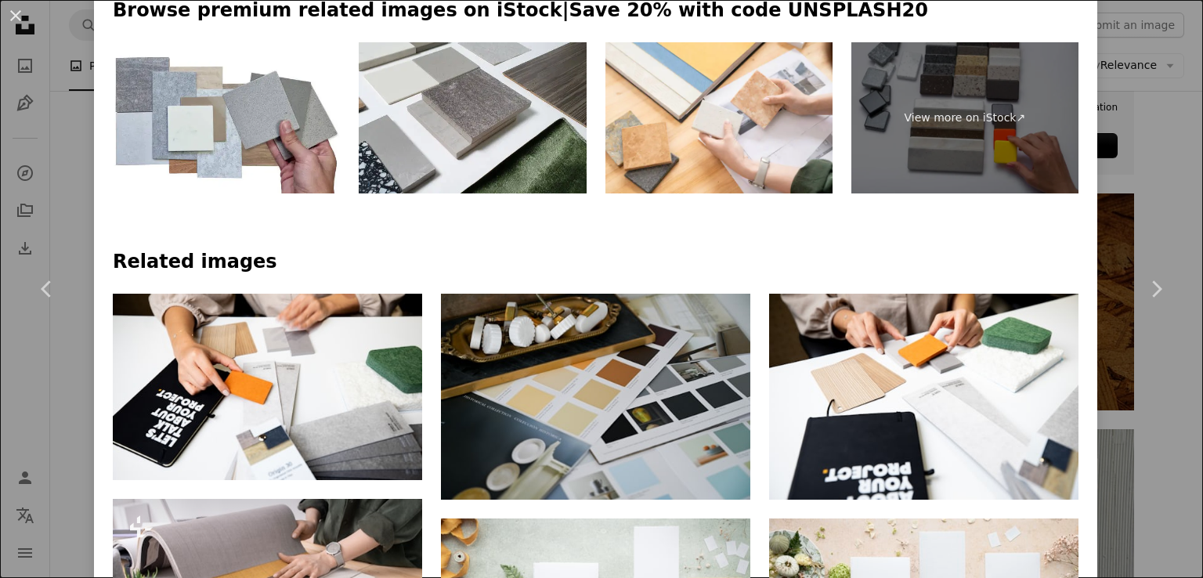
click at [929, 250] on h4 "Related images" at bounding box center [595, 262] width 965 height 25
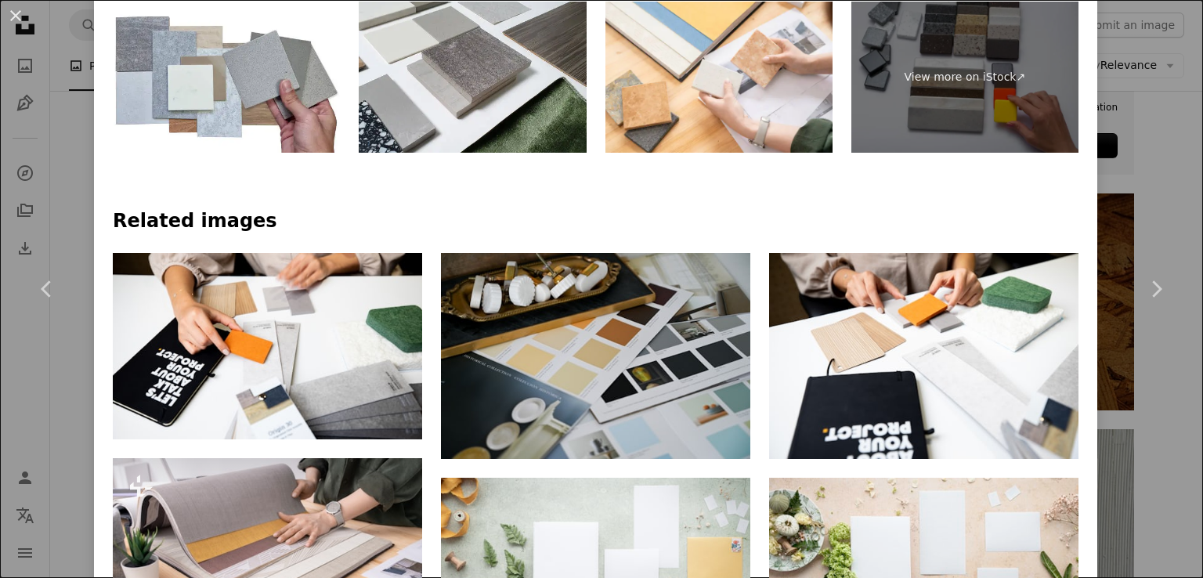
scroll to position [846, 0]
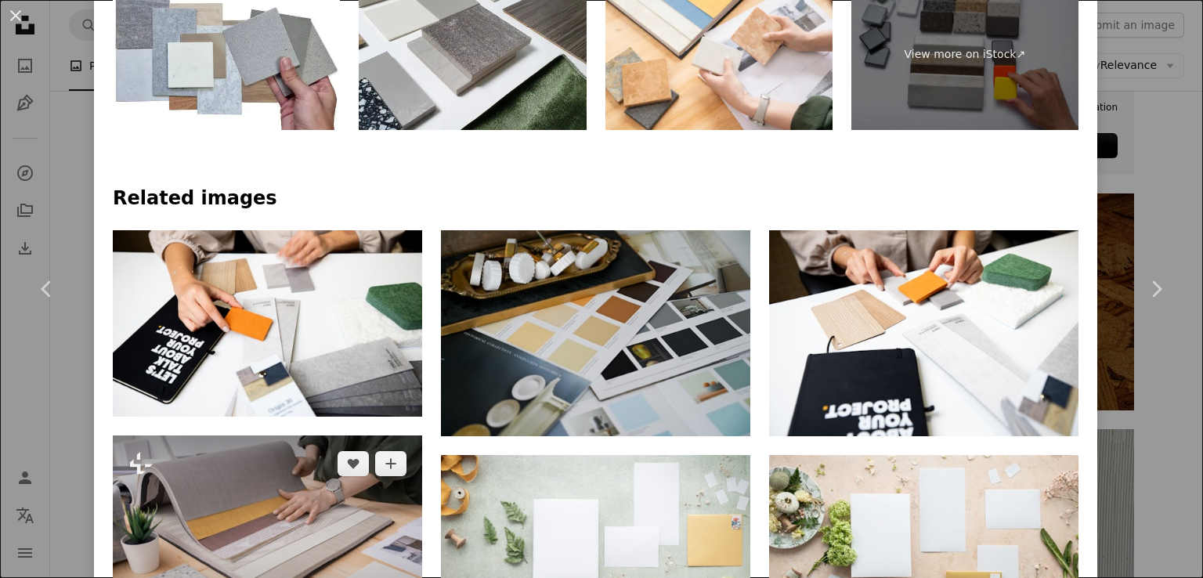
click at [327, 435] on img at bounding box center [267, 538] width 309 height 206
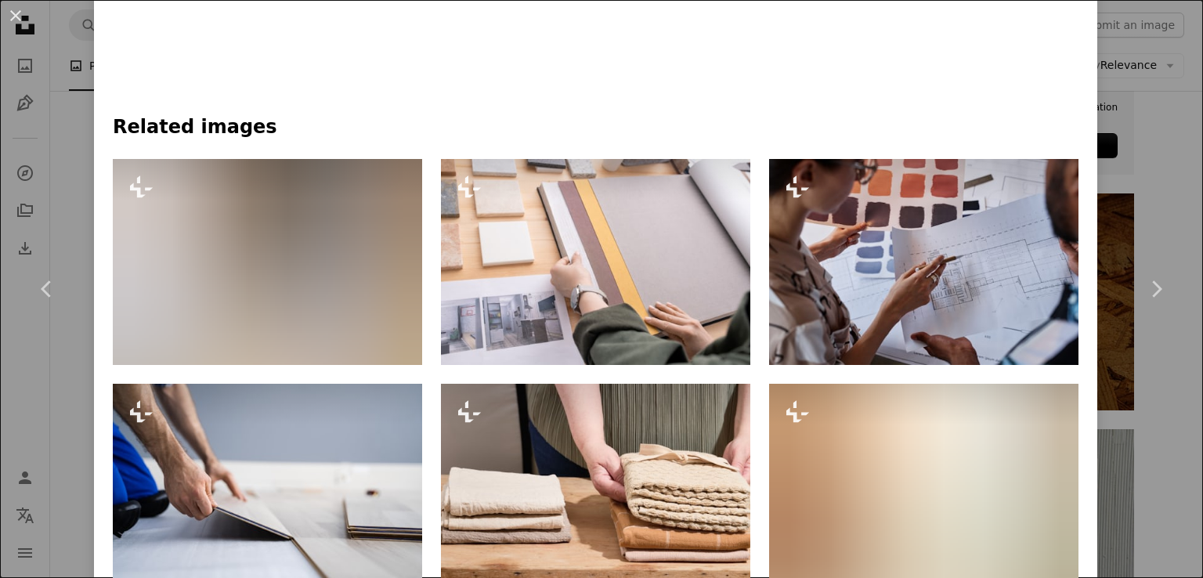
scroll to position [965, 0]
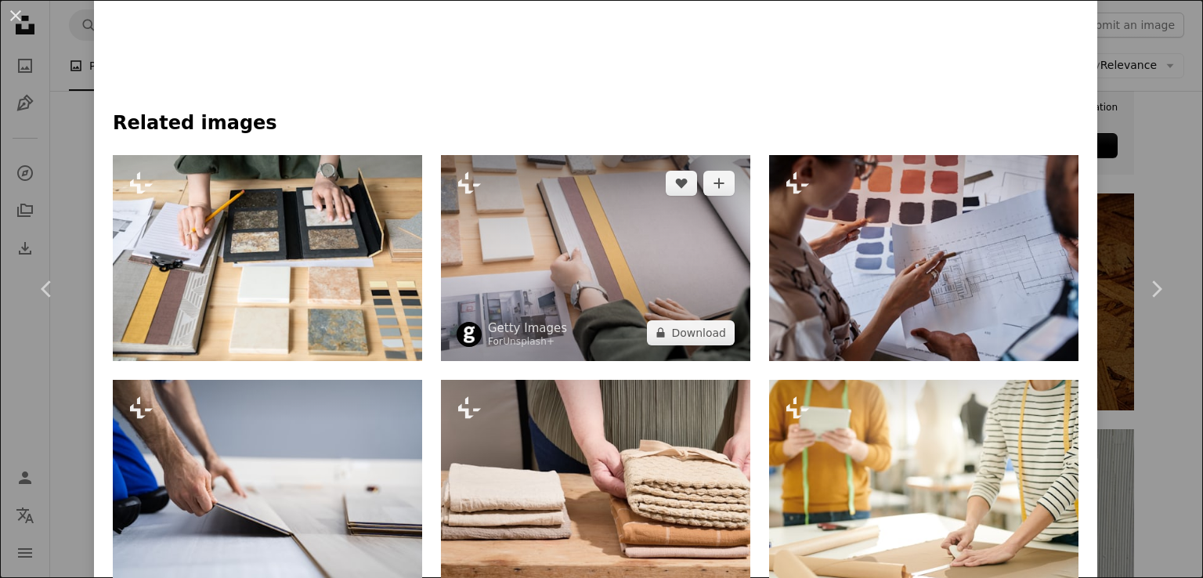
click at [678, 263] on img at bounding box center [595, 258] width 309 height 206
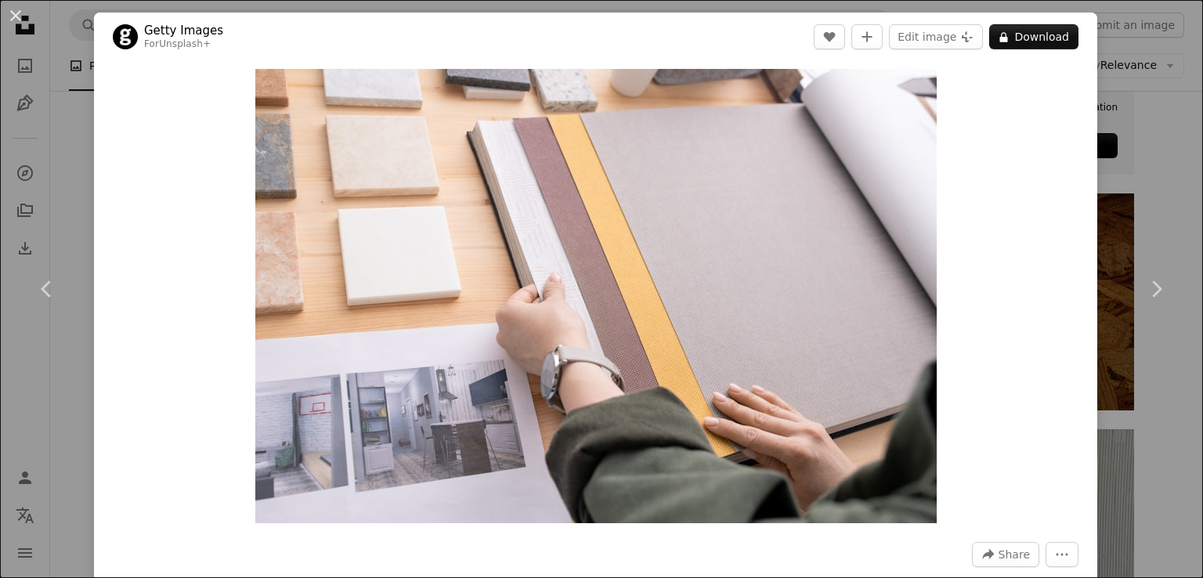
click at [1110, 118] on div "An X shape Chevron left Chevron right Getty Images For Unsplash+ A heart A plus…" at bounding box center [601, 289] width 1203 height 578
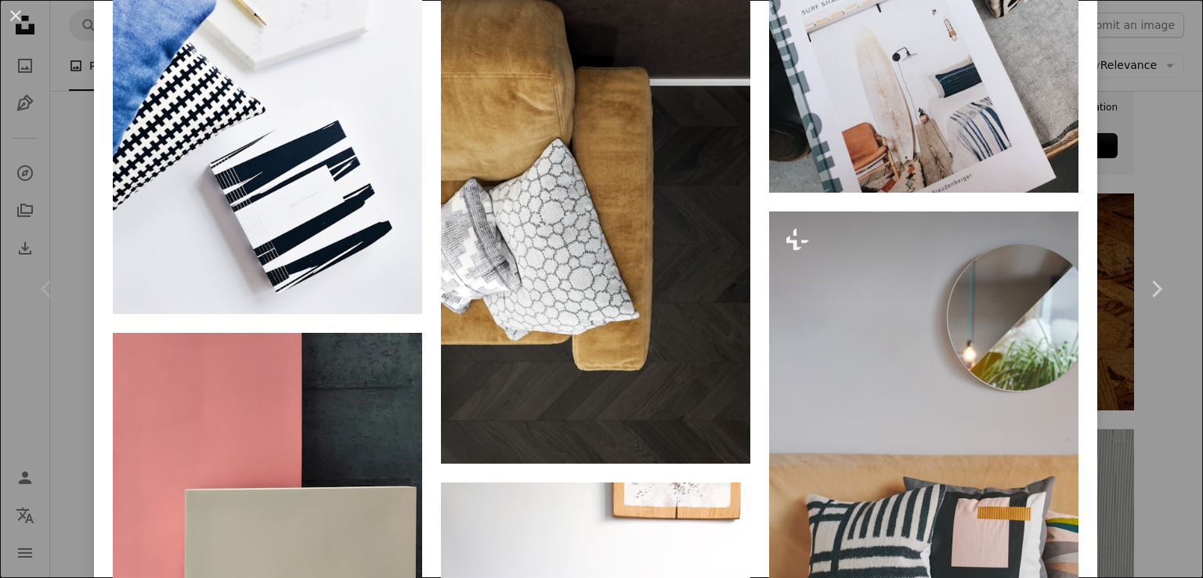
scroll to position [3409, 0]
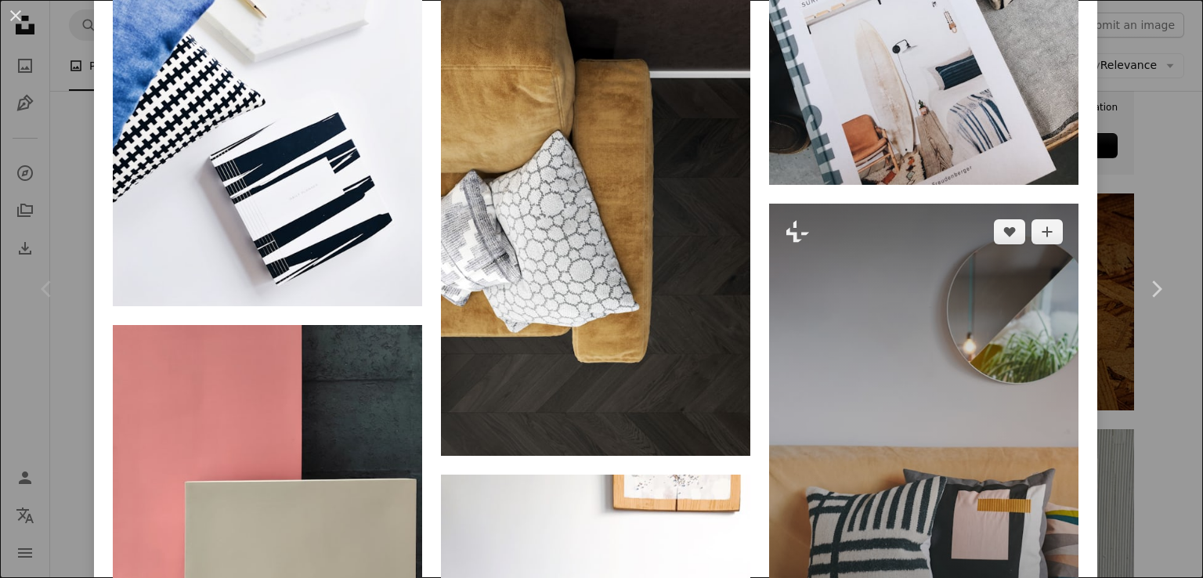
click at [832, 241] on img at bounding box center [923, 436] width 309 height 464
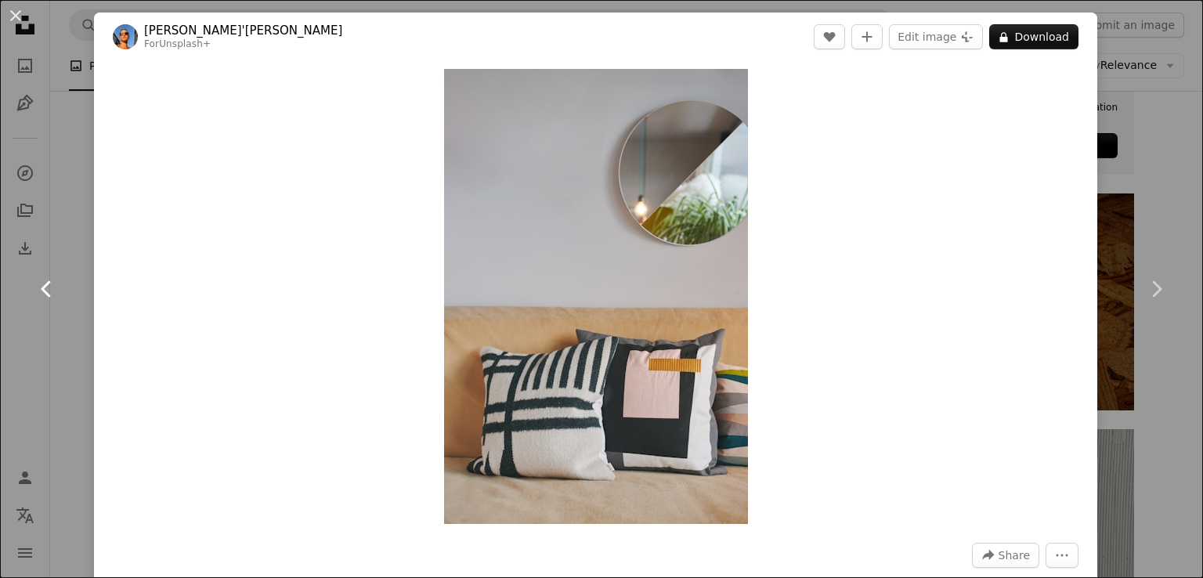
click at [49, 283] on icon at bounding box center [46, 288] width 10 height 16
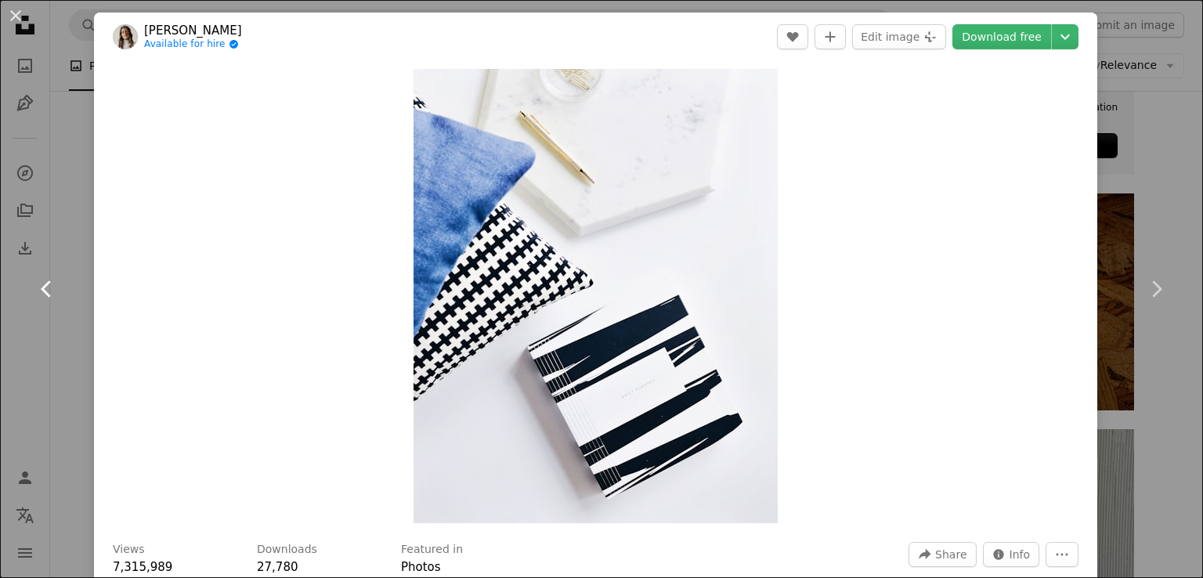
click at [49, 283] on icon at bounding box center [46, 288] width 10 height 16
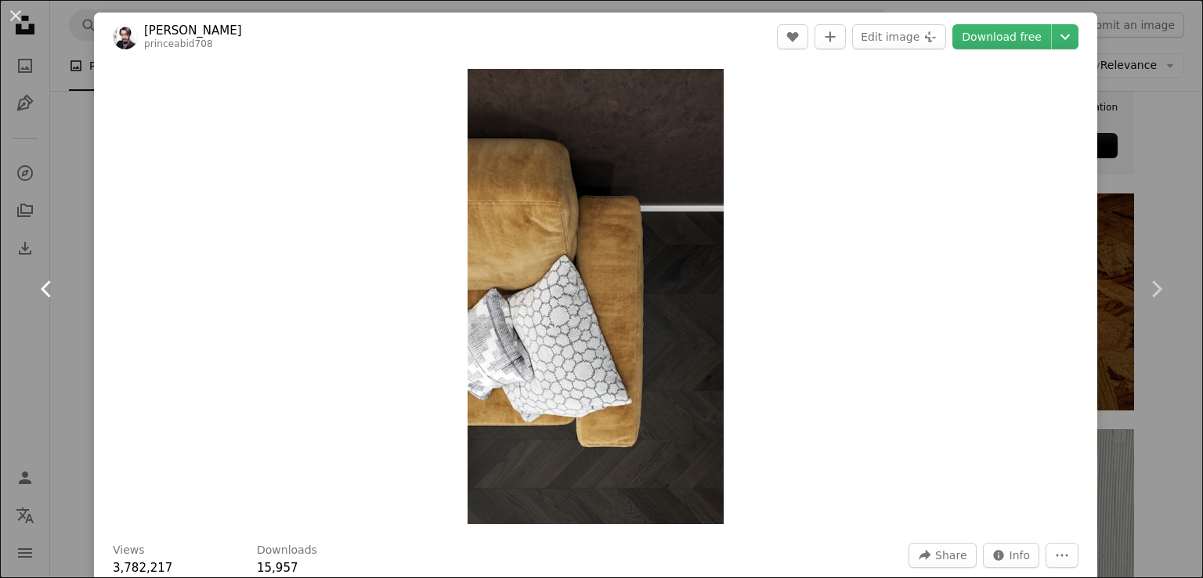
click at [49, 283] on icon at bounding box center [46, 288] width 10 height 16
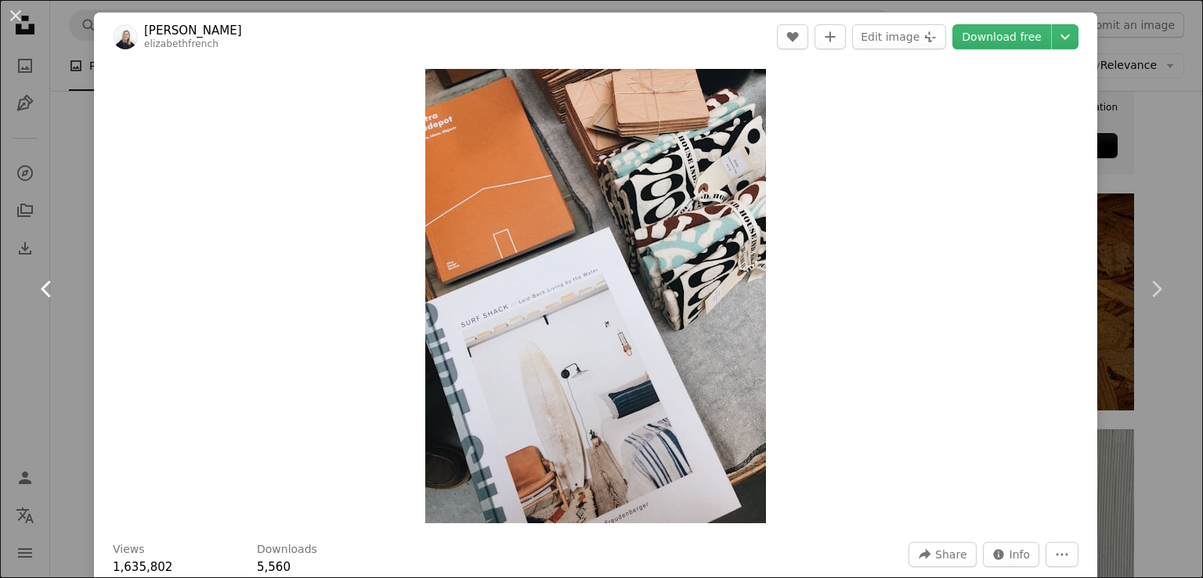
click at [49, 283] on icon at bounding box center [46, 288] width 10 height 16
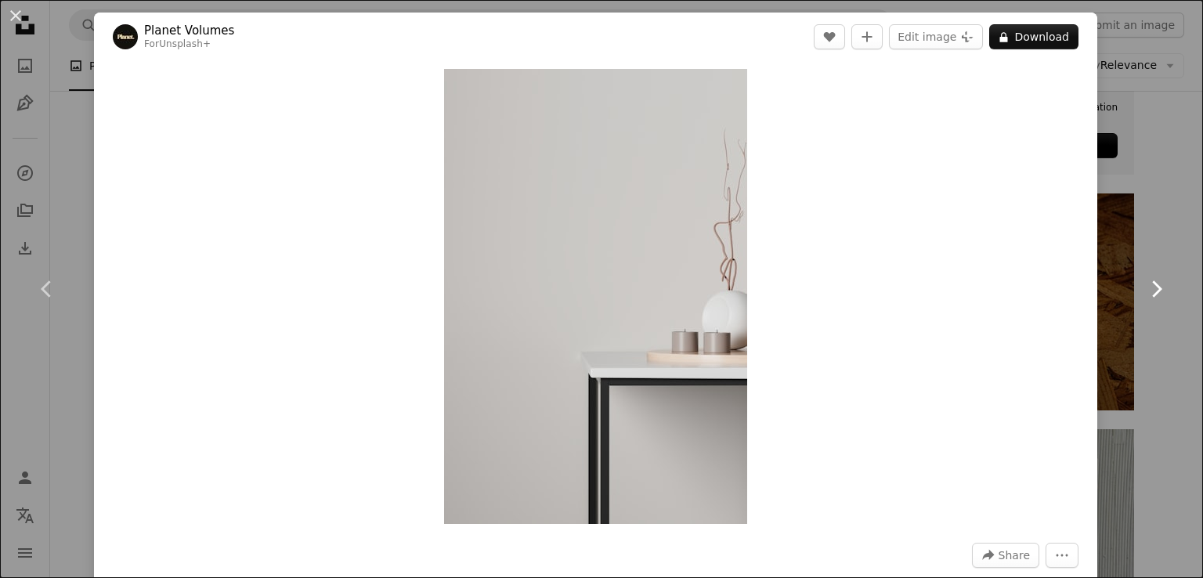
click at [1152, 285] on icon at bounding box center [1157, 288] width 10 height 16
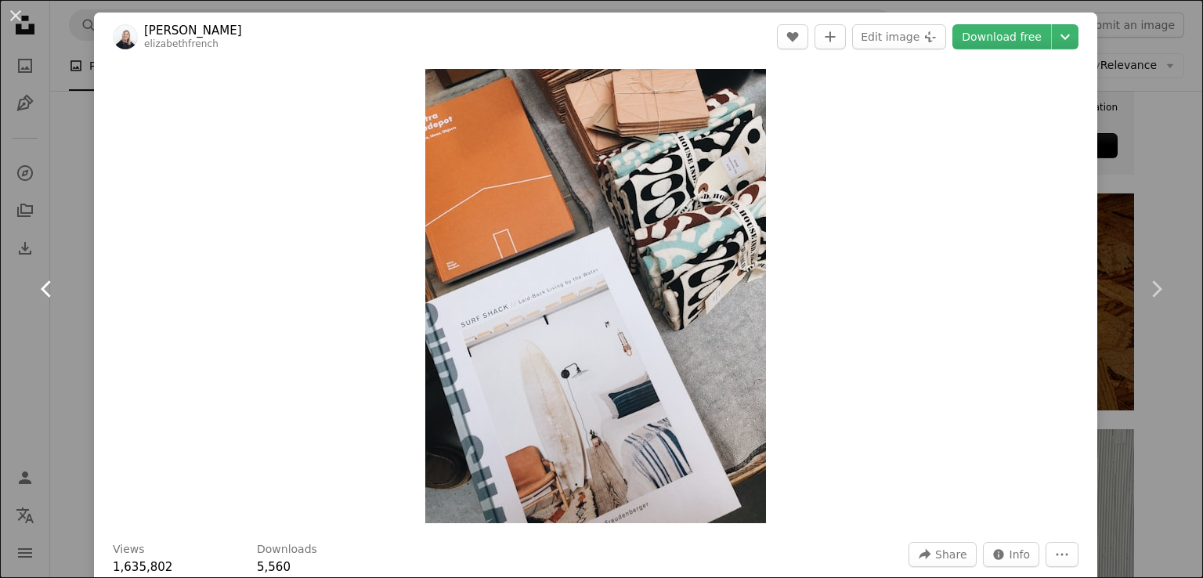
click at [45, 288] on icon "Chevron left" at bounding box center [46, 288] width 25 height 25
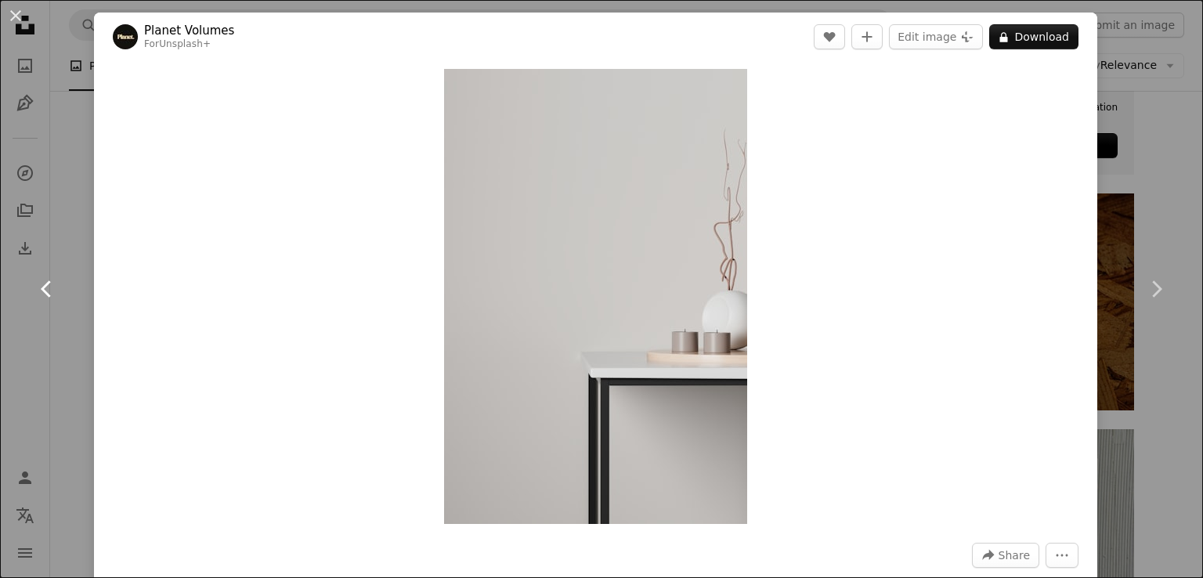
click at [45, 288] on icon "Chevron left" at bounding box center [46, 288] width 25 height 25
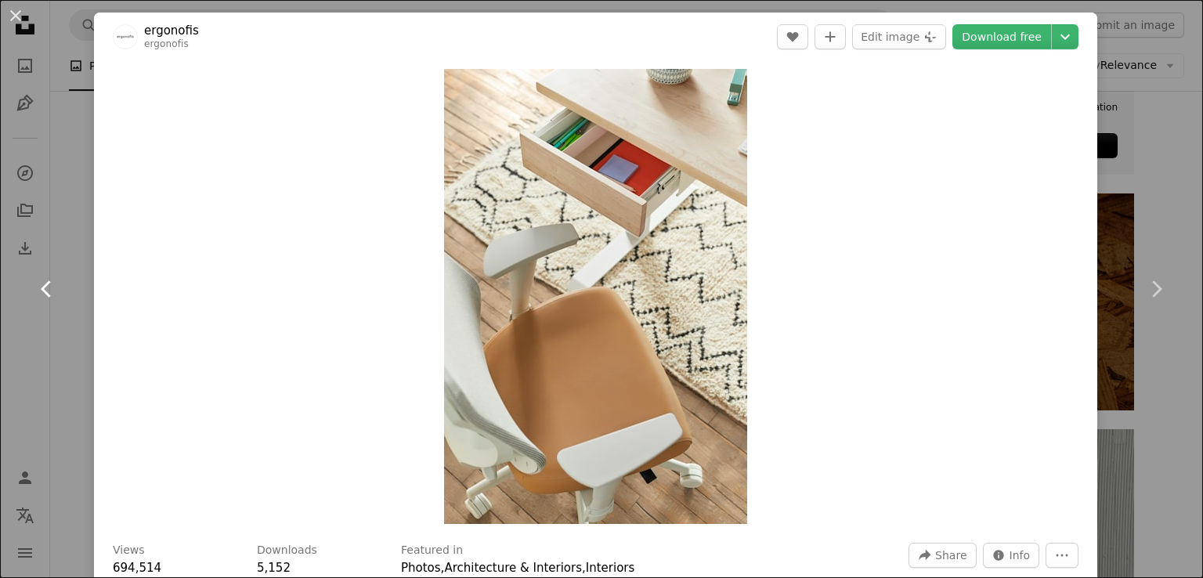
click at [45, 288] on icon "Chevron left" at bounding box center [46, 288] width 25 height 25
